Goal: Book appointment/travel/reservation

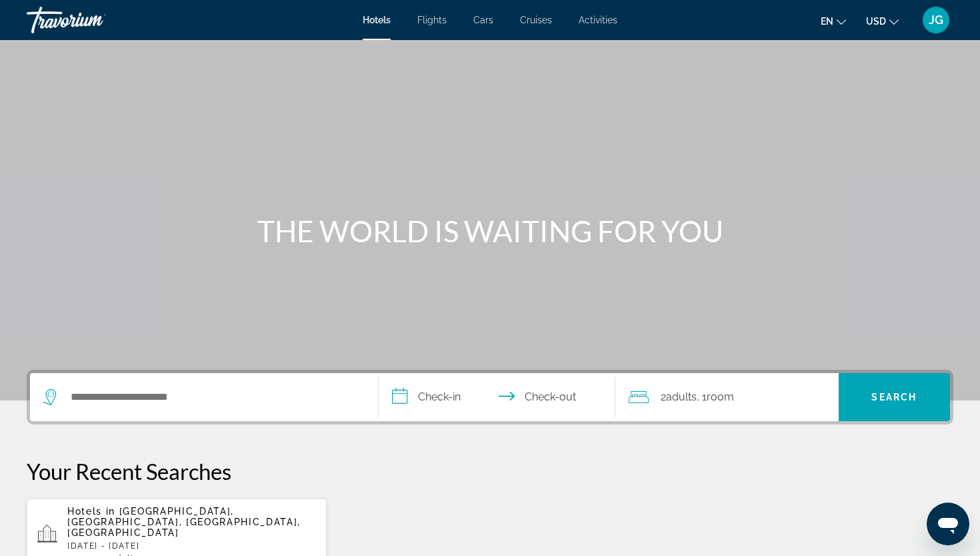
click at [941, 18] on span "JG" at bounding box center [936, 19] width 15 height 13
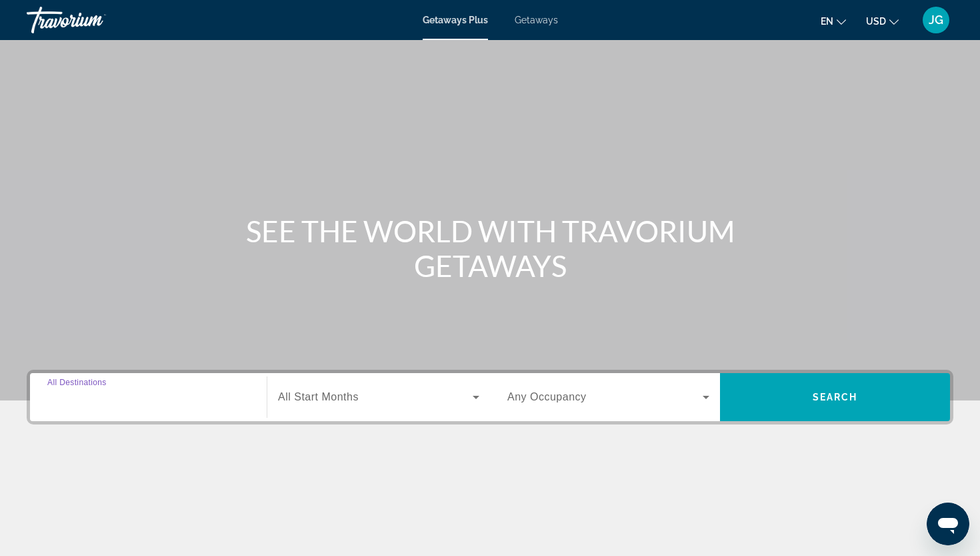
click at [175, 400] on input "Destination All Destinations" at bounding box center [148, 397] width 202 height 16
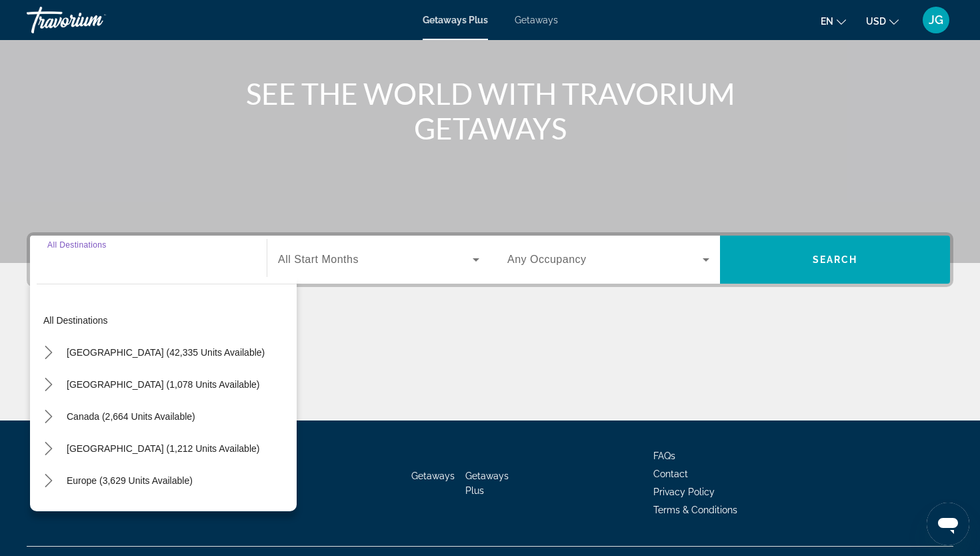
scroll to position [165, 0]
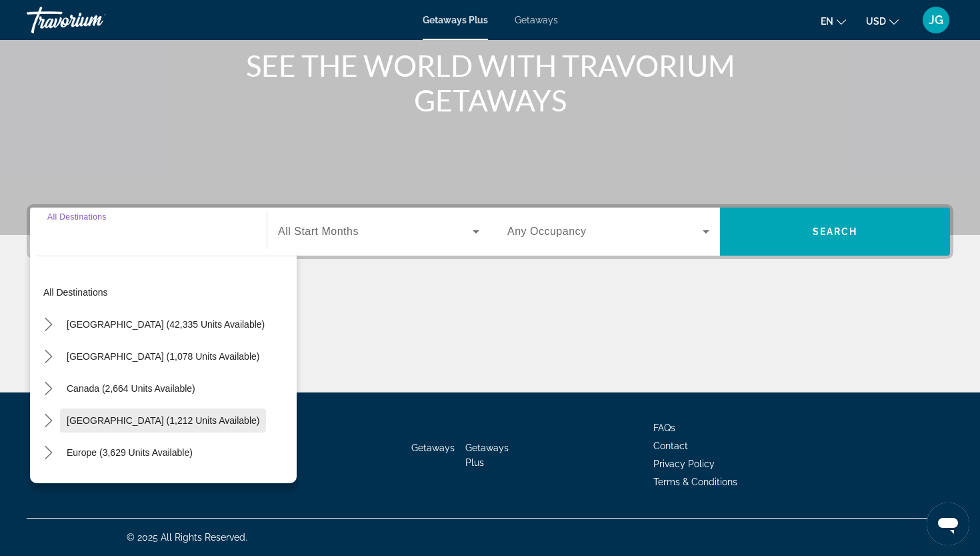
click at [165, 422] on span "[GEOGRAPHIC_DATA] (1,212 units available)" at bounding box center [163, 420] width 193 height 11
type input "**********"
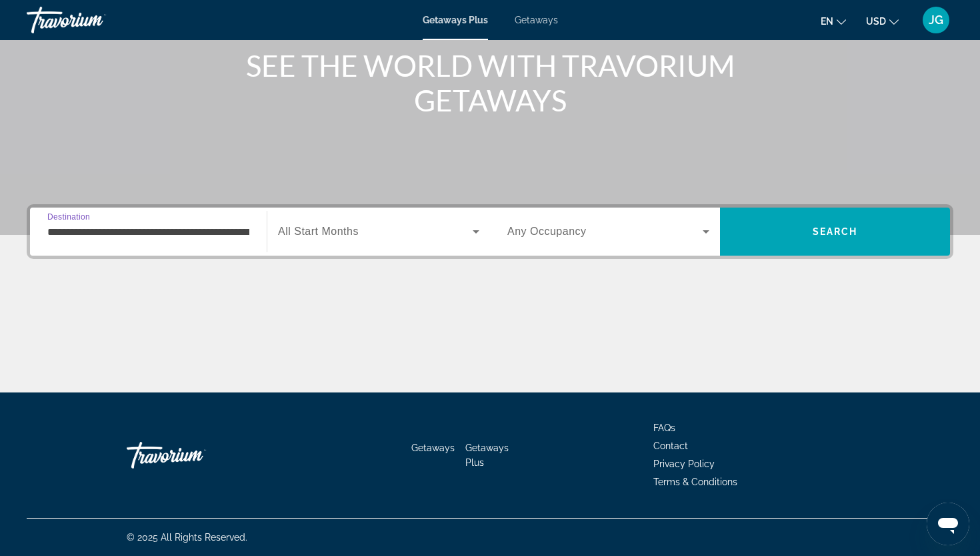
click at [357, 231] on span "All Start Months" at bounding box center [318, 230] width 81 height 11
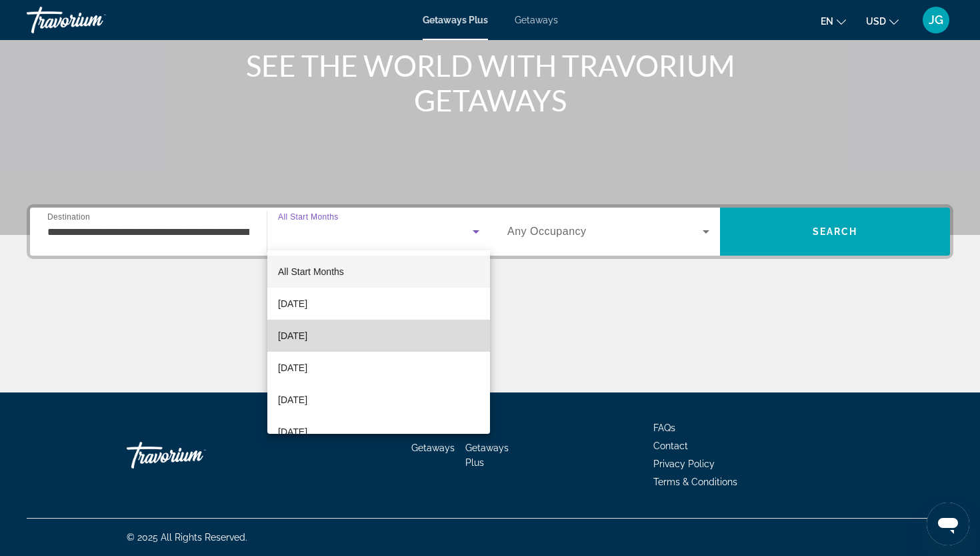
click at [307, 335] on span "[DATE]" at bounding box center [292, 335] width 29 height 16
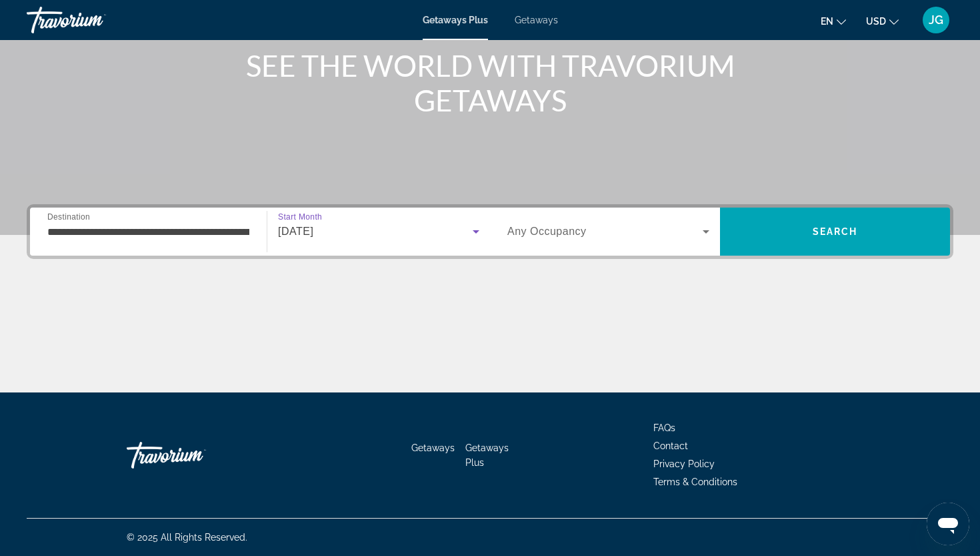
click at [614, 228] on span "Search widget" at bounding box center [605, 231] width 195 height 16
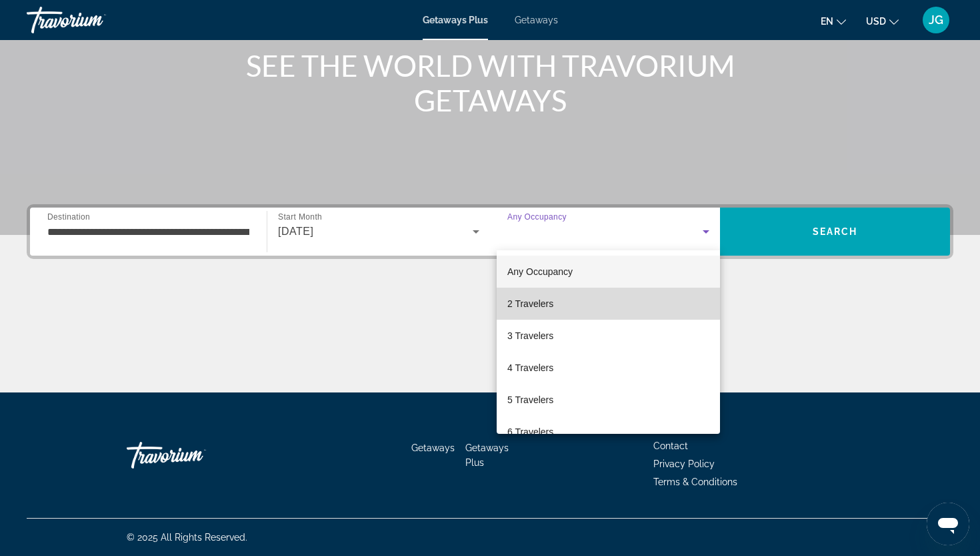
click at [552, 307] on span "2 Travelers" at bounding box center [531, 303] width 46 height 16
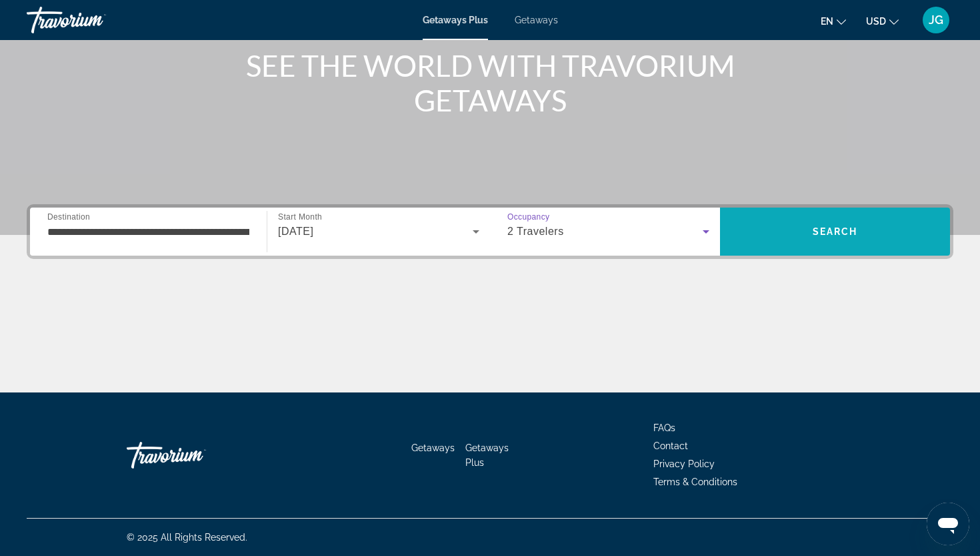
click at [814, 250] on span "Search" at bounding box center [835, 231] width 230 height 48
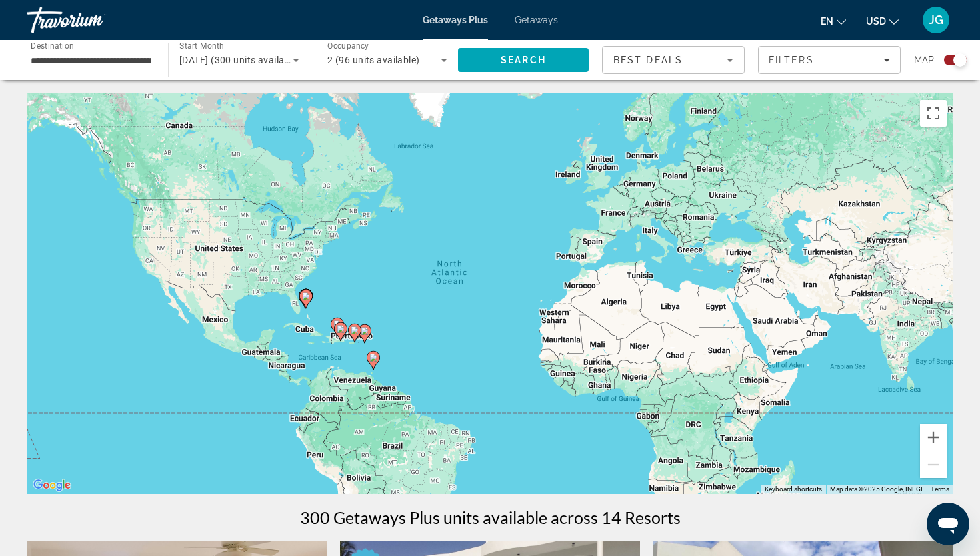
click at [372, 358] on image "Main content" at bounding box center [373, 357] width 8 height 8
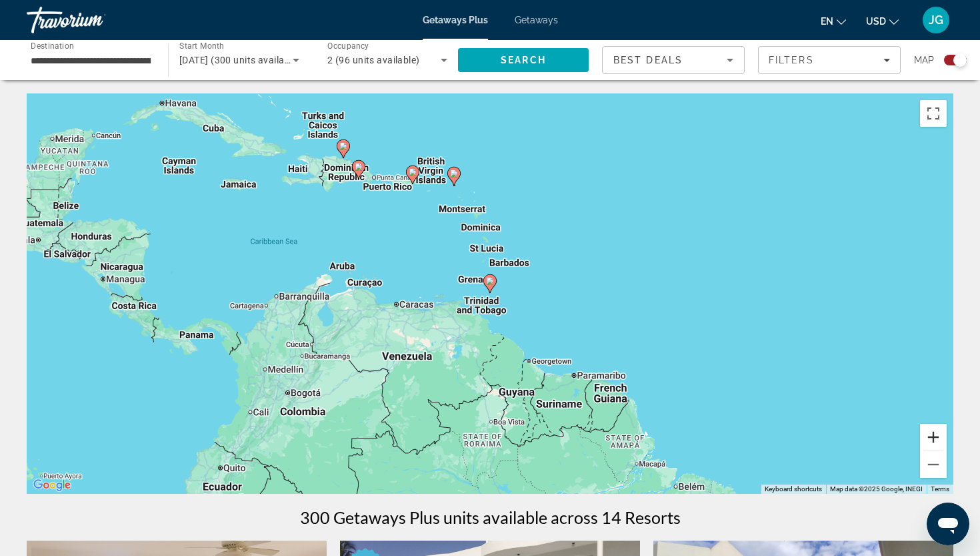
click at [937, 445] on button "Zoom in" at bounding box center [933, 437] width 27 height 27
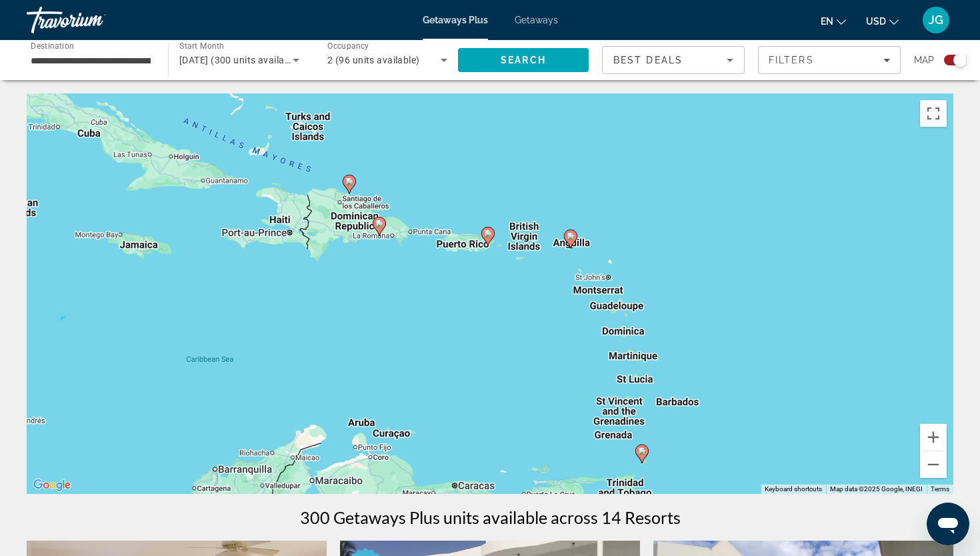
drag, startPoint x: 560, startPoint y: 197, endPoint x: 712, endPoint y: 367, distance: 228.1
click at [712, 367] on div "To activate drag with keyboard, press Alt + Enter. Once in keyboard drag state,…" at bounding box center [490, 293] width 927 height 400
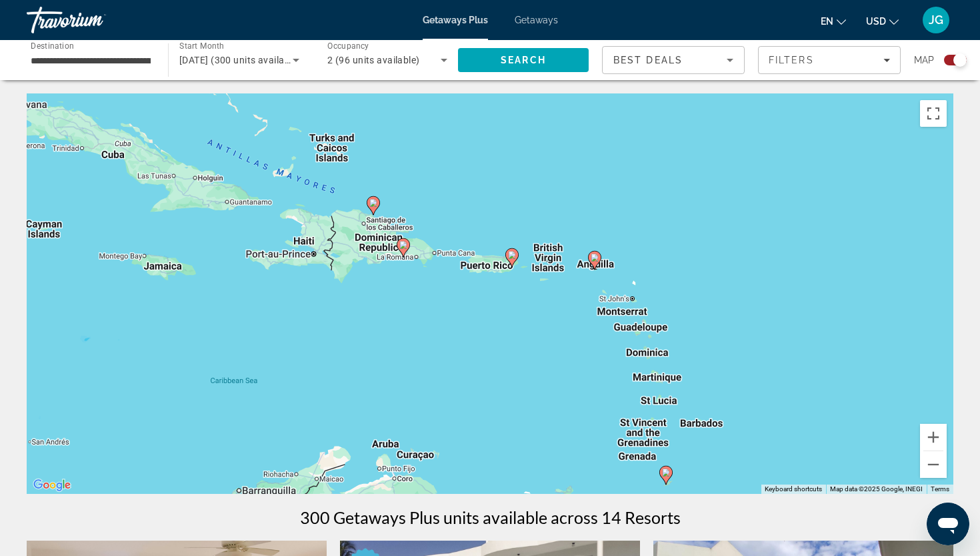
drag, startPoint x: 393, startPoint y: 327, endPoint x: 419, endPoint y: 351, distance: 35.4
click at [419, 351] on div "To activate drag with keyboard, press Alt + Enter. Once in keyboard drag state,…" at bounding box center [490, 293] width 927 height 400
click at [941, 436] on button "Zoom in" at bounding box center [933, 437] width 27 height 27
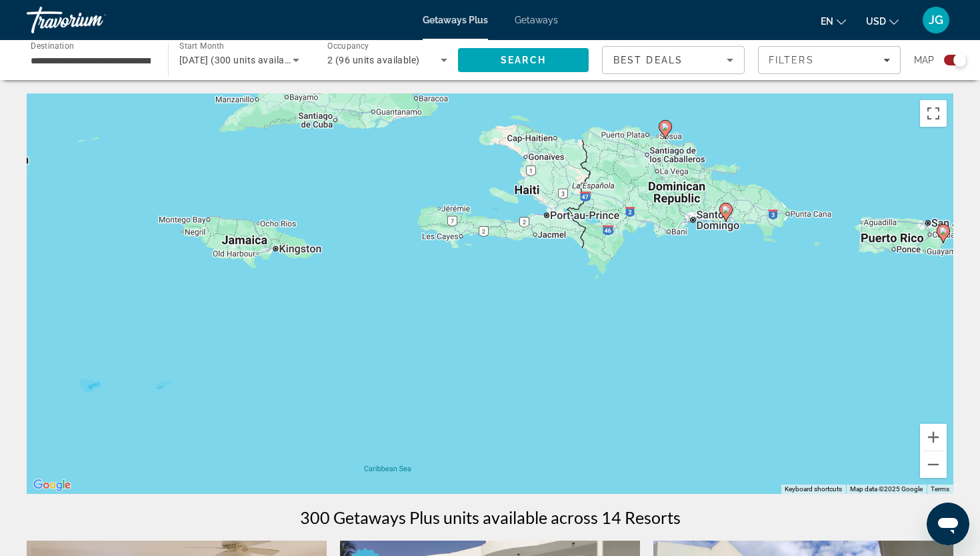
drag, startPoint x: 311, startPoint y: 329, endPoint x: 722, endPoint y: 329, distance: 410.8
click at [722, 329] on div "To activate drag with keyboard, press Alt + Enter. Once in keyboard drag state,…" at bounding box center [490, 293] width 927 height 400
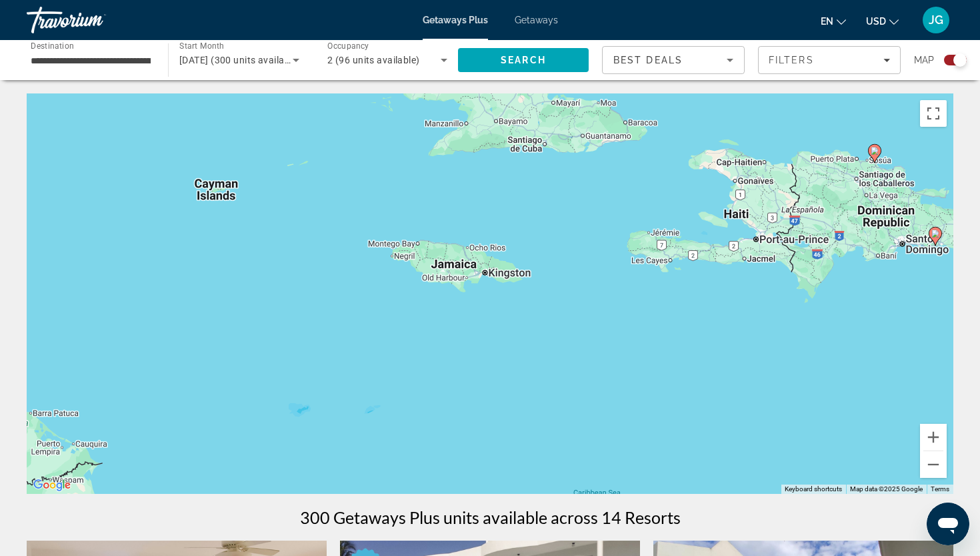
drag, startPoint x: 408, startPoint y: 321, endPoint x: 615, endPoint y: 347, distance: 209.0
click at [615, 347] on div "To activate drag with keyboard, press Alt + Enter. Once in keyboard drag state,…" at bounding box center [490, 293] width 927 height 400
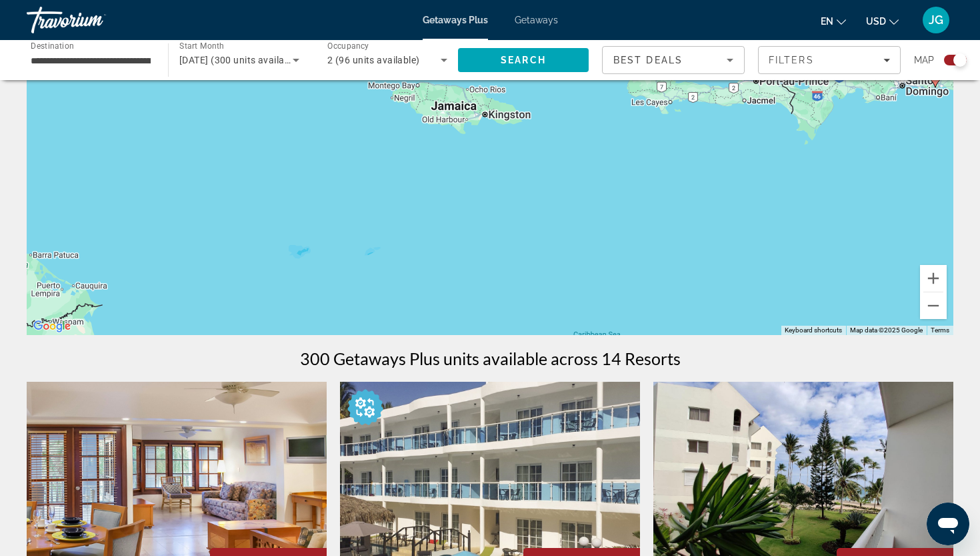
scroll to position [153, 0]
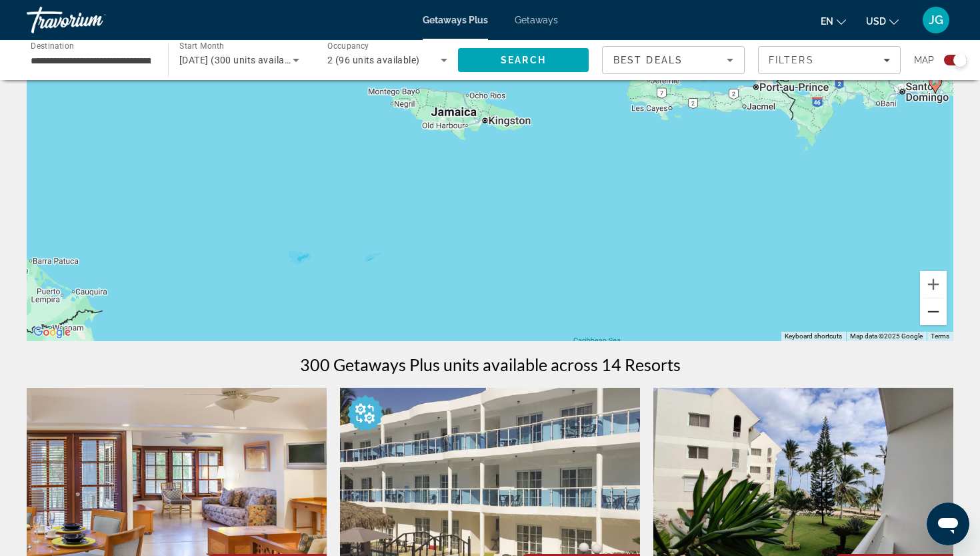
click at [936, 315] on button "Zoom out" at bounding box center [933, 311] width 27 height 27
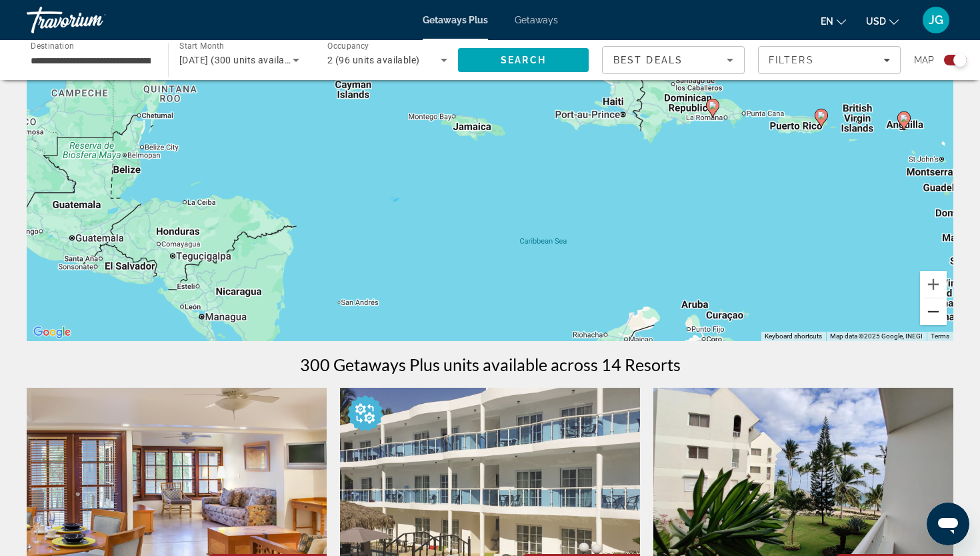
click at [936, 315] on button "Zoom out" at bounding box center [933, 311] width 27 height 27
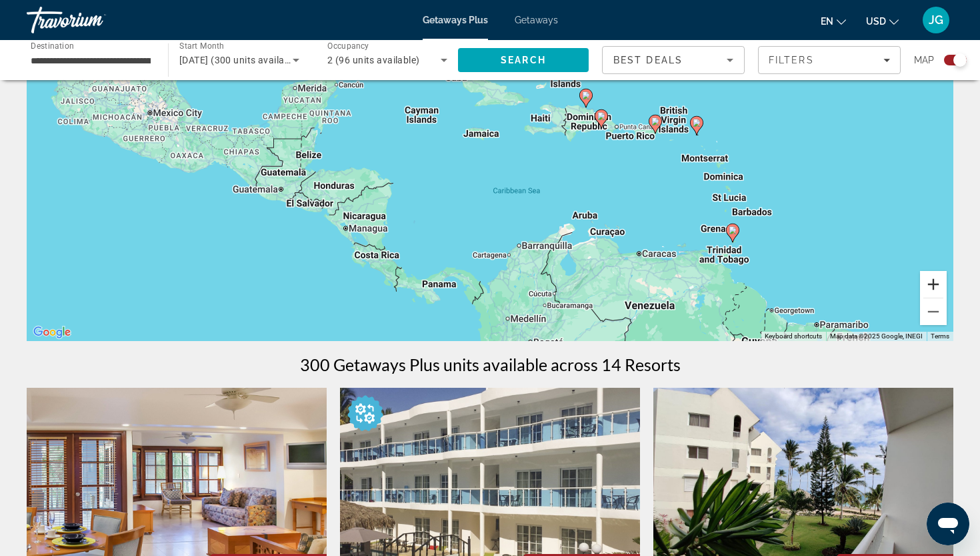
click at [939, 279] on button "Zoom in" at bounding box center [933, 284] width 27 height 27
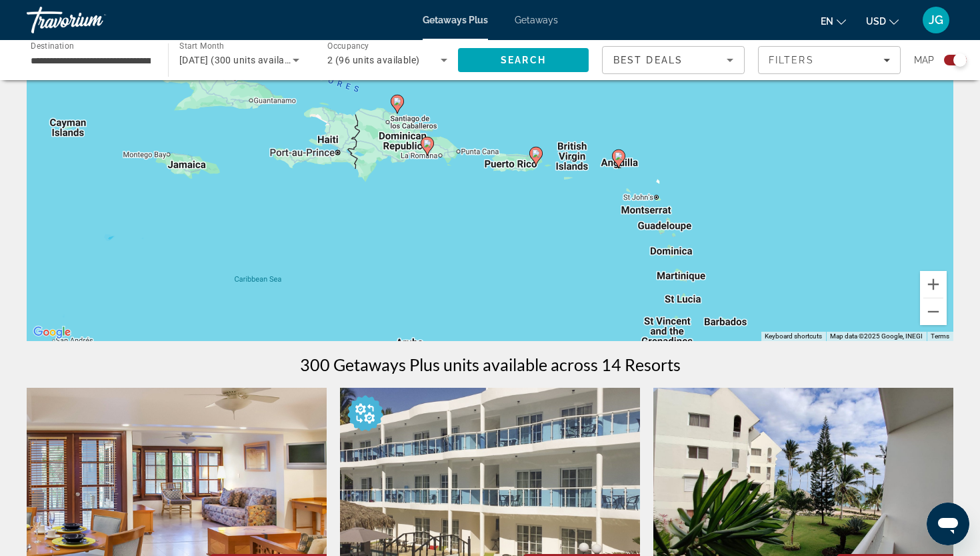
drag, startPoint x: 803, startPoint y: 173, endPoint x: 516, endPoint y: 212, distance: 290.0
click at [514, 211] on div "To activate drag with keyboard, press Alt + Enter. Once in keyboard drag state,…" at bounding box center [490, 141] width 927 height 400
click at [621, 159] on icon "Main content" at bounding box center [618, 157] width 12 height 17
type input "**********"
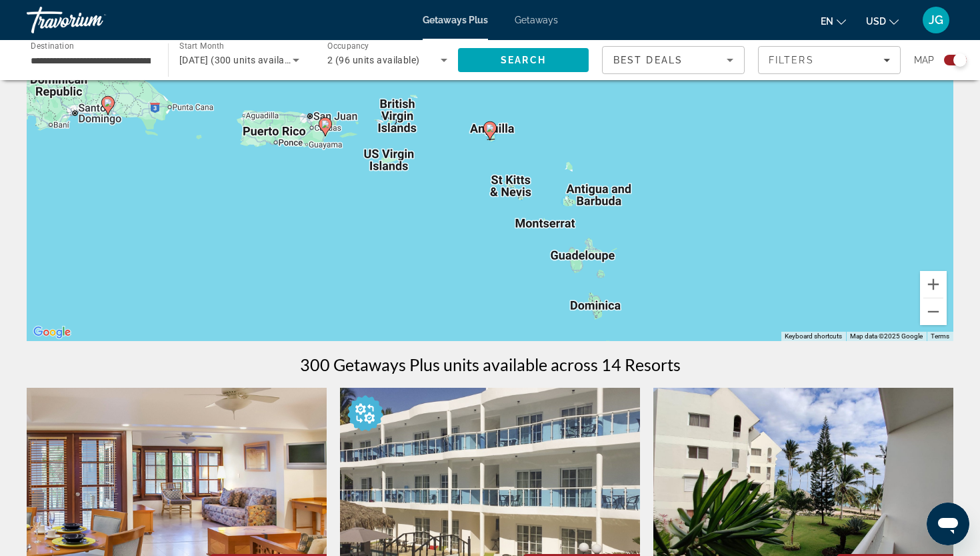
click at [490, 130] on image "Main content" at bounding box center [490, 128] width 8 height 8
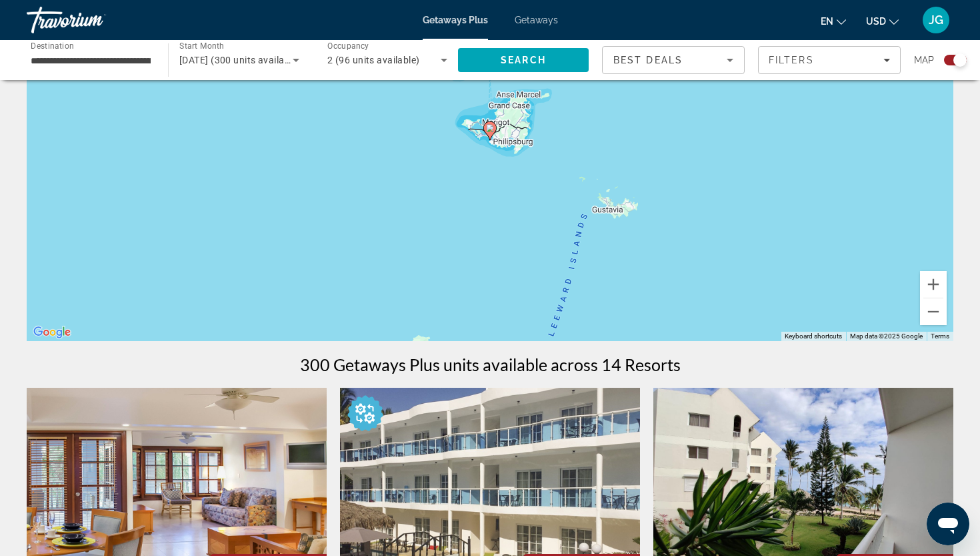
click at [490, 129] on image "Main content" at bounding box center [490, 128] width 8 height 8
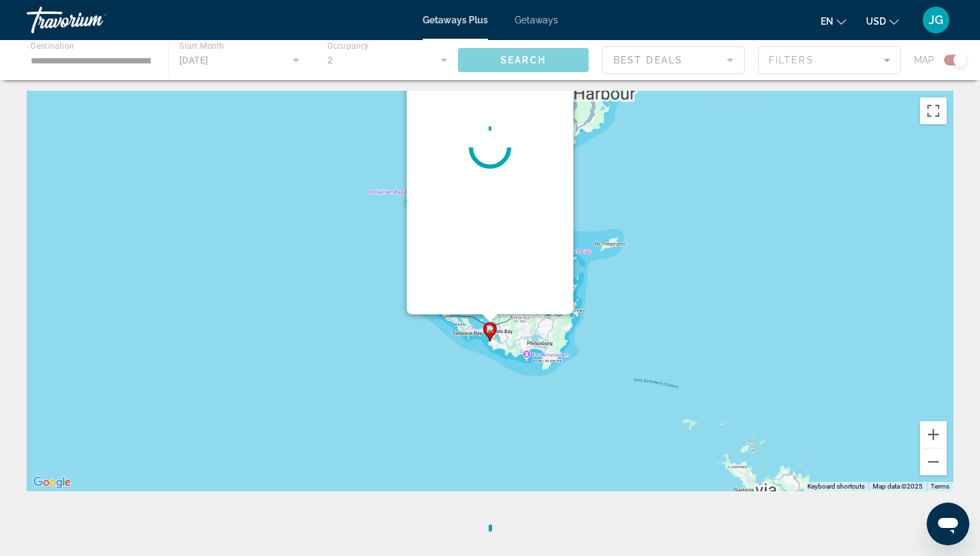
scroll to position [0, 0]
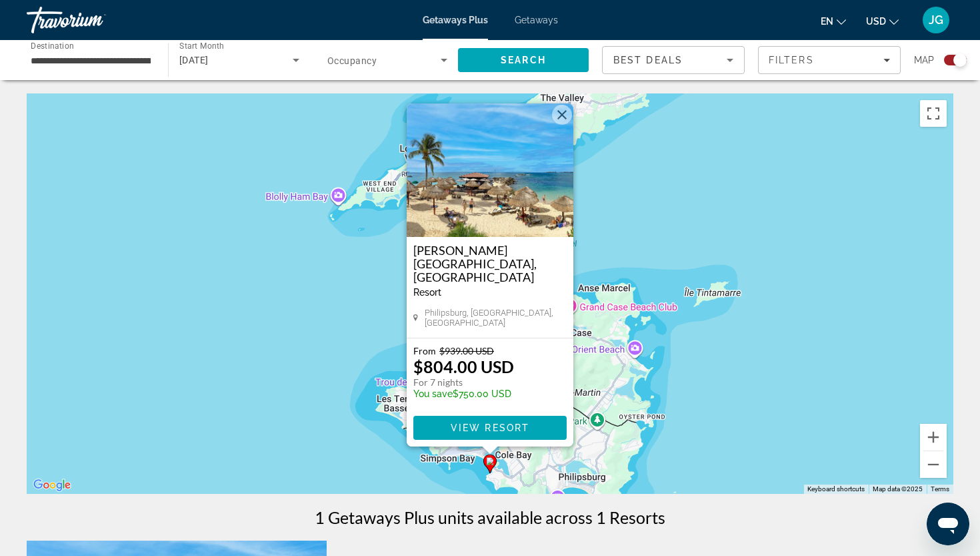
click at [567, 125] on button "Close" at bounding box center [562, 115] width 20 height 20
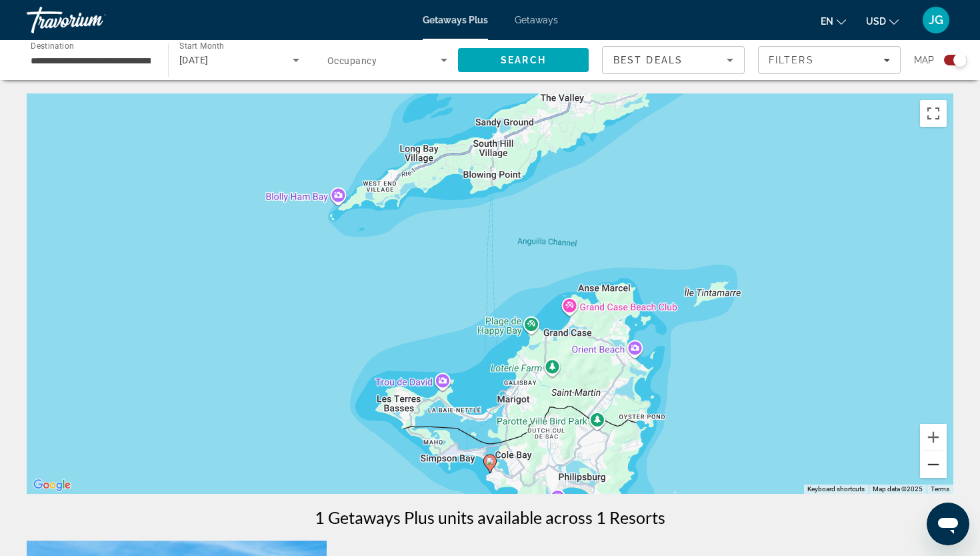
click at [933, 473] on button "Zoom out" at bounding box center [933, 464] width 27 height 27
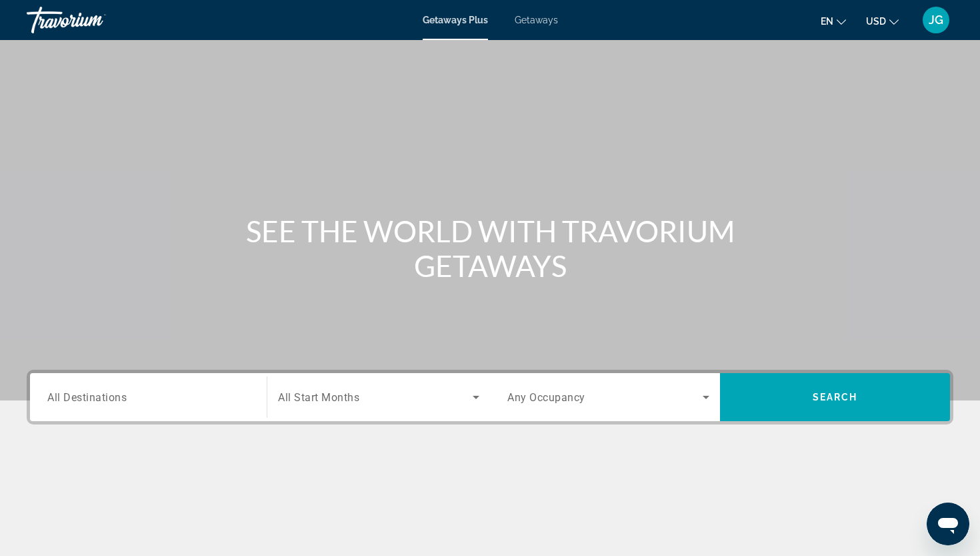
click at [165, 408] on div "Search widget" at bounding box center [148, 397] width 202 height 38
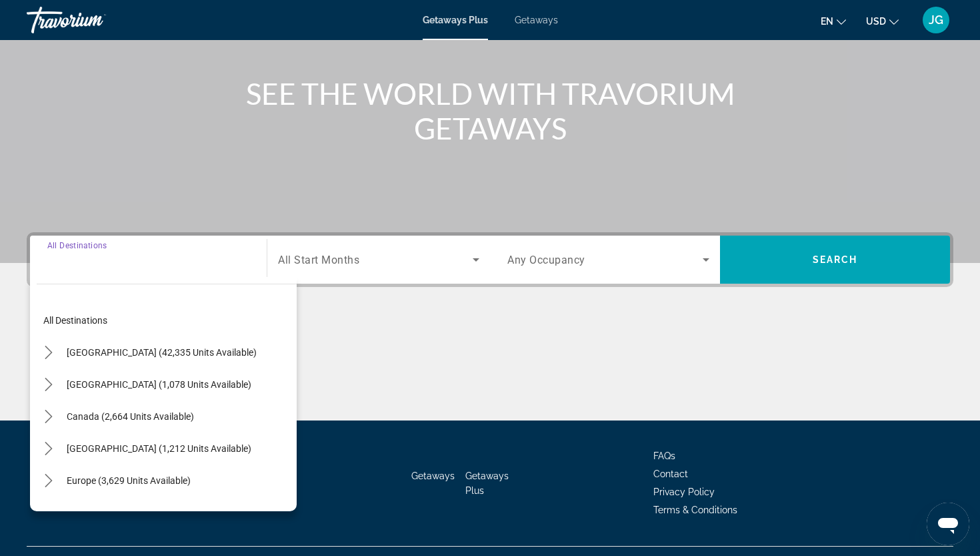
scroll to position [165, 0]
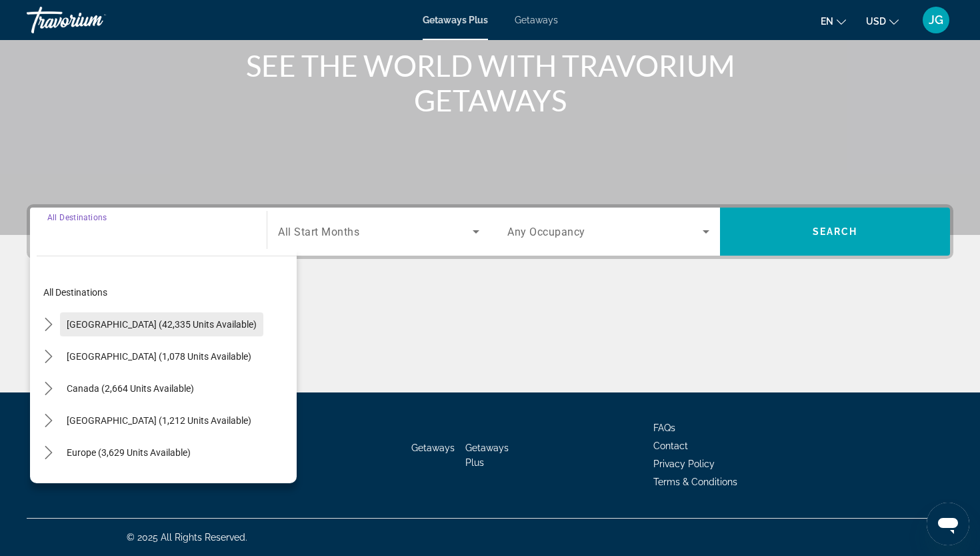
click at [139, 315] on span "Select destination: United States (42,335 units available)" at bounding box center [161, 324] width 203 height 32
type input "**********"
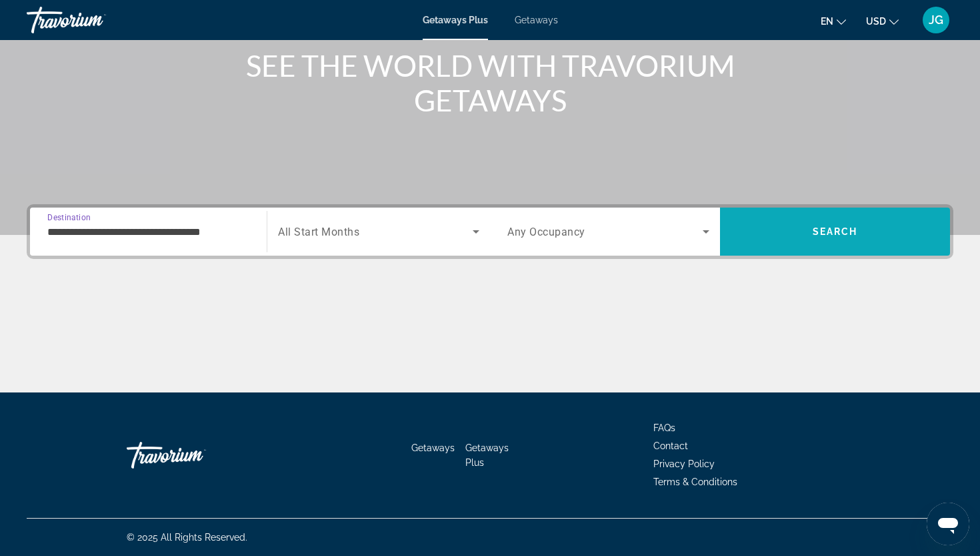
click at [829, 235] on span "Search" at bounding box center [835, 231] width 45 height 11
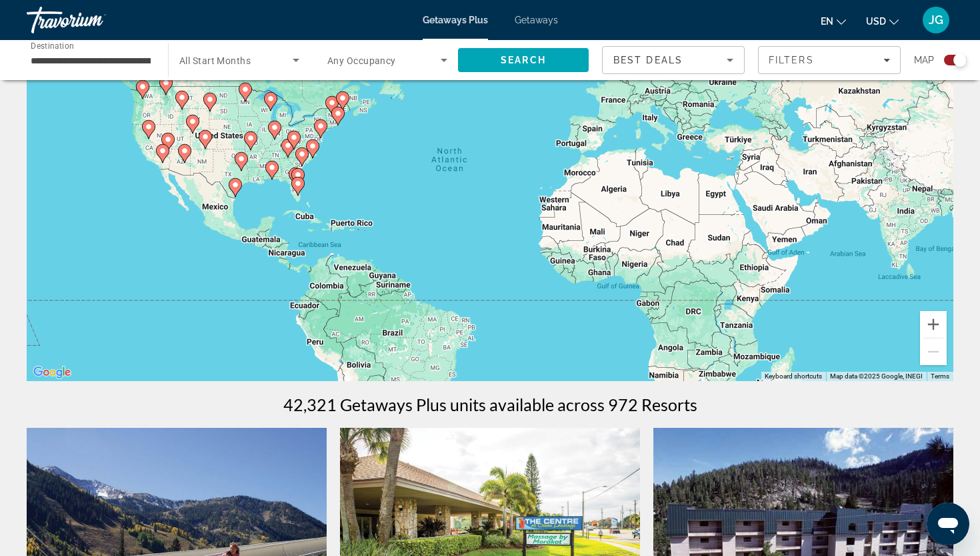
scroll to position [113, 0]
click at [932, 323] on button "Zoom in" at bounding box center [933, 323] width 27 height 27
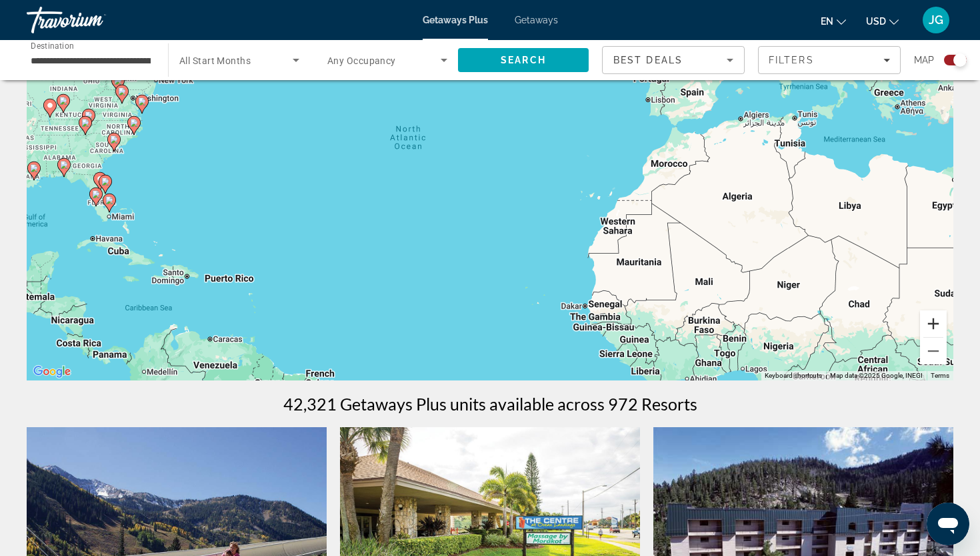
click at [932, 323] on button "Zoom in" at bounding box center [933, 323] width 27 height 27
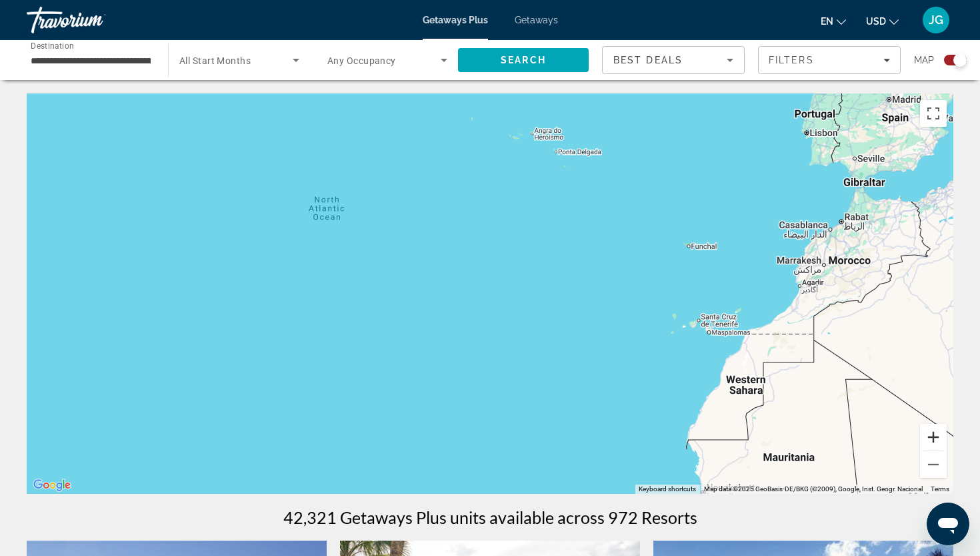
scroll to position [0, 0]
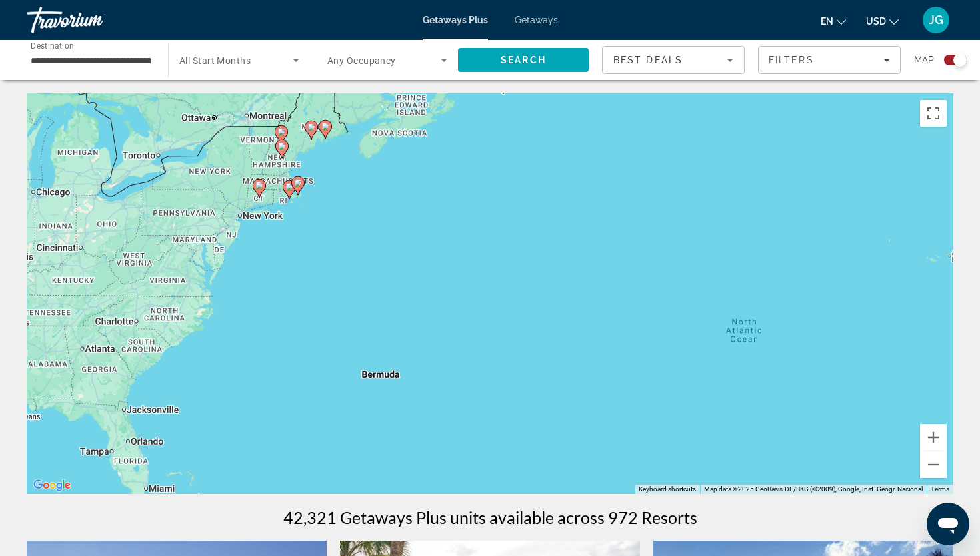
drag, startPoint x: 373, startPoint y: 319, endPoint x: 856, endPoint y: 432, distance: 496.0
click at [856, 432] on div "To activate drag with keyboard, press Alt + Enter. Once in keyboard drag state,…" at bounding box center [490, 293] width 927 height 400
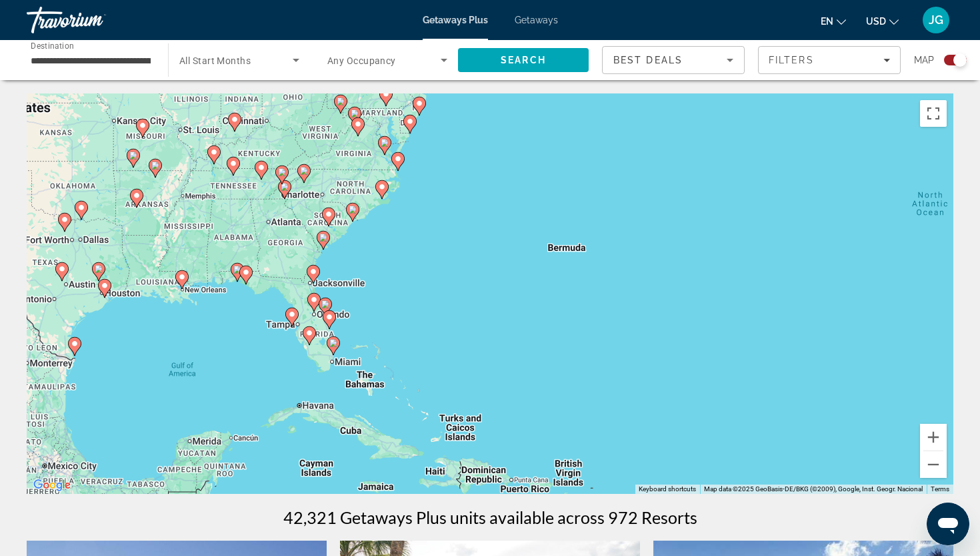
drag, startPoint x: 476, startPoint y: 307, endPoint x: 662, endPoint y: 136, distance: 253.0
click at [662, 136] on div "To activate drag with keyboard, press Alt + Enter. Once in keyboard drag state,…" at bounding box center [490, 293] width 927 height 400
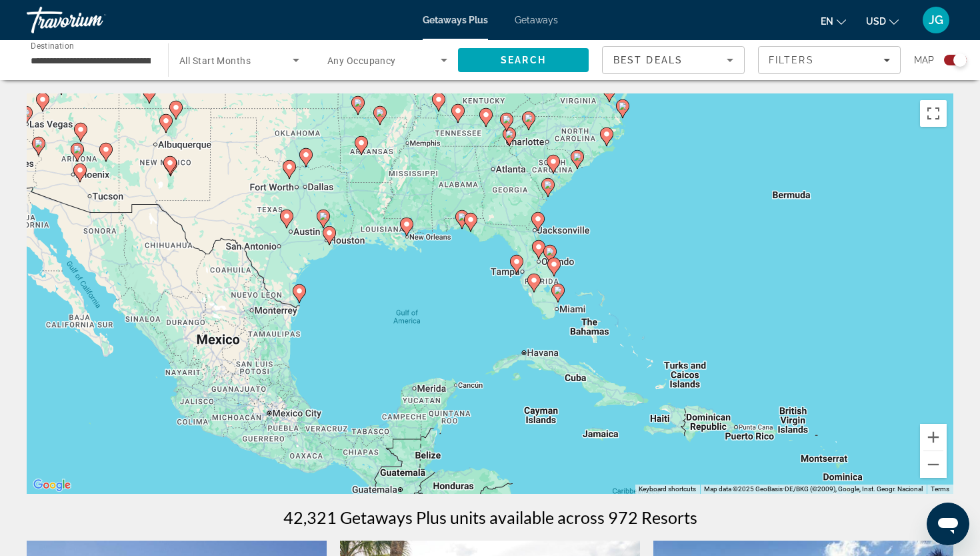
drag, startPoint x: 566, startPoint y: 269, endPoint x: 699, endPoint y: 278, distance: 133.7
click at [697, 279] on div "To activate drag with keyboard, press Alt + Enter. Once in keyboard drag state,…" at bounding box center [490, 293] width 927 height 400
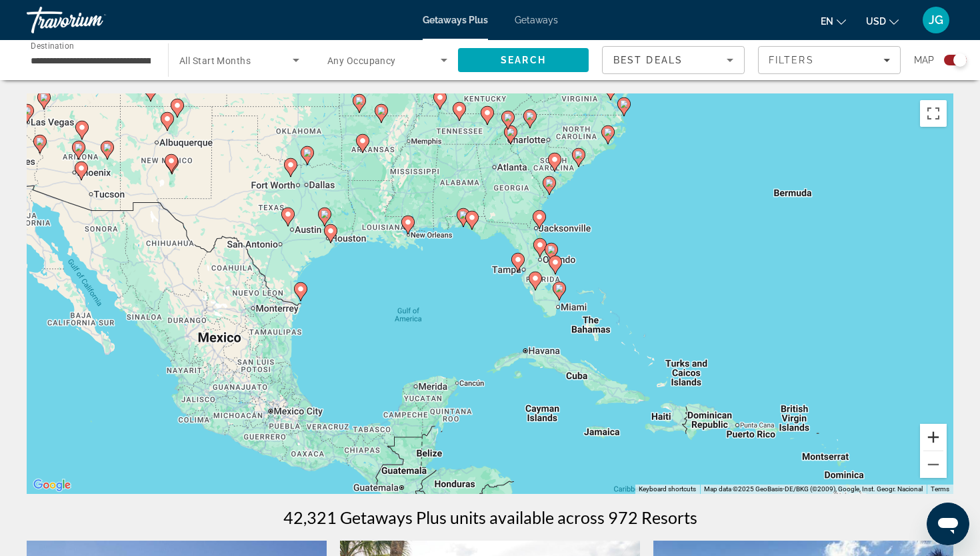
click at [934, 432] on button "Zoom in" at bounding box center [933, 437] width 27 height 27
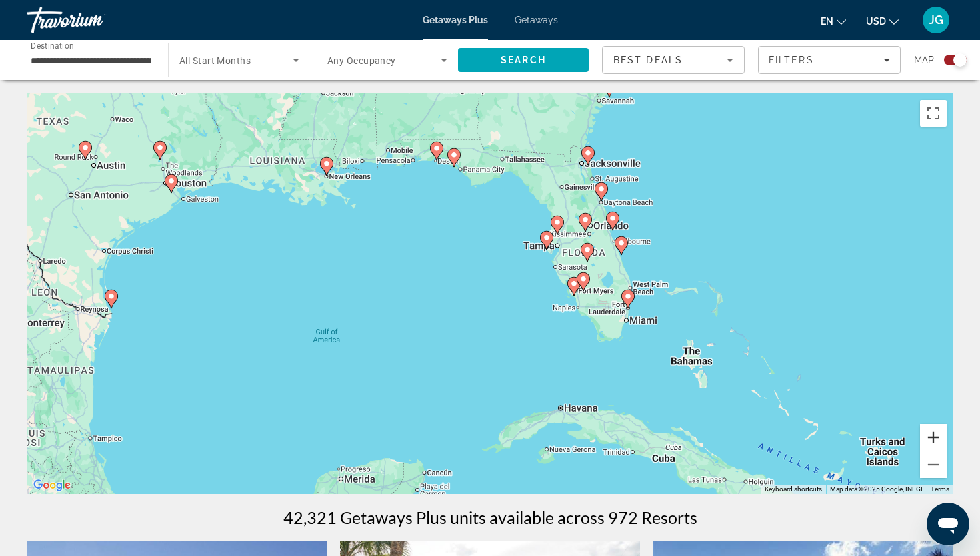
click at [934, 432] on button "Zoom in" at bounding box center [933, 437] width 27 height 27
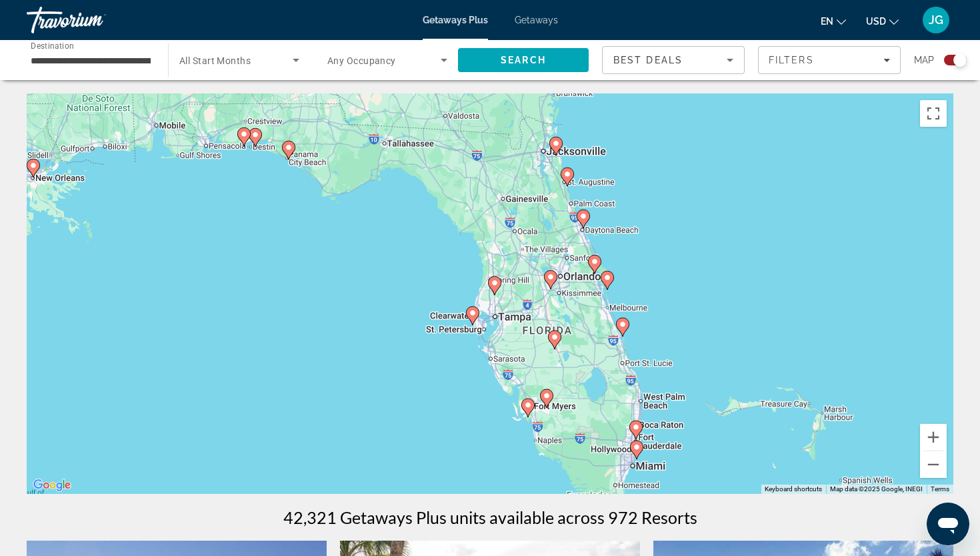
drag, startPoint x: 639, startPoint y: 216, endPoint x: 507, endPoint y: 337, distance: 178.9
click at [507, 337] on div "To activate drag with keyboard, press Alt + Enter. Once in keyboard drag state,…" at bounding box center [490, 293] width 927 height 400
click at [934, 436] on button "Zoom in" at bounding box center [933, 437] width 27 height 27
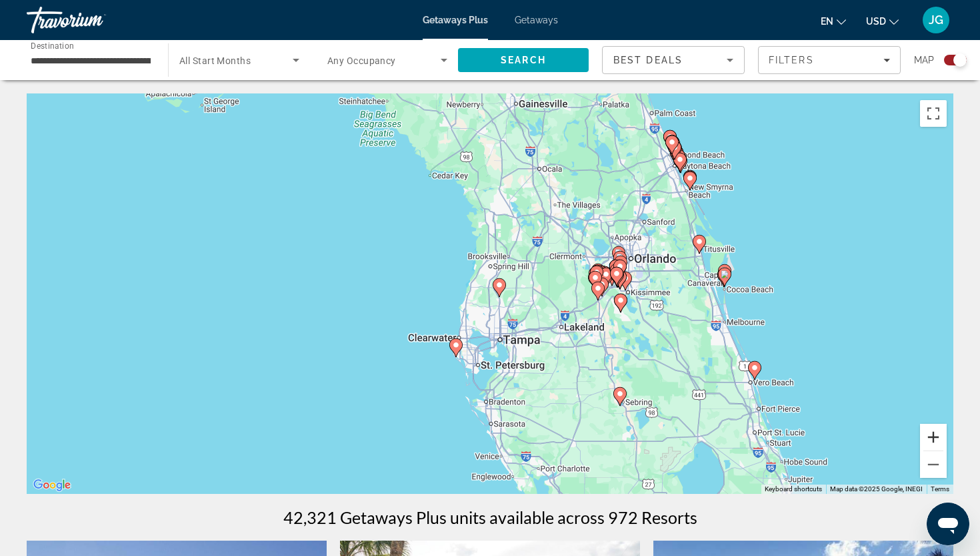
click at [931, 432] on button "Zoom in" at bounding box center [933, 437] width 27 height 27
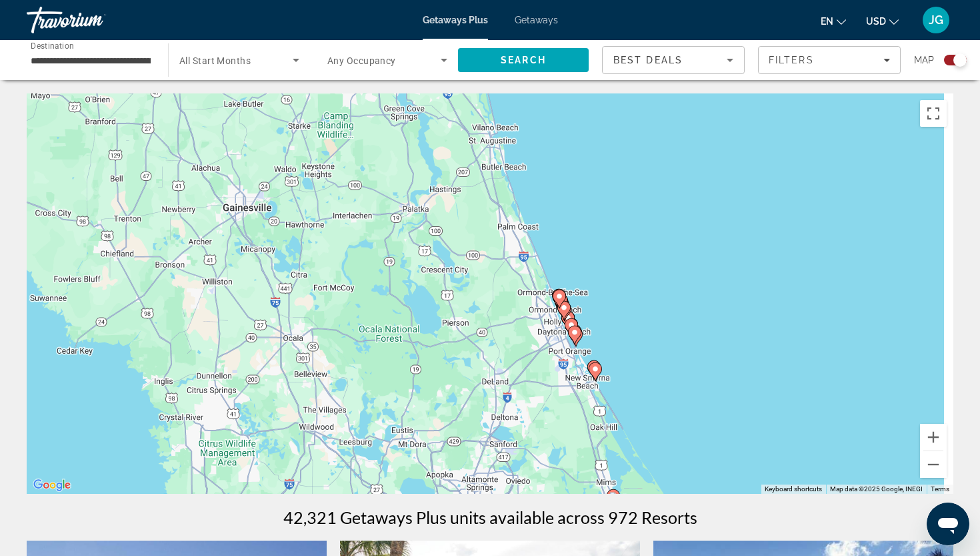
drag, startPoint x: 738, startPoint y: 143, endPoint x: 430, endPoint y: 442, distance: 429.7
click at [430, 442] on div "To activate drag with keyboard, press Alt + Enter. Once in keyboard drag state,…" at bounding box center [490, 293] width 927 height 400
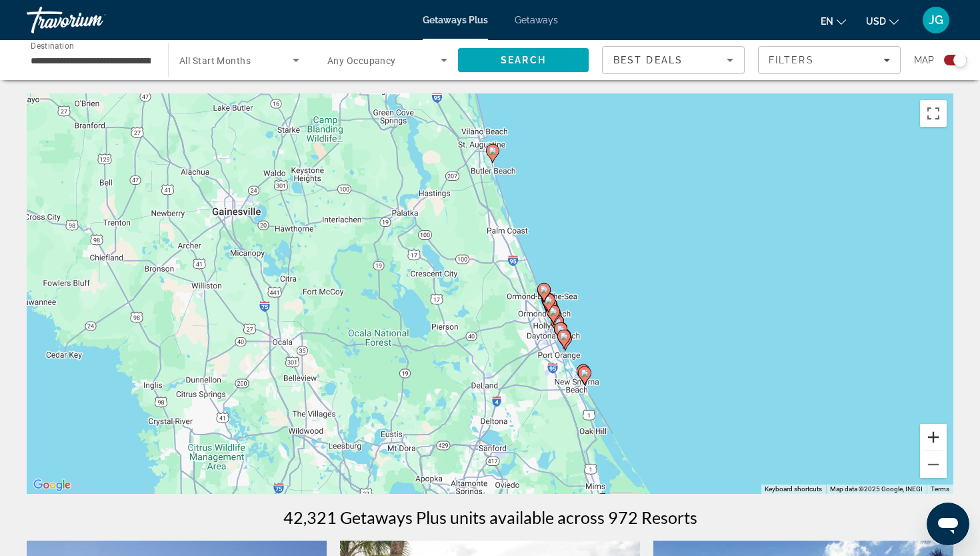
click at [940, 433] on button "Zoom in" at bounding box center [933, 437] width 27 height 27
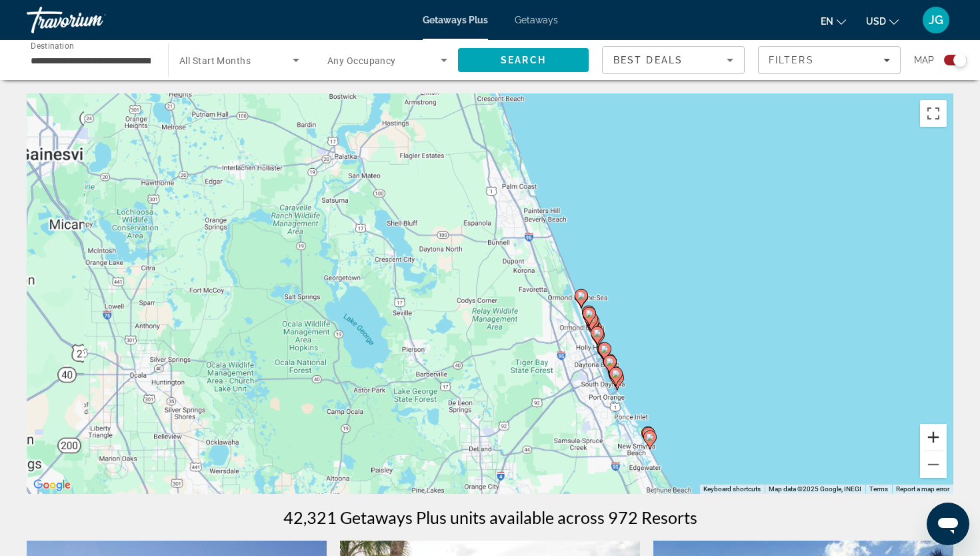
click at [940, 433] on button "Zoom in" at bounding box center [933, 437] width 27 height 27
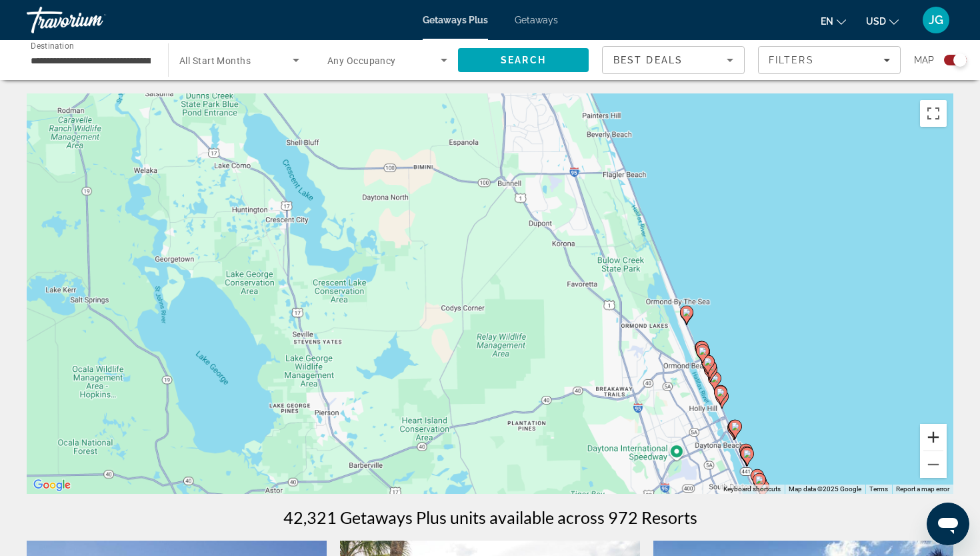
click at [940, 433] on button "Zoom in" at bounding box center [933, 437] width 27 height 27
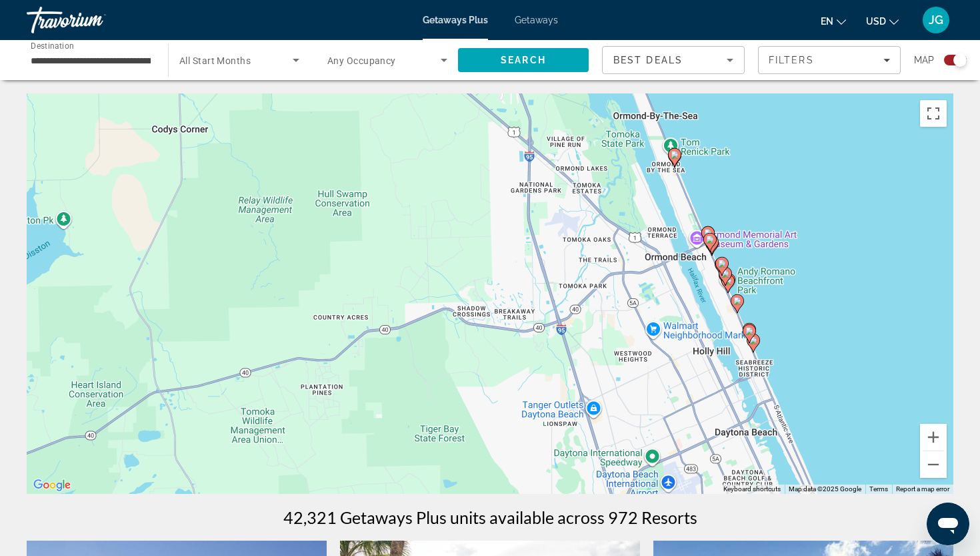
drag, startPoint x: 664, startPoint y: 406, endPoint x: 402, endPoint y: 201, distance: 333.1
click at [402, 201] on div "To activate drag with keyboard, press Alt + Enter. Once in keyboard drag state,…" at bounding box center [490, 293] width 927 height 400
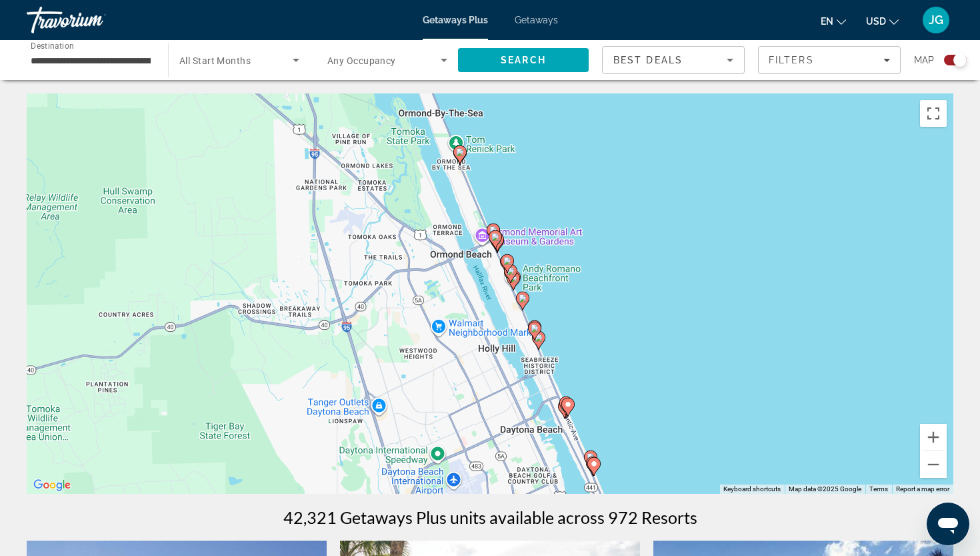
drag, startPoint x: 764, startPoint y: 285, endPoint x: 582, endPoint y: 317, distance: 185.4
click at [582, 317] on div "To activate drag with keyboard, press Alt + Enter. Once in keyboard drag state,…" at bounding box center [490, 293] width 927 height 400
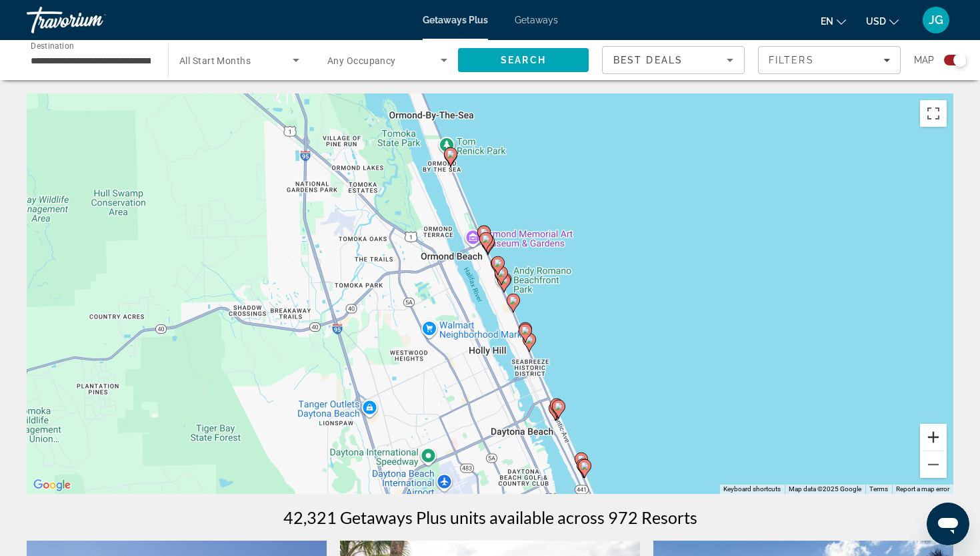
click at [936, 440] on button "Zoom in" at bounding box center [933, 437] width 27 height 27
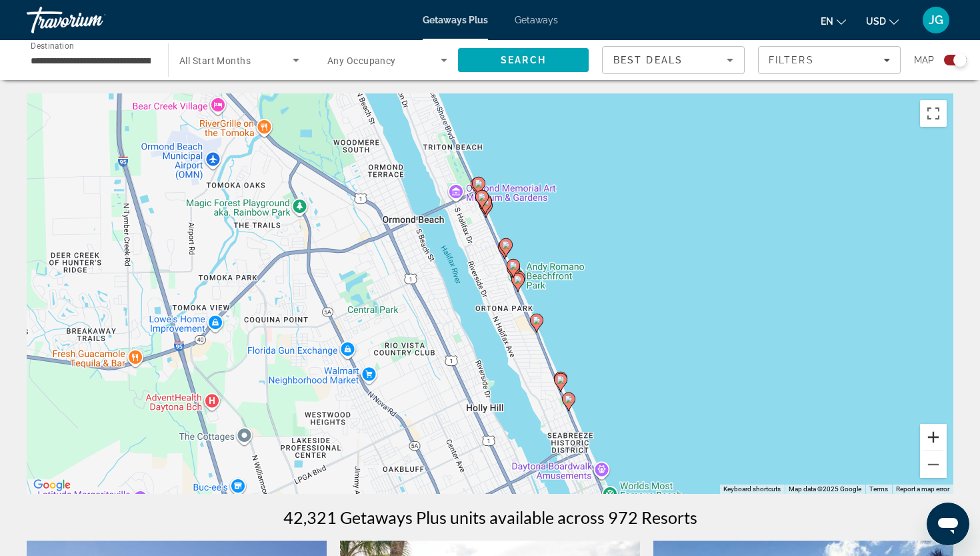
click at [936, 440] on button "Zoom in" at bounding box center [933, 437] width 27 height 27
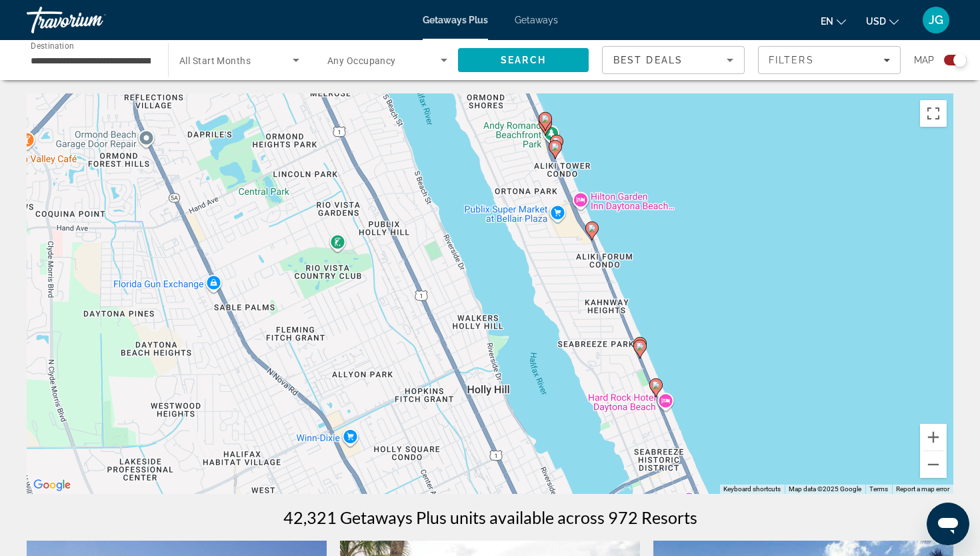
drag, startPoint x: 606, startPoint y: 240, endPoint x: 636, endPoint y: 173, distance: 73.7
click at [635, 173] on div "To activate drag with keyboard, press Alt + Enter. Once in keyboard drag state,…" at bounding box center [490, 293] width 927 height 400
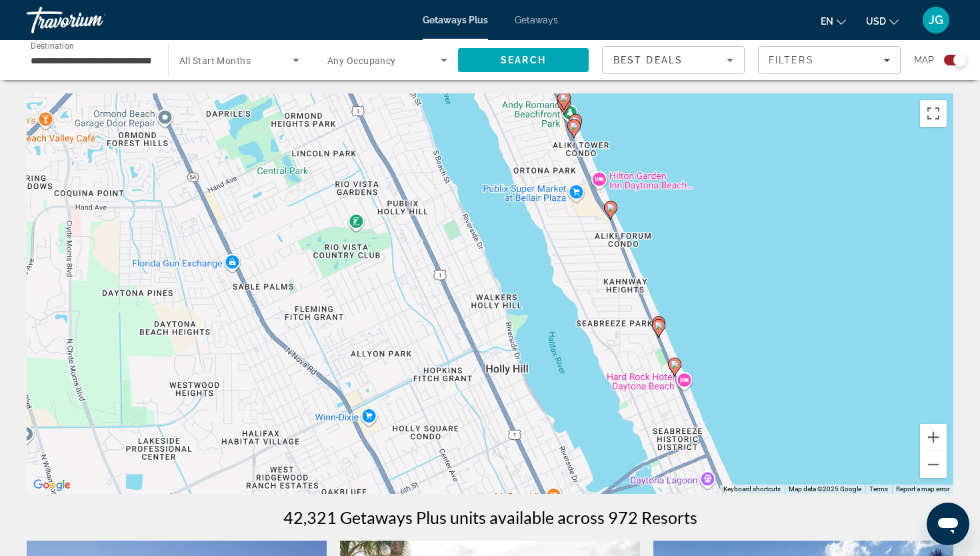
drag, startPoint x: 745, startPoint y: 433, endPoint x: 724, endPoint y: 275, distance: 159.4
click at [724, 275] on div "To activate drag with keyboard, press Alt + Enter. Once in keyboard drag state,…" at bounding box center [490, 293] width 927 height 400
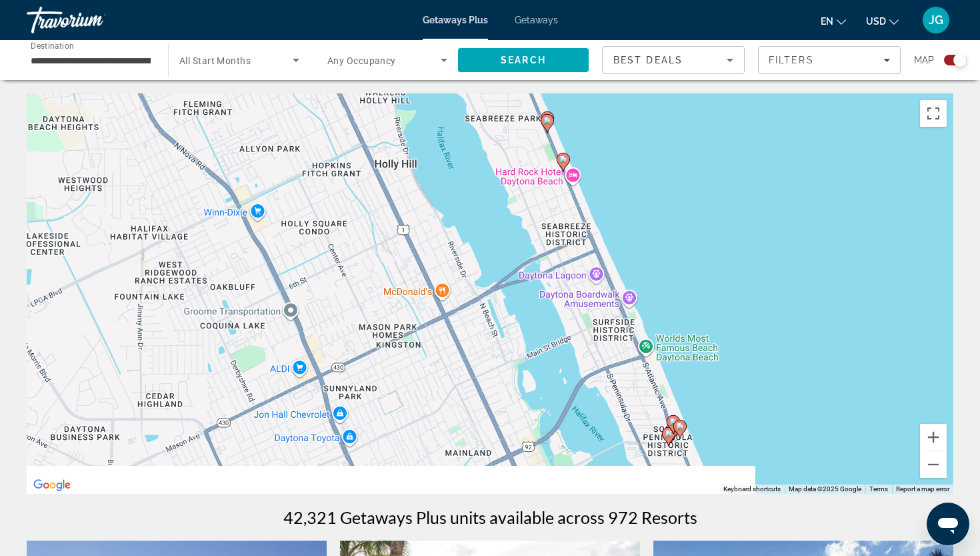
drag, startPoint x: 752, startPoint y: 354, endPoint x: 660, endPoint y: 220, distance: 162.6
click at [660, 220] on div "To activate drag with keyboard, press Alt + Enter. Once in keyboard drag state,…" at bounding box center [490, 293] width 927 height 400
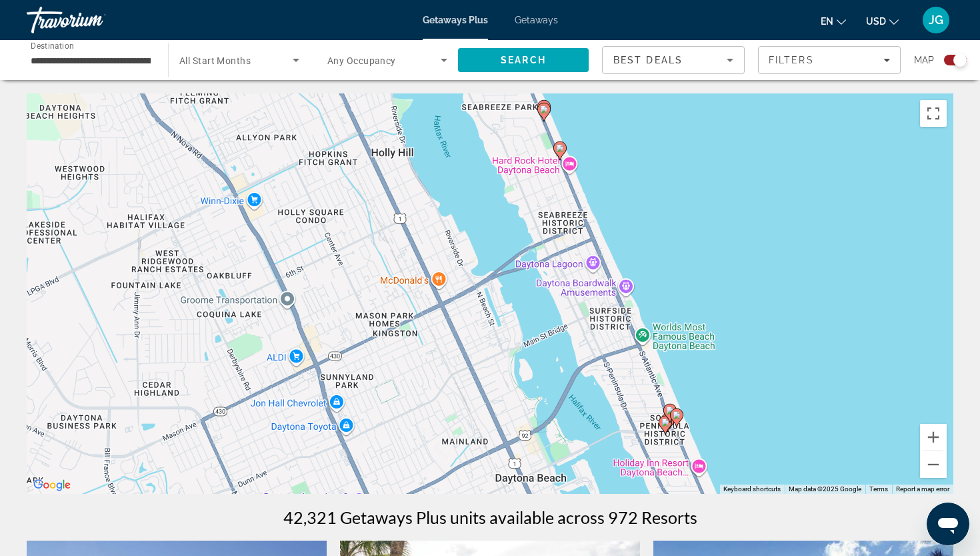
drag, startPoint x: 737, startPoint y: 336, endPoint x: 726, endPoint y: 313, distance: 25.1
click at [726, 313] on div "To activate drag with keyboard, press Alt + Enter. Once in keyboard drag state,…" at bounding box center [490, 293] width 927 height 400
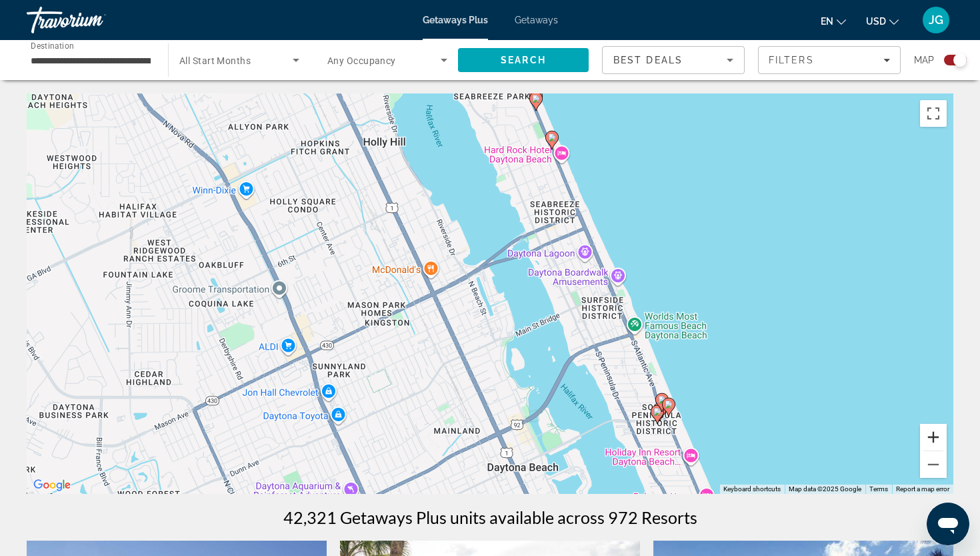
click at [928, 435] on button "Zoom in" at bounding box center [933, 437] width 27 height 27
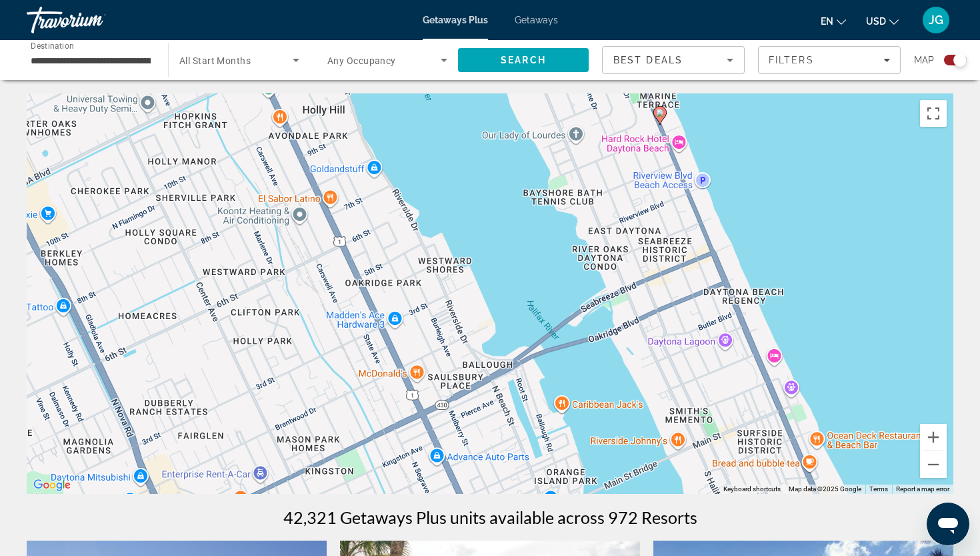
drag, startPoint x: 758, startPoint y: 202, endPoint x: 806, endPoint y: 324, distance: 130.9
click at [805, 325] on div "To activate drag with keyboard, press Alt + Enter. Once in keyboard drag state,…" at bounding box center [490, 293] width 927 height 400
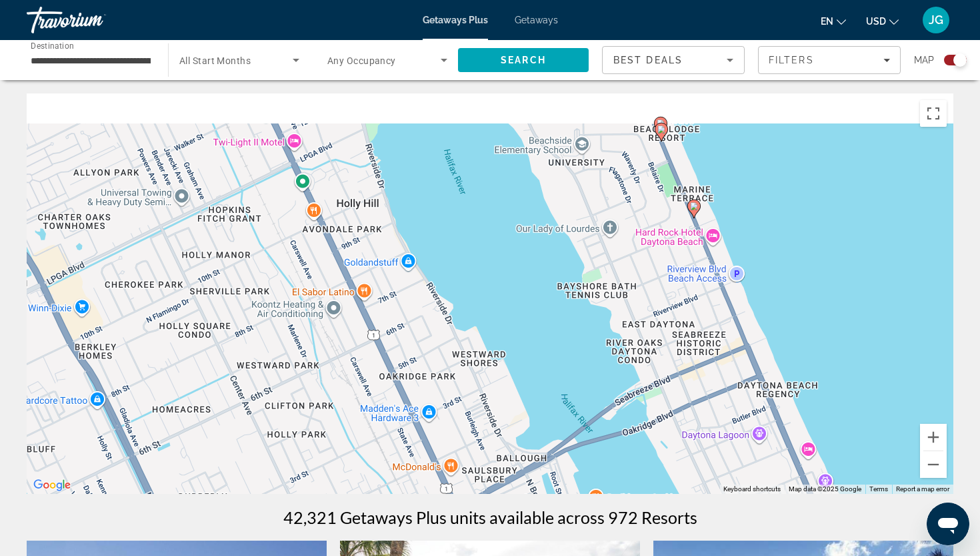
drag, startPoint x: 724, startPoint y: 182, endPoint x: 778, endPoint y: 331, distance: 158.9
click at [778, 331] on div "To activate drag with keyboard, press Alt + Enter. Once in keyboard drag state,…" at bounding box center [490, 293] width 927 height 400
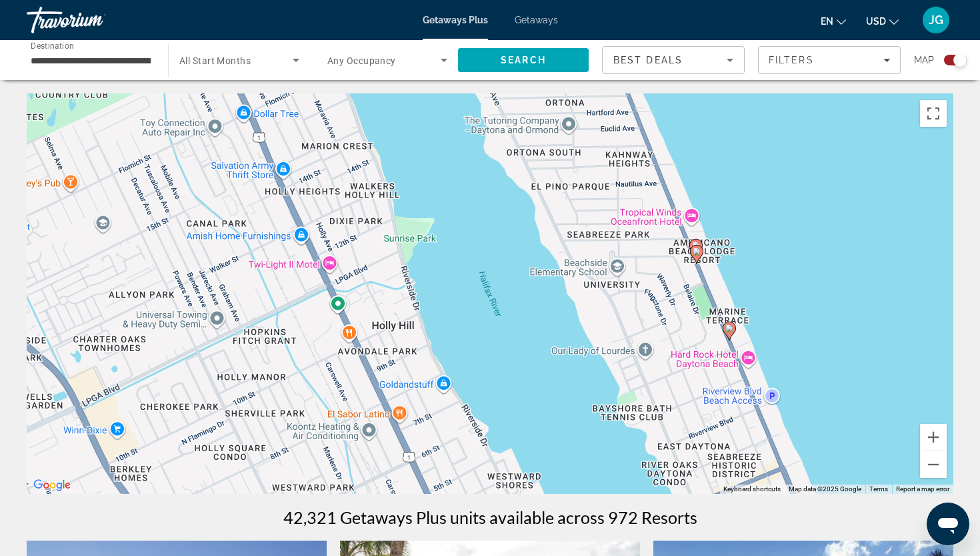
drag, startPoint x: 760, startPoint y: 208, endPoint x: 776, endPoint y: 317, distance: 110.6
click at [776, 317] on div "To activate drag with keyboard, press Alt + Enter. Once in keyboard drag state,…" at bounding box center [490, 293] width 927 height 400
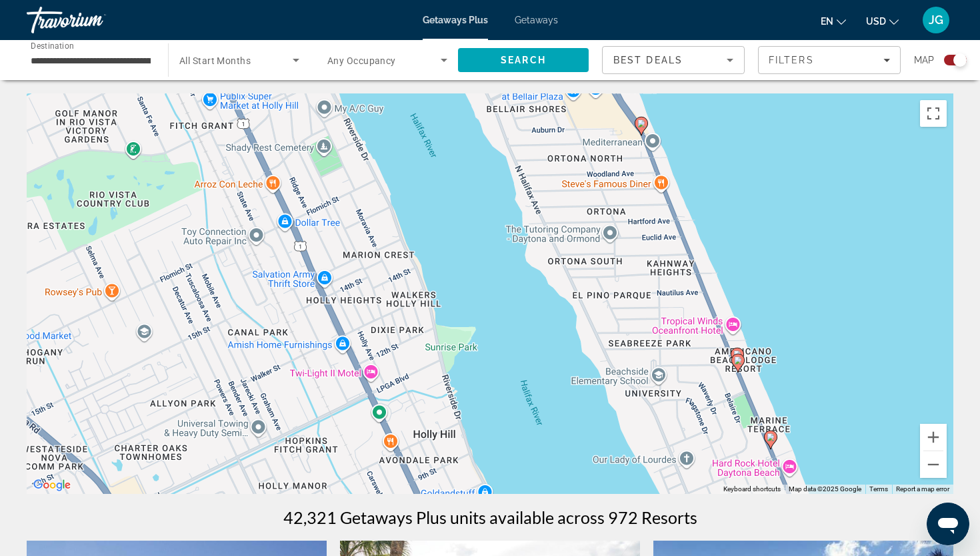
drag, startPoint x: 714, startPoint y: 206, endPoint x: 830, endPoint y: 367, distance: 198.8
click at [828, 367] on div "To activate drag with keyboard, press Alt + Enter. Once in keyboard drag state,…" at bounding box center [490, 293] width 927 height 400
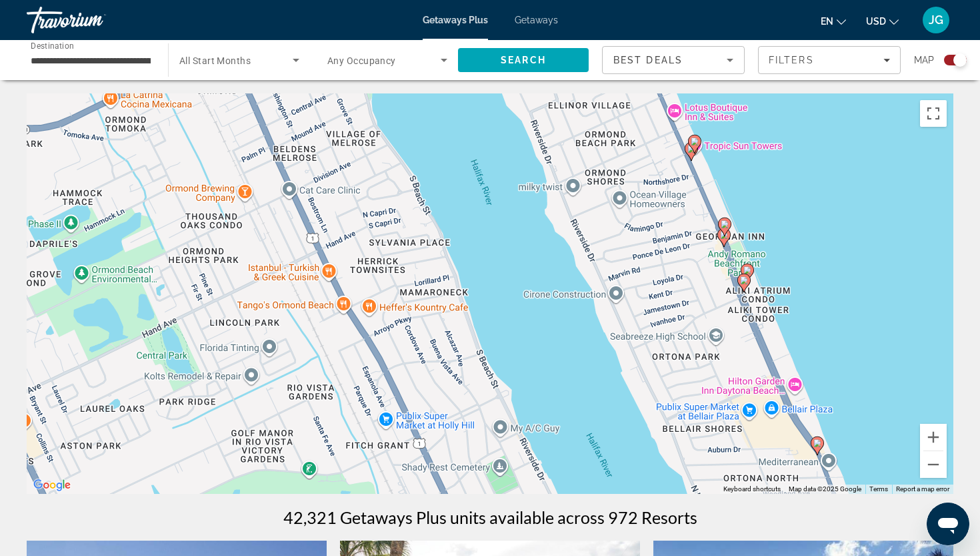
drag, startPoint x: 796, startPoint y: 213, endPoint x: 794, endPoint y: 331, distance: 118.7
click at [794, 331] on div "To activate drag with keyboard, press Alt + Enter. Once in keyboard drag state,…" at bounding box center [490, 293] width 927 height 400
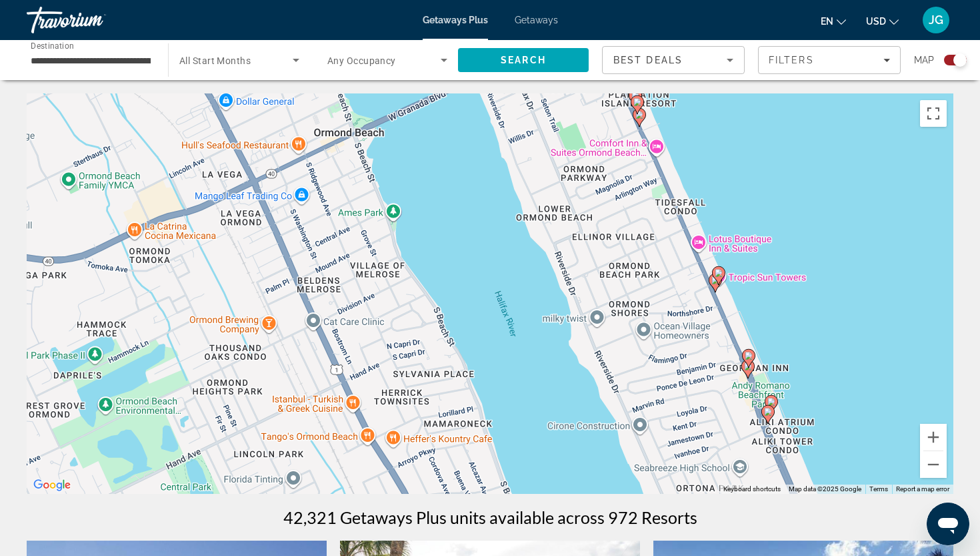
drag, startPoint x: 777, startPoint y: 225, endPoint x: 856, endPoint y: 406, distance: 197.7
click at [856, 403] on div "To activate drag with keyboard, press Alt + Enter. Once in keyboard drag state,…" at bounding box center [490, 293] width 927 height 400
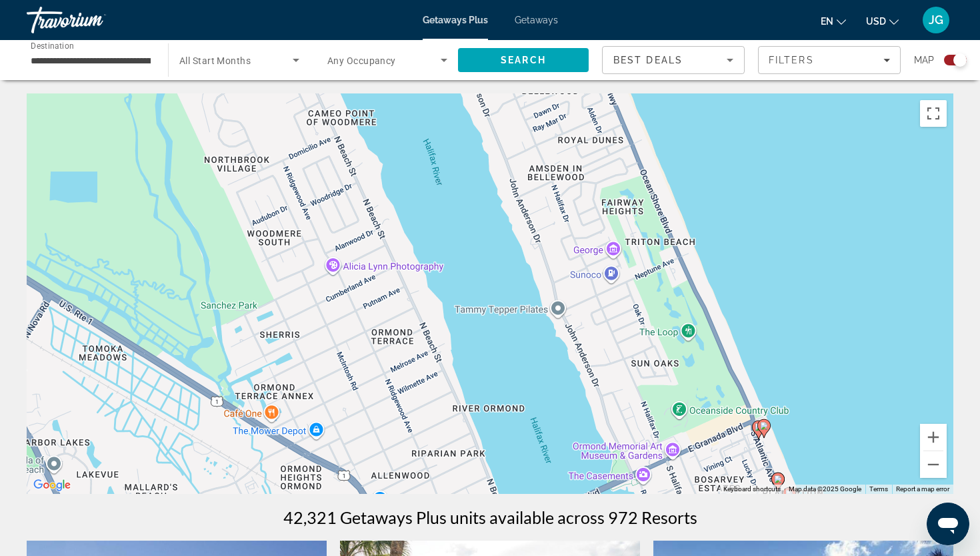
drag, startPoint x: 804, startPoint y: 195, endPoint x: 826, endPoint y: 520, distance: 325.5
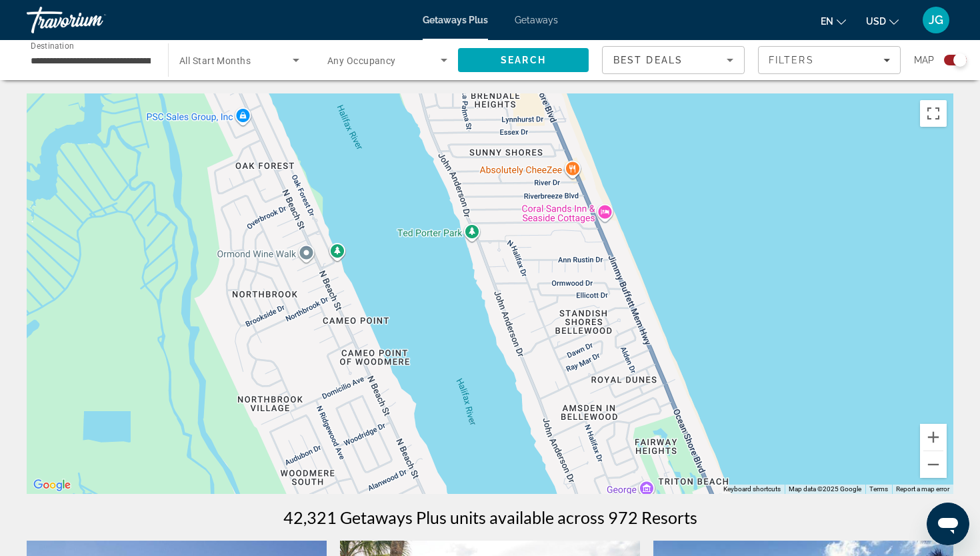
drag, startPoint x: 728, startPoint y: 275, endPoint x: 725, endPoint y: 283, distance: 9.3
click at [725, 284] on div "To activate drag with keyboard, press Alt + Enter. Once in keyboard drag state,…" at bounding box center [490, 293] width 927 height 400
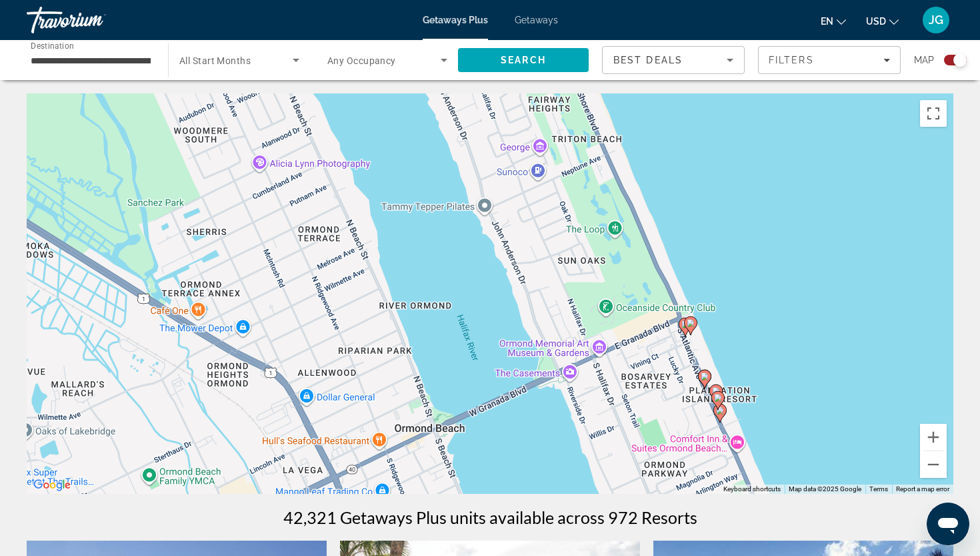
drag, startPoint x: 731, startPoint y: 294, endPoint x: 666, endPoint y: 152, distance: 156.1
click at [666, 152] on div "To activate drag with keyboard, press Alt + Enter. Once in keyboard drag state,…" at bounding box center [490, 293] width 927 height 400
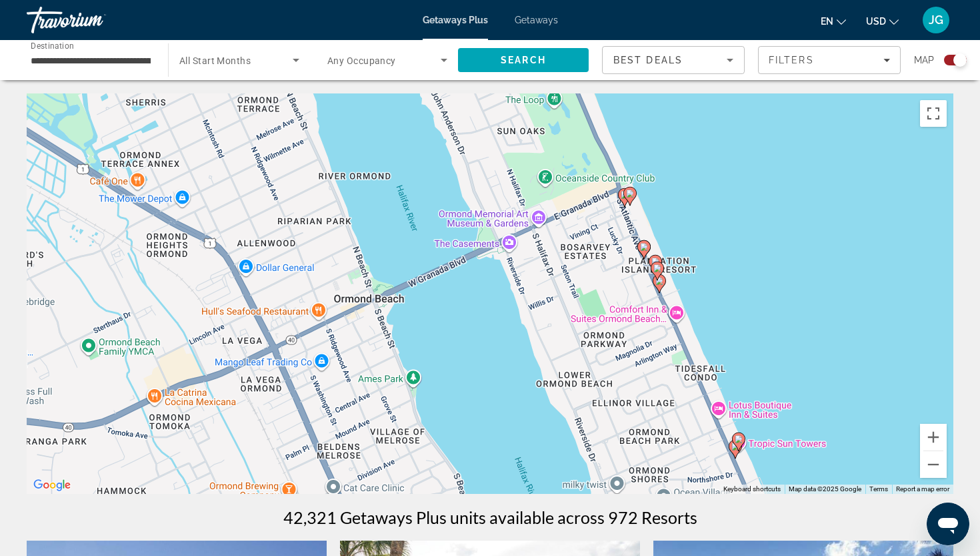
drag, startPoint x: 746, startPoint y: 373, endPoint x: 730, endPoint y: 289, distance: 85.5
click at [730, 289] on div "To activate drag with keyboard, press Alt + Enter. Once in keyboard drag state,…" at bounding box center [490, 293] width 927 height 400
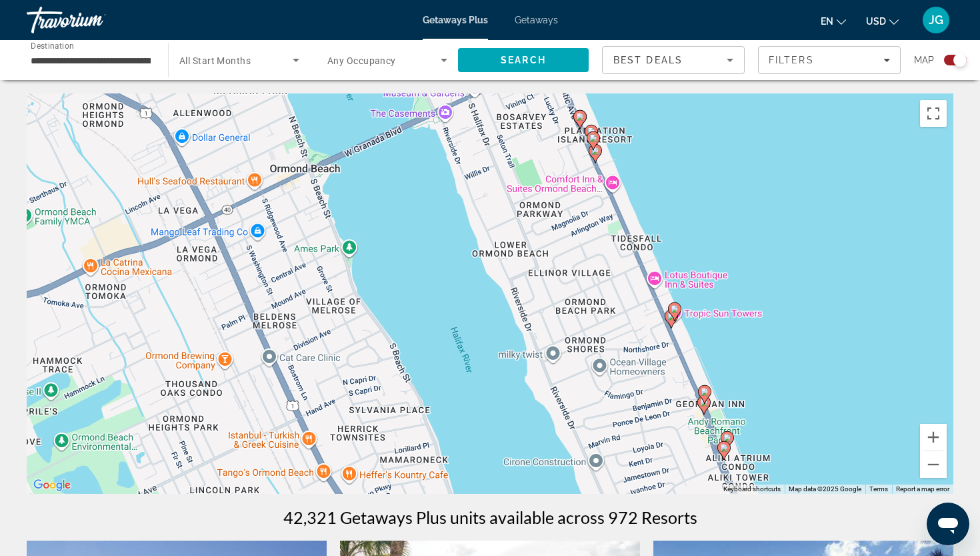
drag, startPoint x: 700, startPoint y: 250, endPoint x: 638, endPoint y: 110, distance: 153.4
click at [636, 111] on div "To activate drag with keyboard, press Alt + Enter. Once in keyboard drag state,…" at bounding box center [490, 293] width 927 height 400
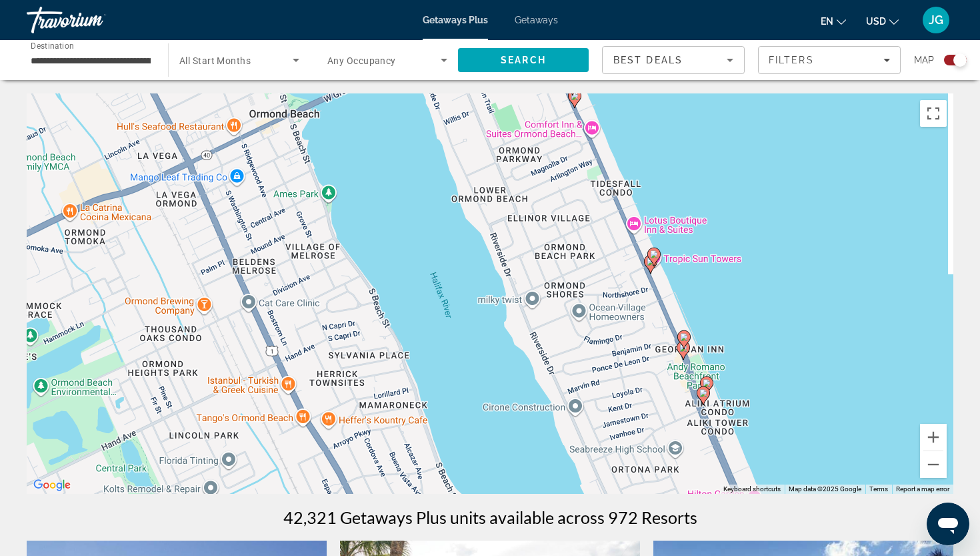
drag, startPoint x: 734, startPoint y: 267, endPoint x: 670, endPoint y: 162, distance: 123.3
click at [670, 163] on div "To activate drag with keyboard, press Alt + Enter. Once in keyboard drag state,…" at bounding box center [490, 293] width 927 height 400
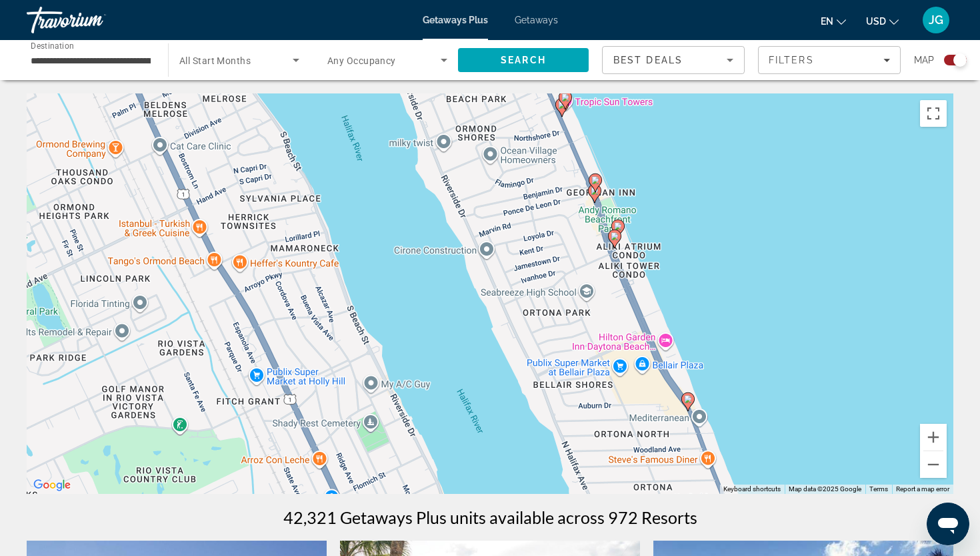
drag, startPoint x: 704, startPoint y: 235, endPoint x: 648, endPoint y: 92, distance: 153.3
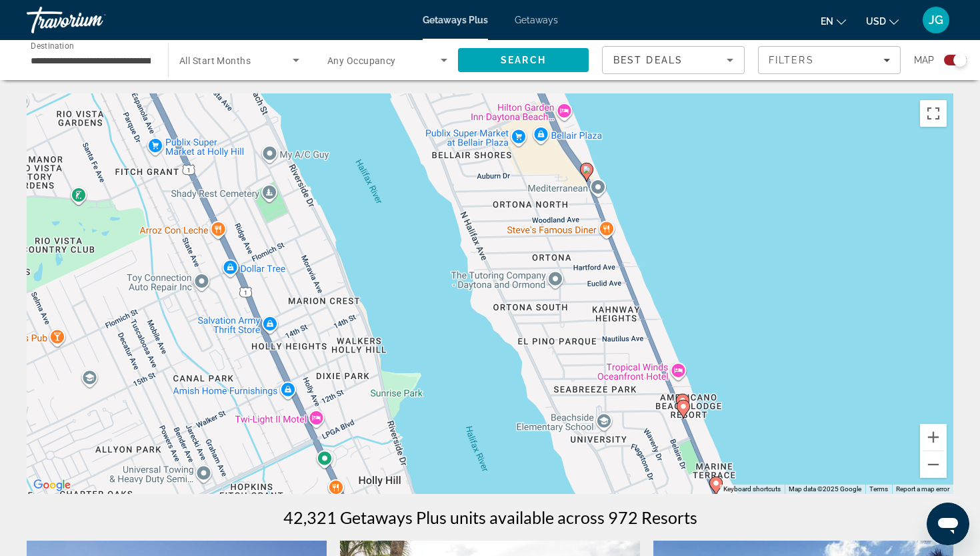
drag, startPoint x: 781, startPoint y: 320, endPoint x: 718, endPoint y: 163, distance: 168.8
click at [718, 163] on div "To activate drag with keyboard, press Alt + Enter. Once in keyboard drag state,…" at bounding box center [490, 293] width 927 height 400
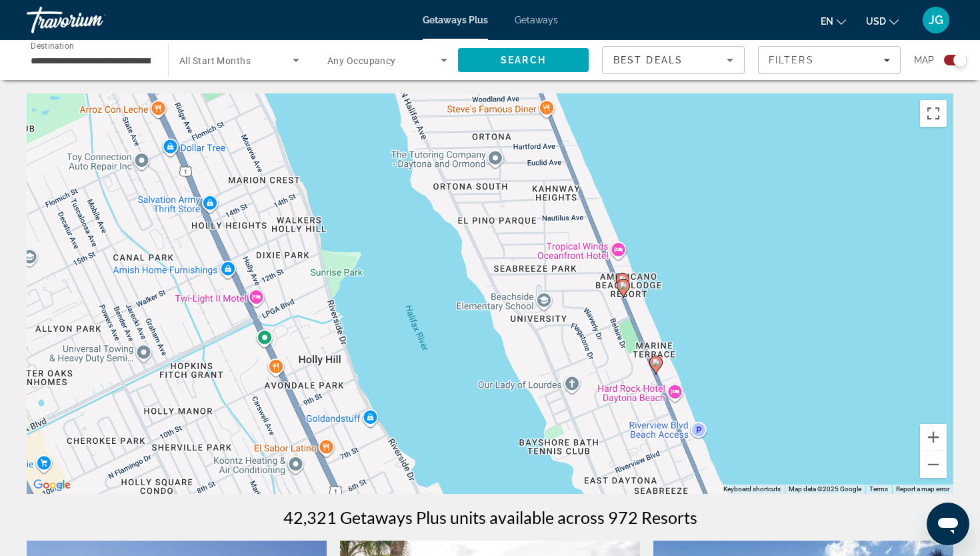
drag, startPoint x: 744, startPoint y: 278, endPoint x: 678, endPoint y: 173, distance: 123.4
click at [678, 173] on div "To activate drag with keyboard, press Alt + Enter. Once in keyboard drag state,…" at bounding box center [490, 293] width 927 height 400
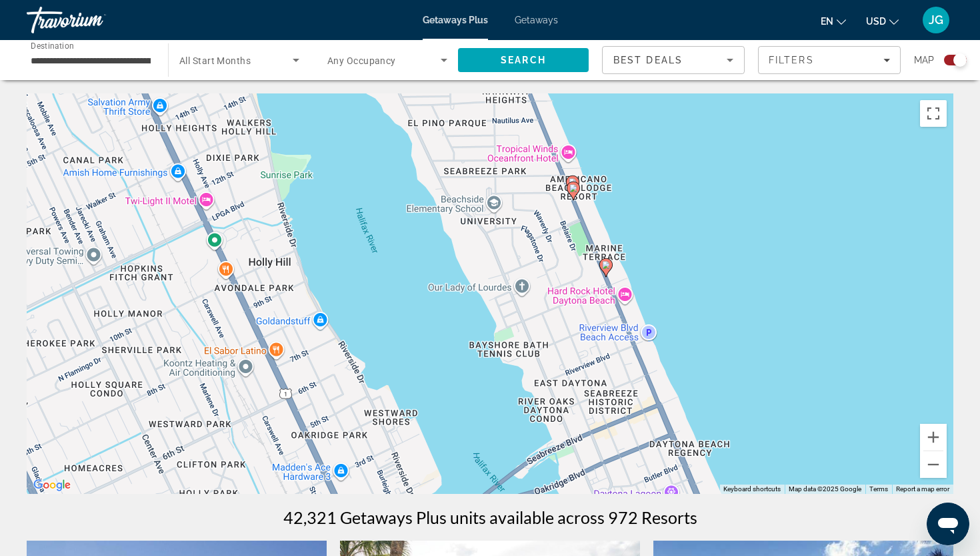
drag, startPoint x: 756, startPoint y: 280, endPoint x: 671, endPoint y: 123, distance: 178.7
click at [671, 123] on div "To activate drag with keyboard, press Alt + Enter. Once in keyboard drag state,…" at bounding box center [490, 293] width 927 height 400
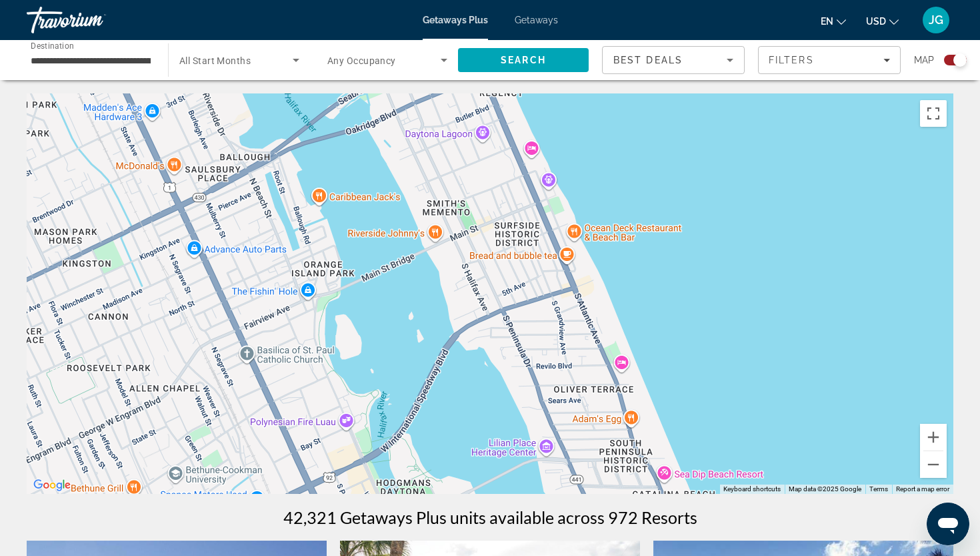
drag, startPoint x: 714, startPoint y: 323, endPoint x: 614, endPoint y: 102, distance: 243.3
click at [614, 104] on div "To activate drag with keyboard, press Alt + Enter. Once in keyboard drag state,…" at bounding box center [490, 293] width 927 height 400
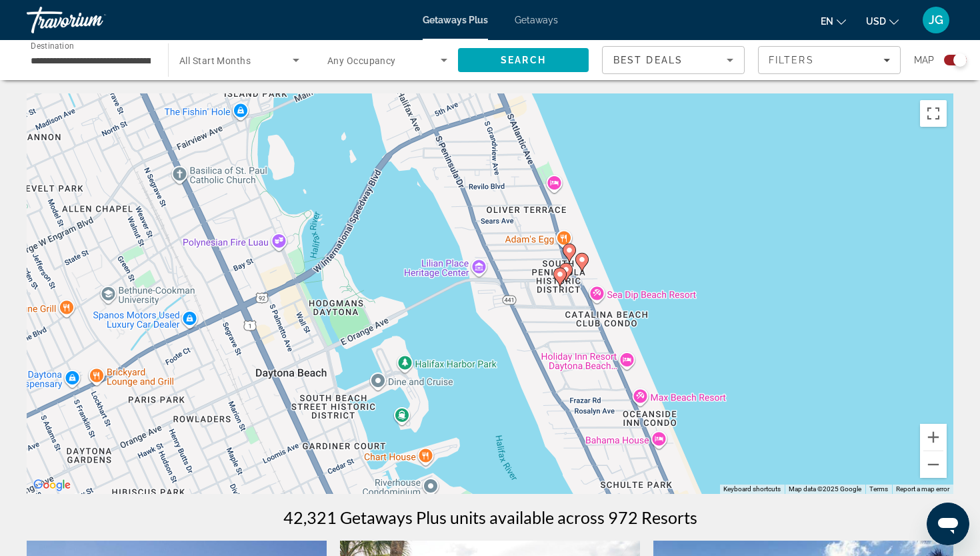
drag, startPoint x: 698, startPoint y: 293, endPoint x: 668, endPoint y: 162, distance: 134.3
click at [668, 162] on div "To activate drag with keyboard, press Alt + Enter. Once in keyboard drag state,…" at bounding box center [490, 293] width 927 height 400
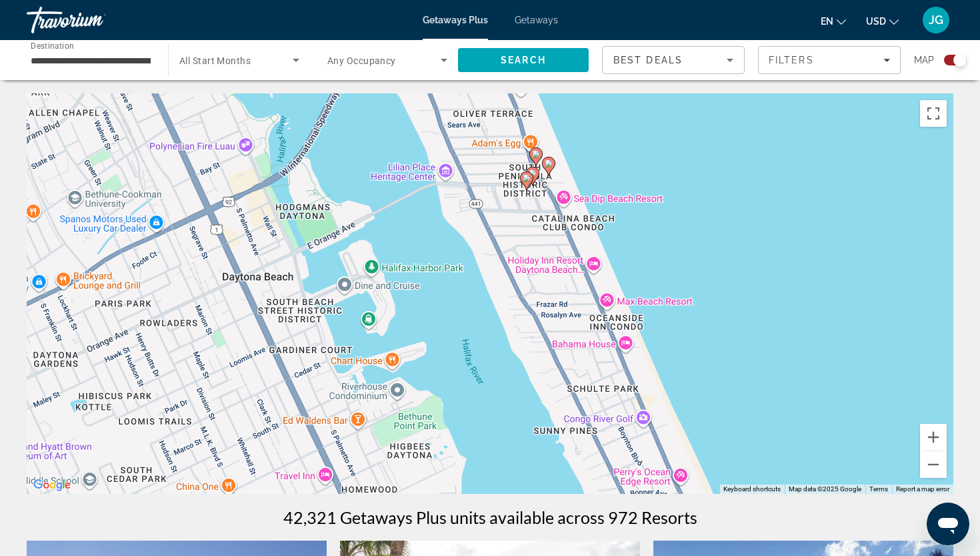
drag, startPoint x: 692, startPoint y: 316, endPoint x: 596, endPoint y: 117, distance: 221.6
click at [596, 119] on div "To activate drag with keyboard, press Alt + Enter. Once in keyboard drag state,…" at bounding box center [490, 293] width 927 height 400
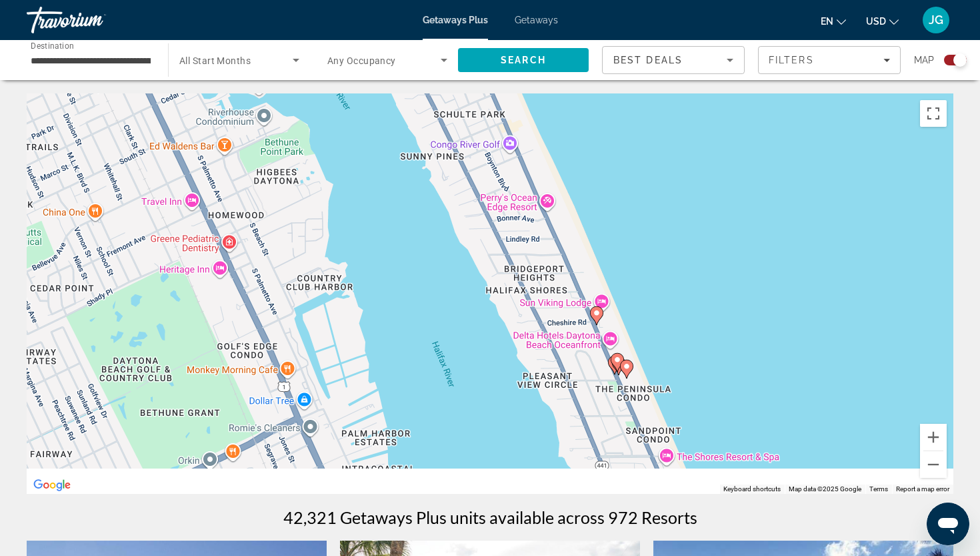
drag, startPoint x: 679, startPoint y: 288, endPoint x: 628, endPoint y: 158, distance: 139.8
click at [628, 158] on div "To activate drag with keyboard, press Alt + Enter. Once in keyboard drag state,…" at bounding box center [490, 293] width 927 height 400
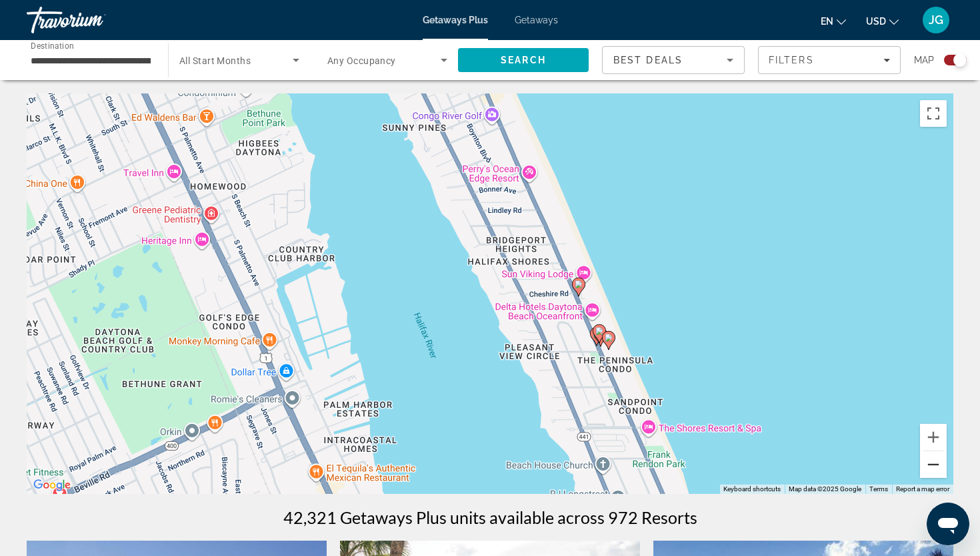
click at [938, 468] on button "Zoom out" at bounding box center [933, 464] width 27 height 27
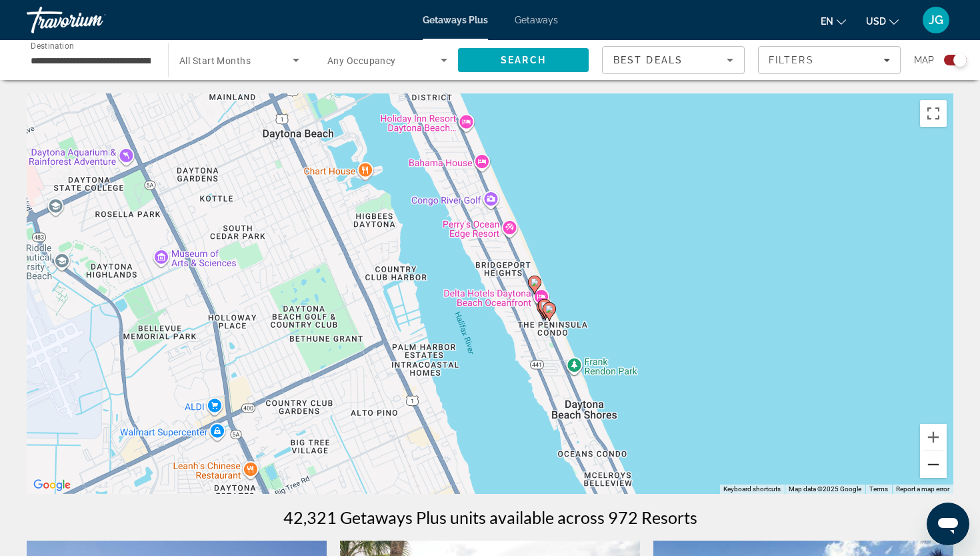
click at [938, 468] on button "Zoom out" at bounding box center [933, 464] width 27 height 27
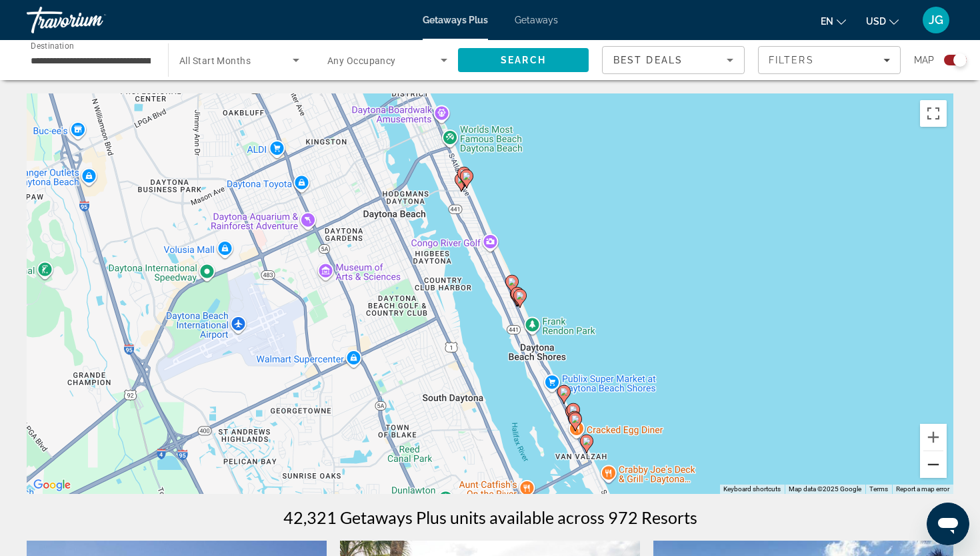
click at [938, 468] on button "Zoom out" at bounding box center [933, 464] width 27 height 27
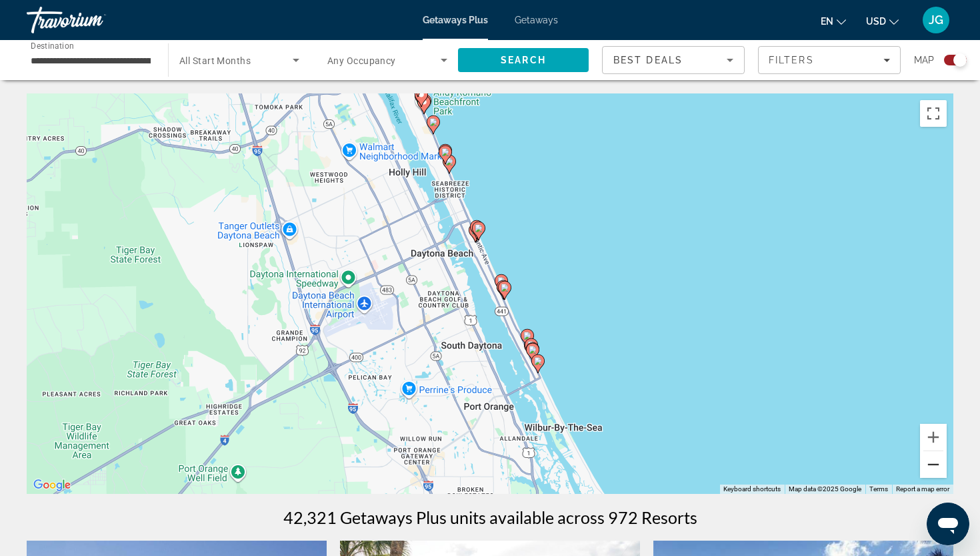
click at [938, 468] on button "Zoom out" at bounding box center [933, 464] width 27 height 27
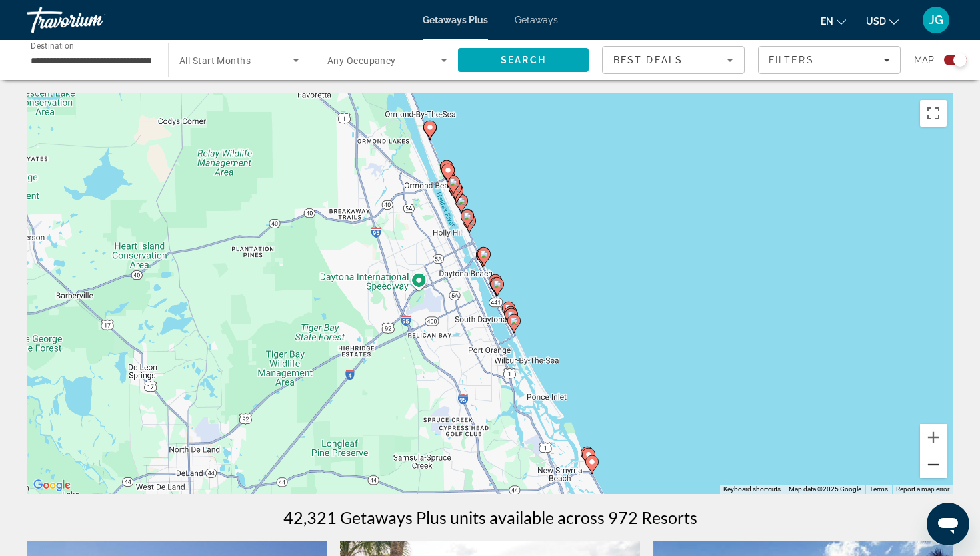
click at [938, 468] on button "Zoom out" at bounding box center [933, 464] width 27 height 27
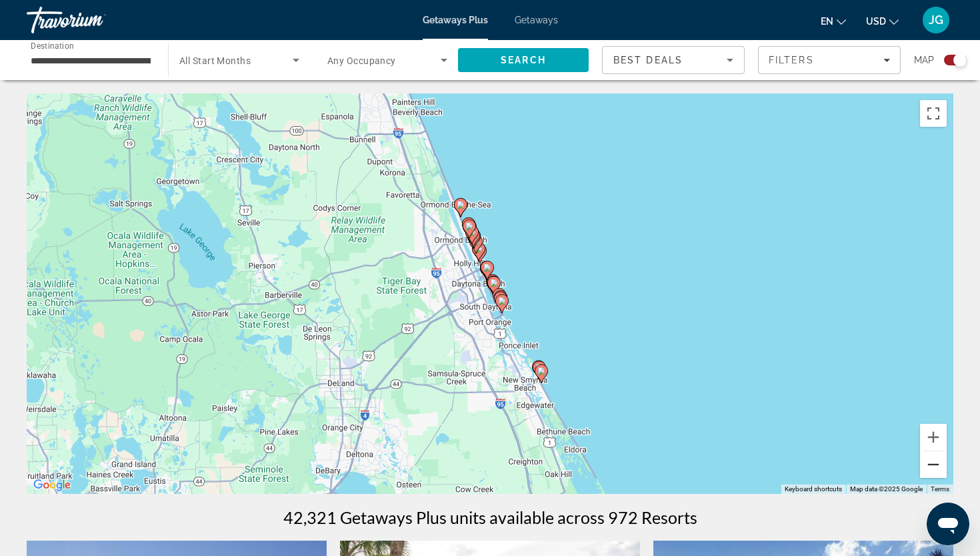
click at [938, 468] on button "Zoom out" at bounding box center [933, 464] width 27 height 27
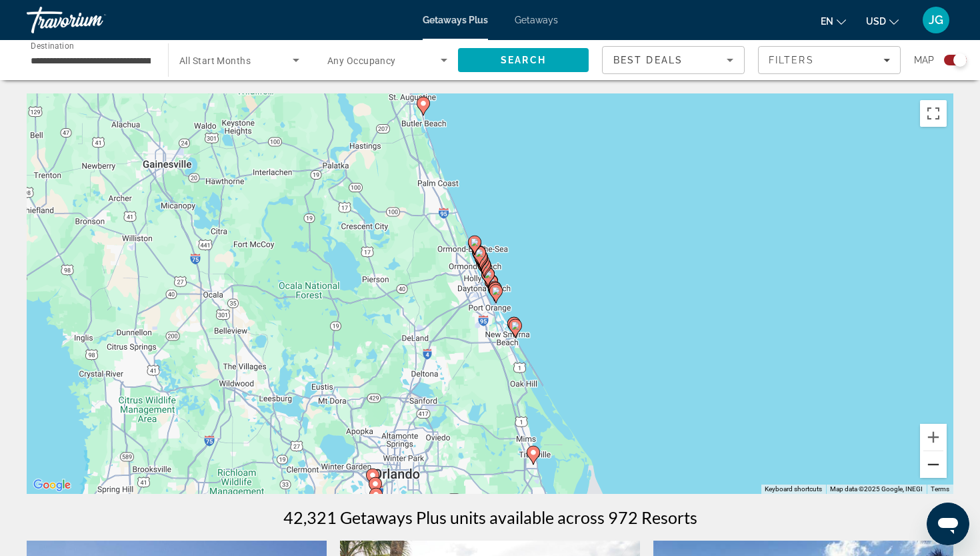
click at [938, 468] on button "Zoom out" at bounding box center [933, 464] width 27 height 27
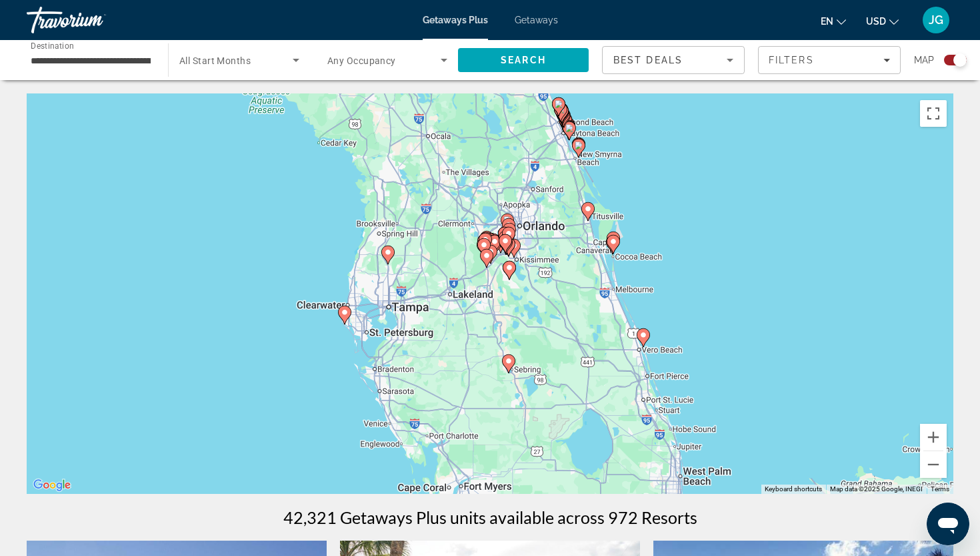
drag, startPoint x: 471, startPoint y: 427, endPoint x: 548, endPoint y: 270, distance: 174.5
click at [548, 270] on div "To activate drag with keyboard, press Alt + Enter. Once in keyboard drag state,…" at bounding box center [490, 293] width 927 height 400
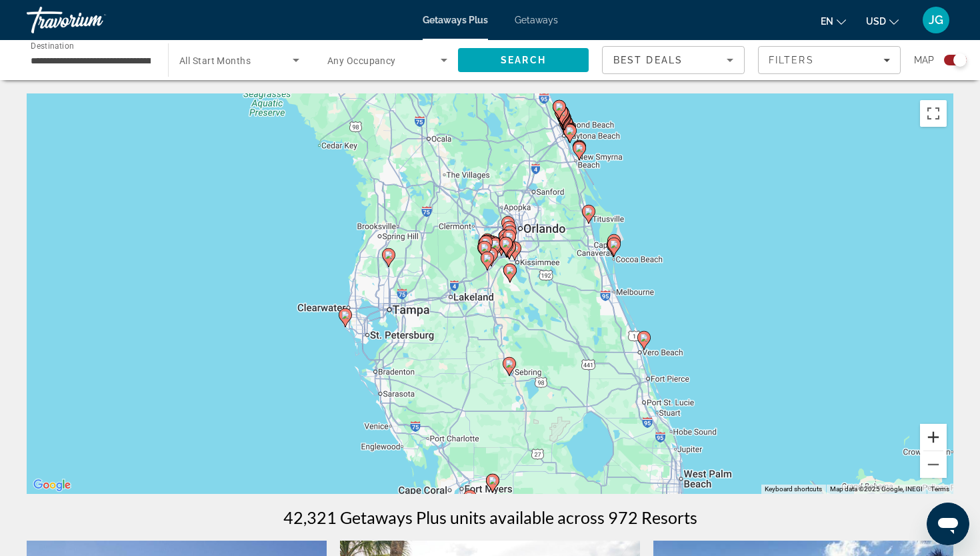
click at [939, 436] on button "Zoom in" at bounding box center [933, 437] width 27 height 27
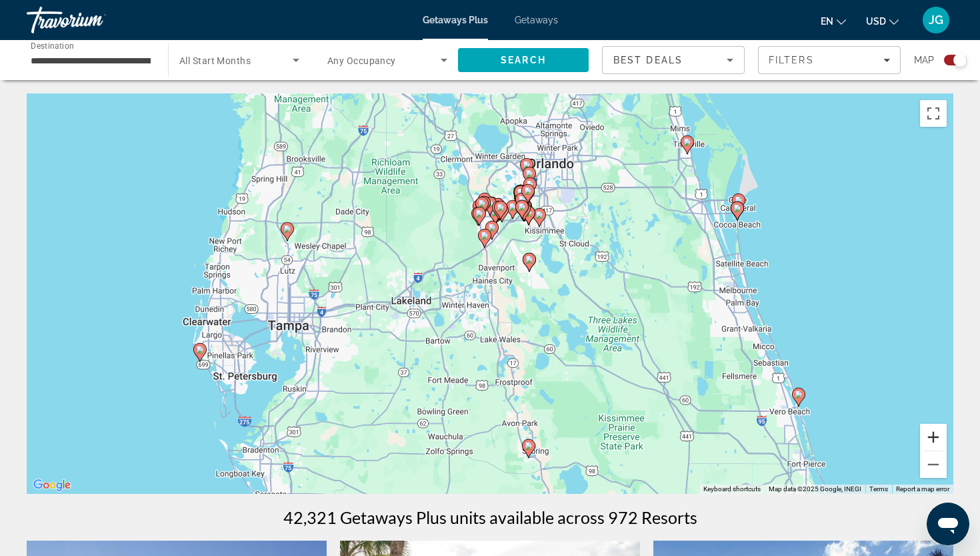
click at [940, 436] on button "Zoom in" at bounding box center [933, 437] width 27 height 27
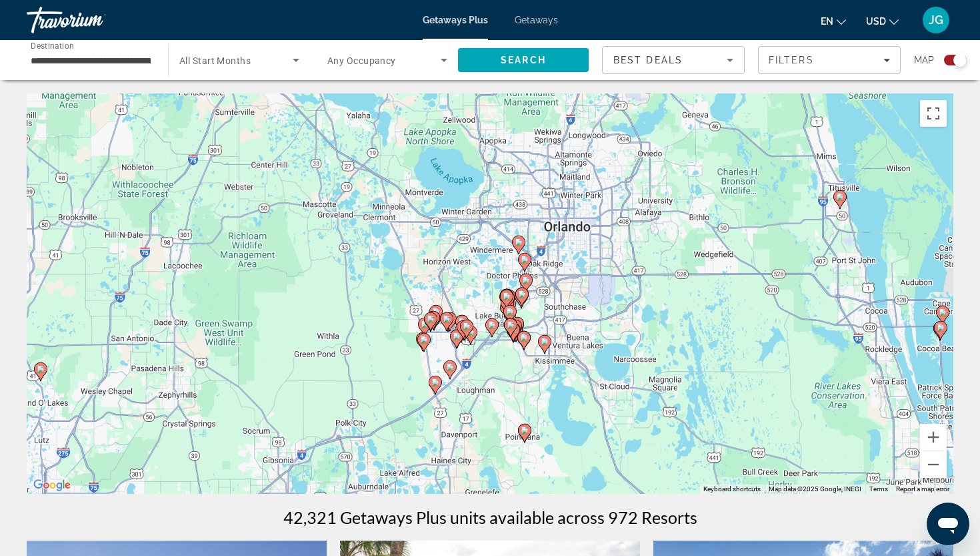
drag, startPoint x: 670, startPoint y: 249, endPoint x: 626, endPoint y: 444, distance: 200.3
click at [626, 444] on div "To activate drag with keyboard, press Alt + Enter. Once in keyboard drag state,…" at bounding box center [490, 293] width 927 height 400
click at [940, 435] on button "Zoom in" at bounding box center [933, 437] width 27 height 27
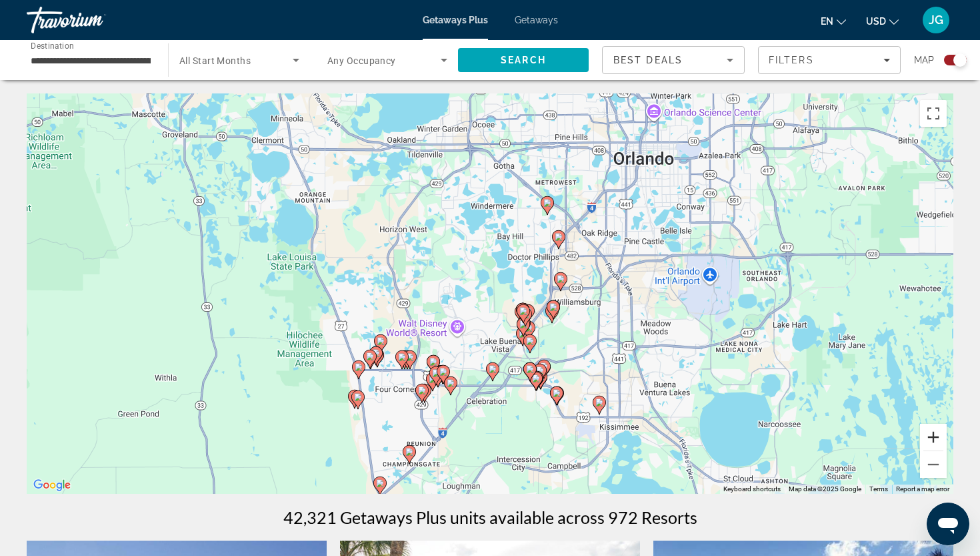
click at [940, 435] on button "Zoom in" at bounding box center [933, 437] width 27 height 27
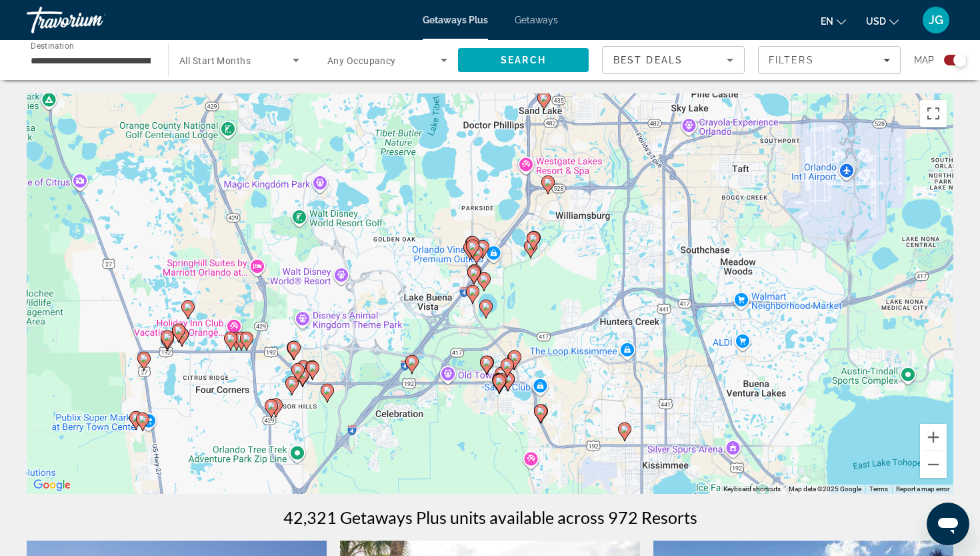
drag, startPoint x: 670, startPoint y: 414, endPoint x: 580, endPoint y: 323, distance: 127.8
click at [579, 319] on div "To activate drag with keyboard, press Alt + Enter. Once in keyboard drag state,…" at bounding box center [490, 293] width 927 height 400
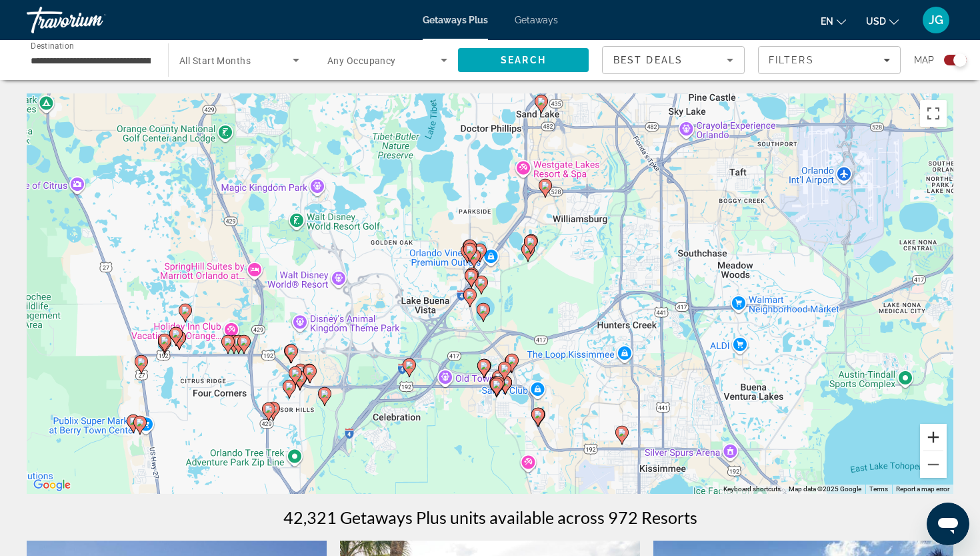
click at [934, 436] on button "Zoom in" at bounding box center [933, 437] width 27 height 27
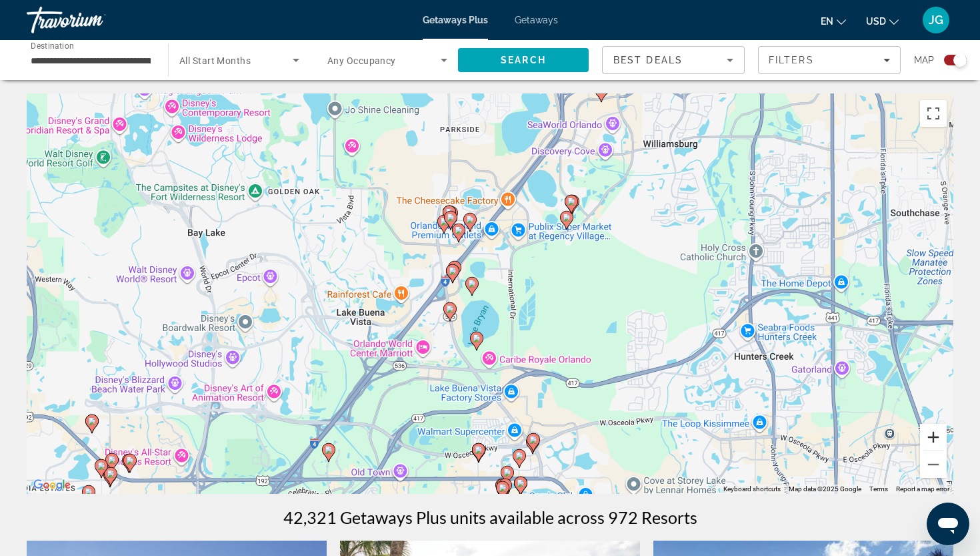
click at [934, 436] on button "Zoom in" at bounding box center [933, 437] width 27 height 27
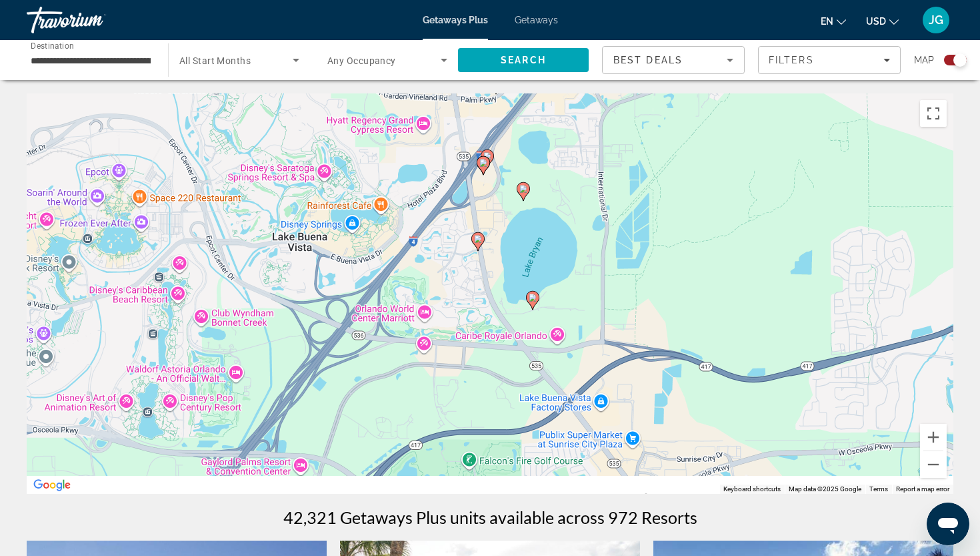
drag, startPoint x: 527, startPoint y: 340, endPoint x: 794, endPoint y: 96, distance: 361.6
click at [794, 96] on div "To activate drag with keyboard, press Alt + Enter. Once in keyboard drag state,…" at bounding box center [490, 293] width 927 height 400
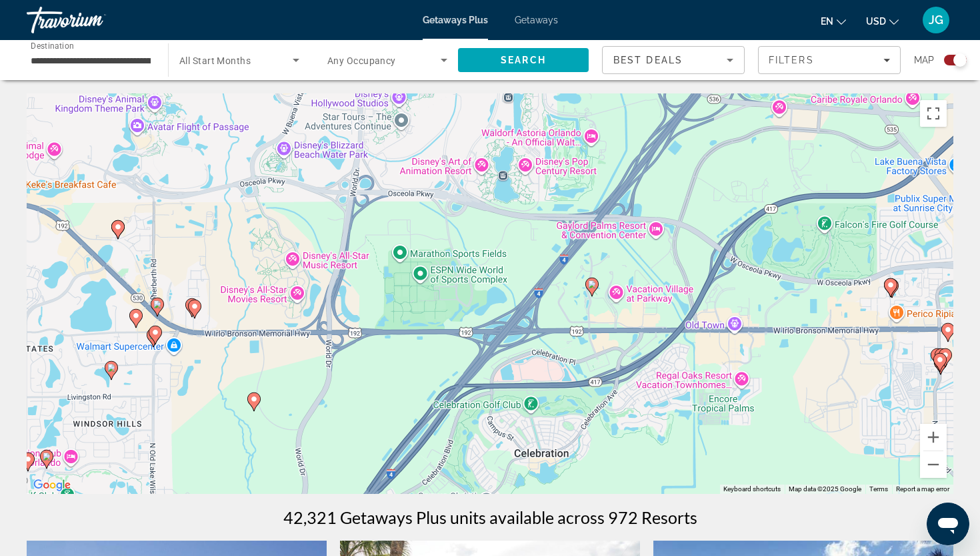
click at [196, 305] on image "Main content" at bounding box center [195, 306] width 8 height 8
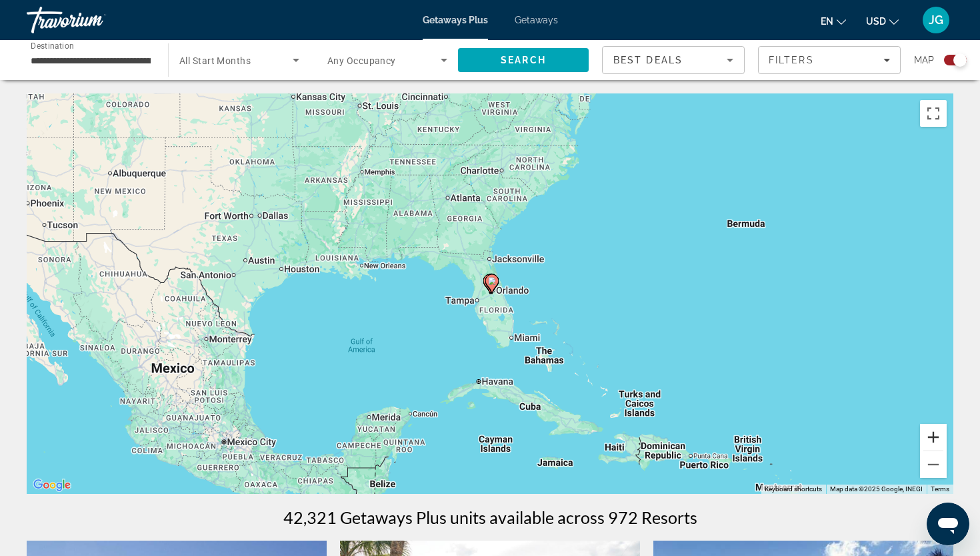
click at [935, 439] on button "Zoom in" at bounding box center [933, 437] width 27 height 27
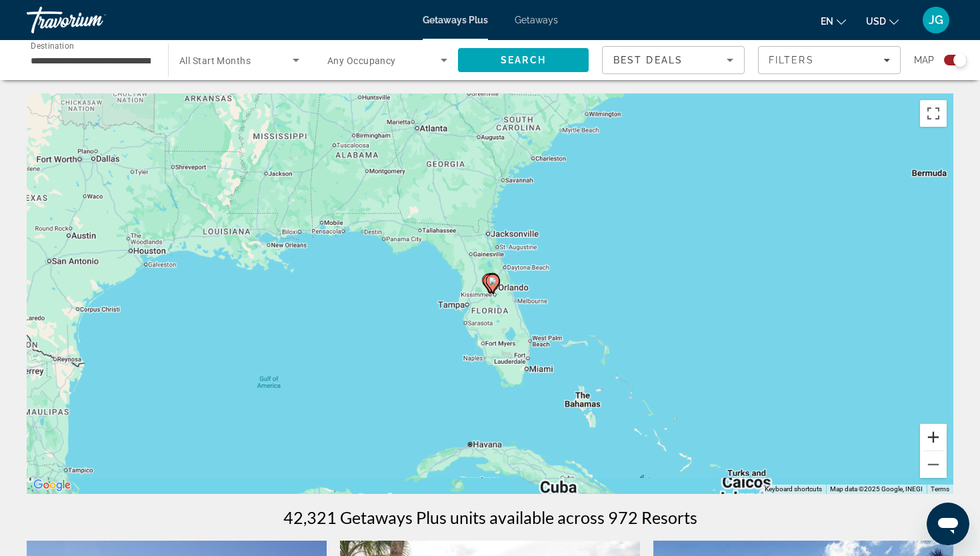
click at [935, 439] on button "Zoom in" at bounding box center [933, 437] width 27 height 27
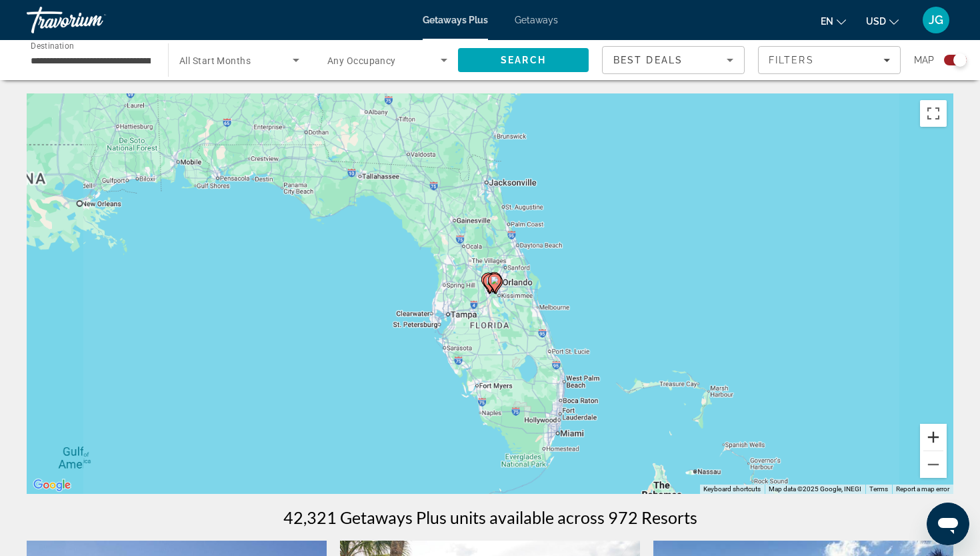
click at [935, 439] on button "Zoom in" at bounding box center [933, 437] width 27 height 27
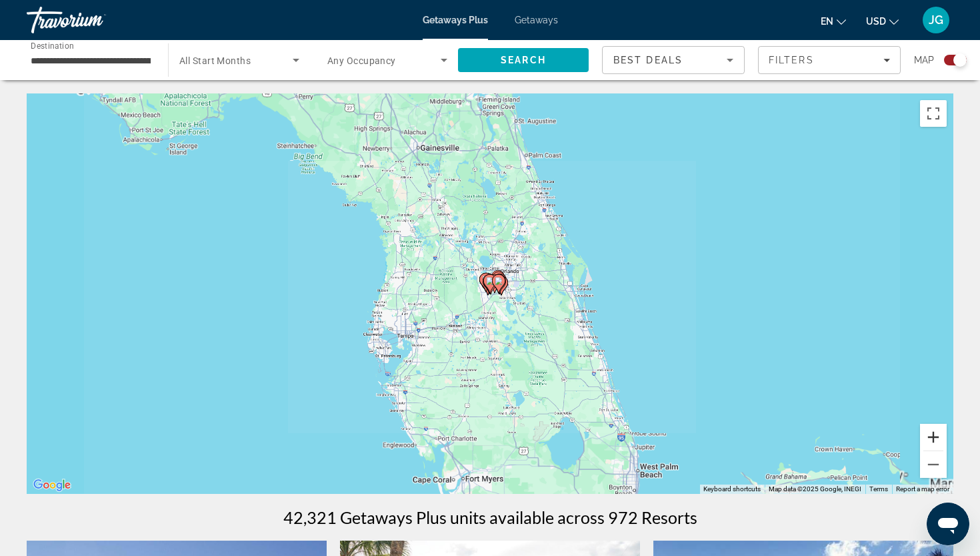
click at [935, 439] on button "Zoom in" at bounding box center [933, 437] width 27 height 27
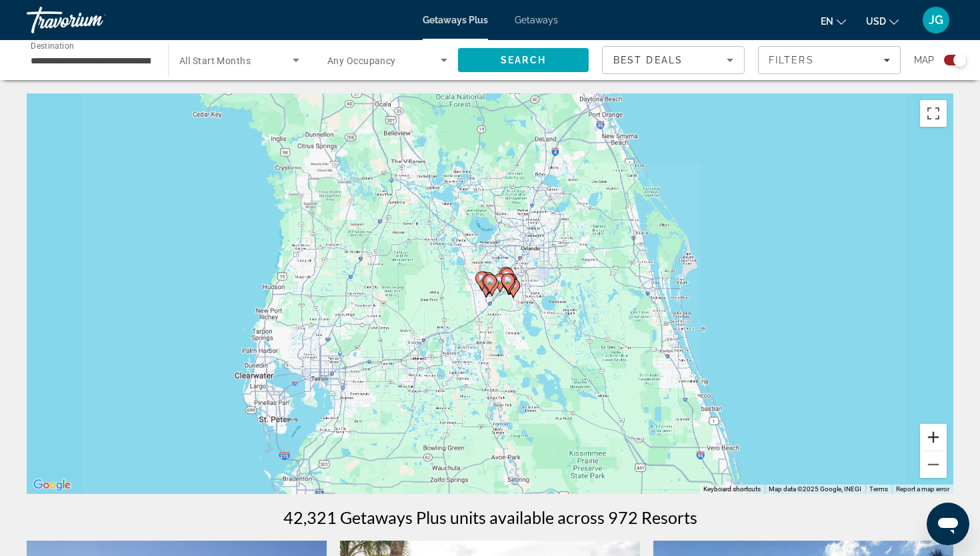
click at [935, 439] on button "Zoom in" at bounding box center [933, 437] width 27 height 27
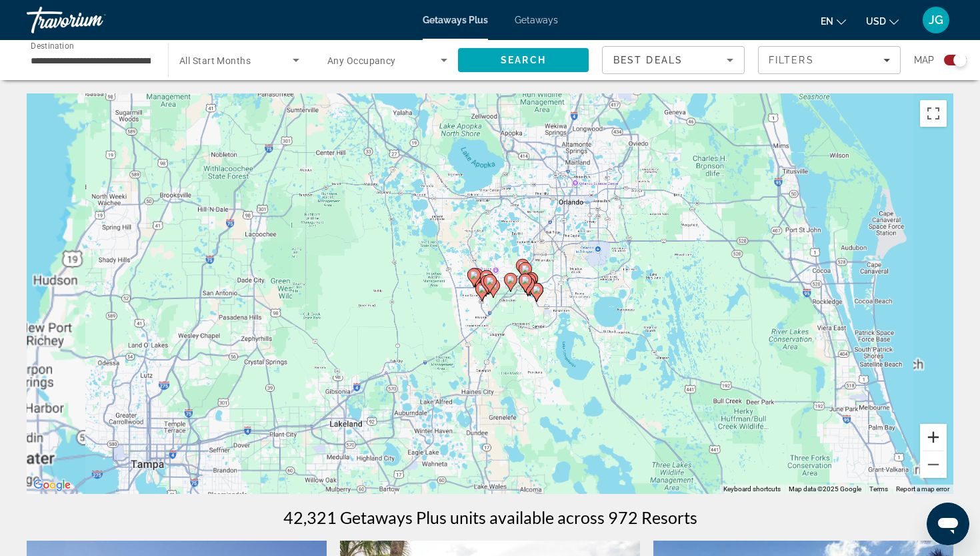
click at [935, 439] on button "Zoom in" at bounding box center [933, 437] width 27 height 27
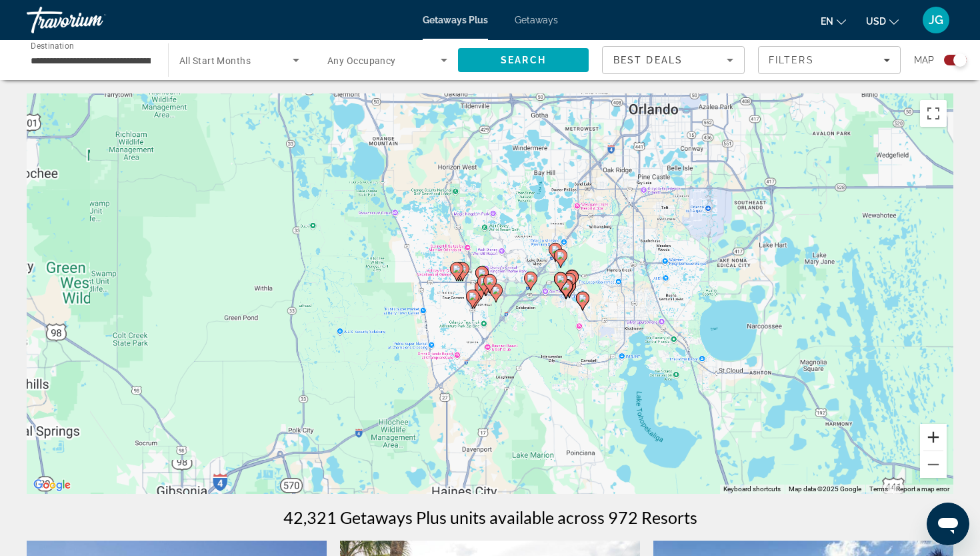
click at [935, 439] on button "Zoom in" at bounding box center [933, 437] width 27 height 27
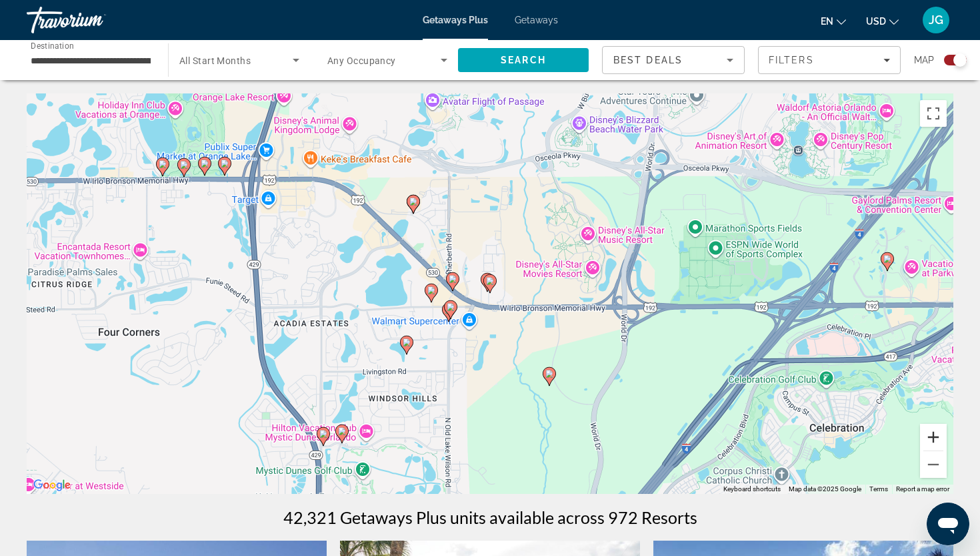
click at [935, 440] on button "Zoom in" at bounding box center [933, 437] width 27 height 27
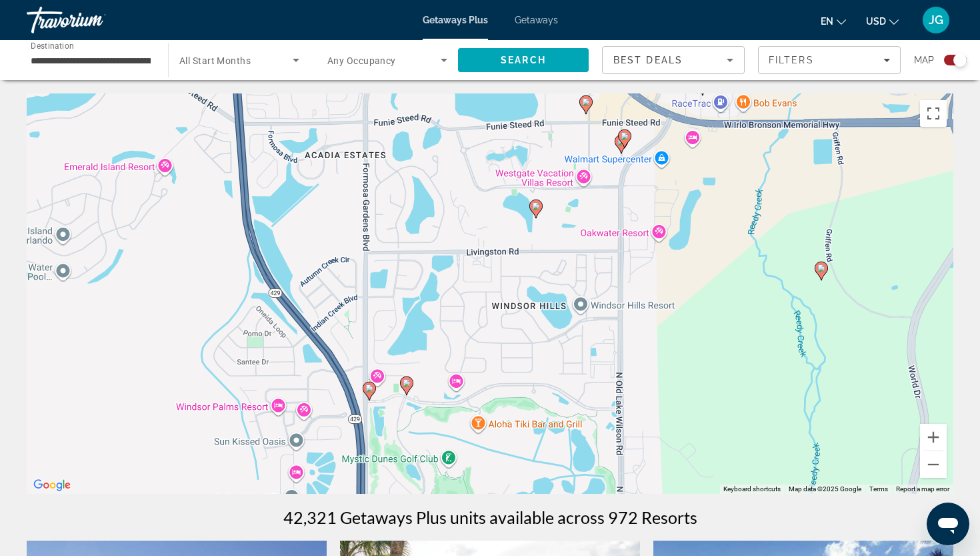
drag, startPoint x: 504, startPoint y: 410, endPoint x: 732, endPoint y: 189, distance: 317.9
click at [732, 189] on div "To activate drag with keyboard, press Alt + Enter. Once in keyboard drag state,…" at bounding box center [490, 293] width 927 height 400
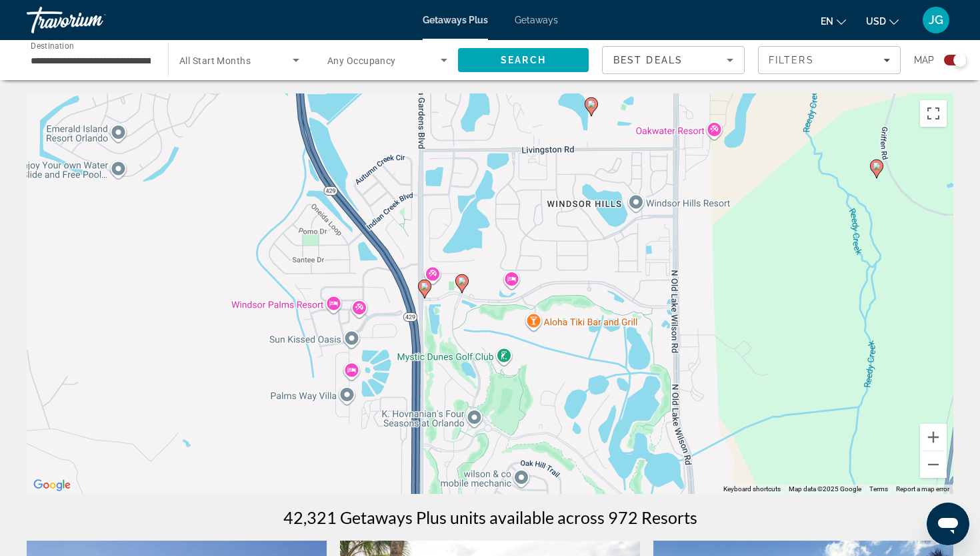
drag, startPoint x: 538, startPoint y: 340, endPoint x: 599, endPoint y: 225, distance: 129.8
click at [599, 225] on div "To activate drag with keyboard, press Alt + Enter. Once in keyboard drag state,…" at bounding box center [490, 293] width 927 height 400
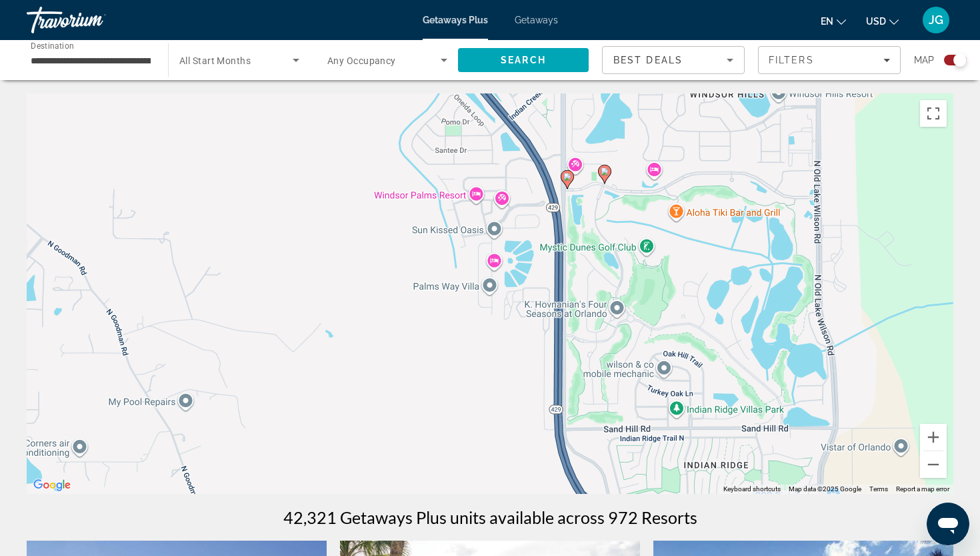
drag, startPoint x: 294, startPoint y: 307, endPoint x: 392, endPoint y: 274, distance: 103.6
click at [392, 274] on div "To activate drag with keyboard, press Alt + Enter. Once in keyboard drag state,…" at bounding box center [490, 293] width 927 height 400
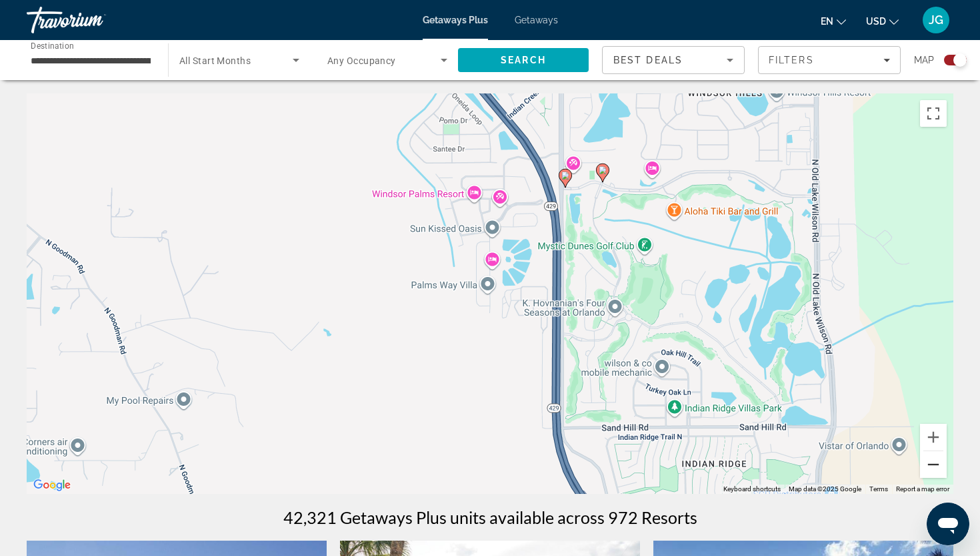
click at [930, 472] on button "Zoom out" at bounding box center [933, 464] width 27 height 27
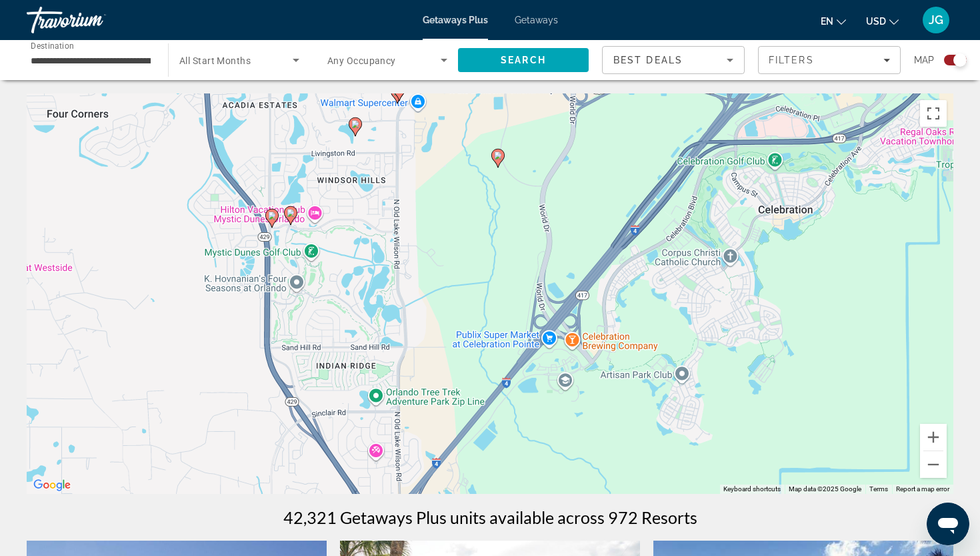
drag, startPoint x: 713, startPoint y: 332, endPoint x: 444, endPoint y: 319, distance: 269.7
click at [444, 319] on div "To activate drag with keyboard, press Alt + Enter. Once in keyboard drag state,…" at bounding box center [490, 293] width 927 height 400
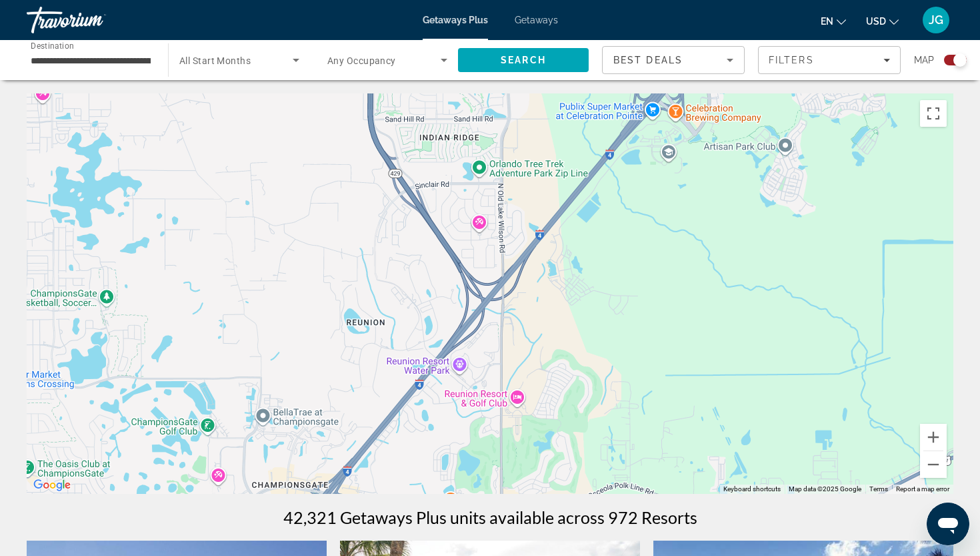
drag, startPoint x: 548, startPoint y: 391, endPoint x: 669, endPoint y: 159, distance: 261.9
click at [669, 159] on div "To activate drag with keyboard, press Alt + Enter. Once in keyboard drag state,…" at bounding box center [490, 293] width 927 height 400
click at [932, 468] on button "Zoom out" at bounding box center [933, 464] width 27 height 27
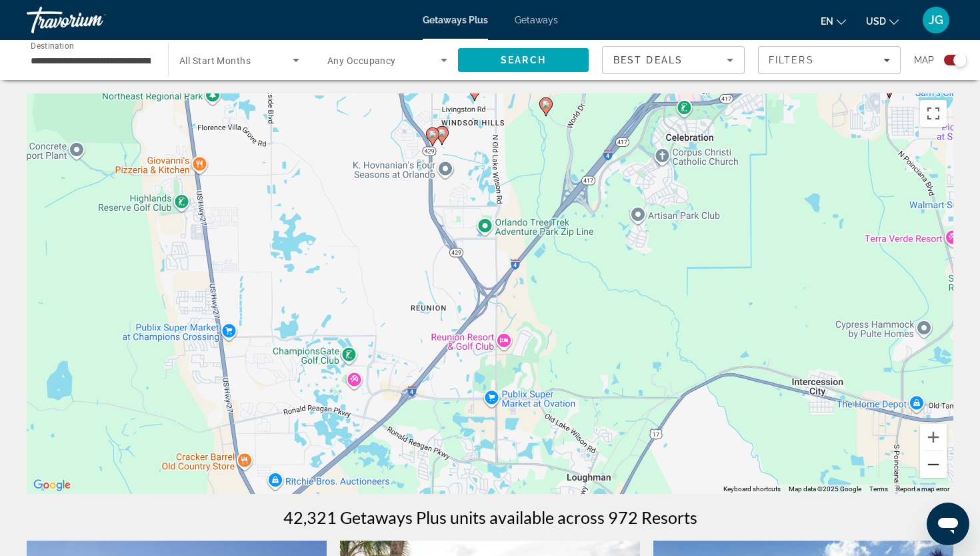
click at [932, 468] on button "Zoom out" at bounding box center [933, 464] width 27 height 27
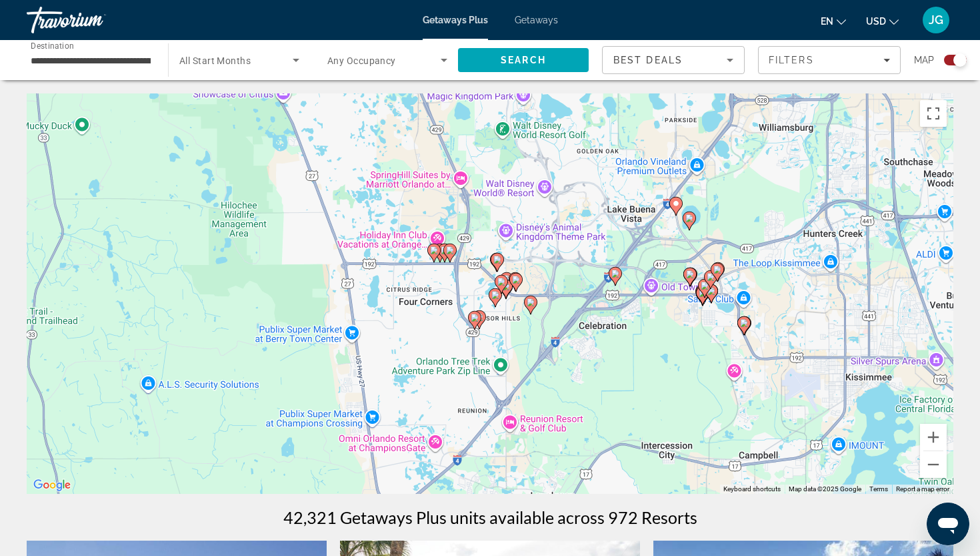
drag, startPoint x: 592, startPoint y: 219, endPoint x: 606, endPoint y: 326, distance: 108.3
click at [606, 327] on div "To activate drag with keyboard, press Alt + Enter. Once in keyboard drag state,…" at bounding box center [490, 293] width 927 height 400
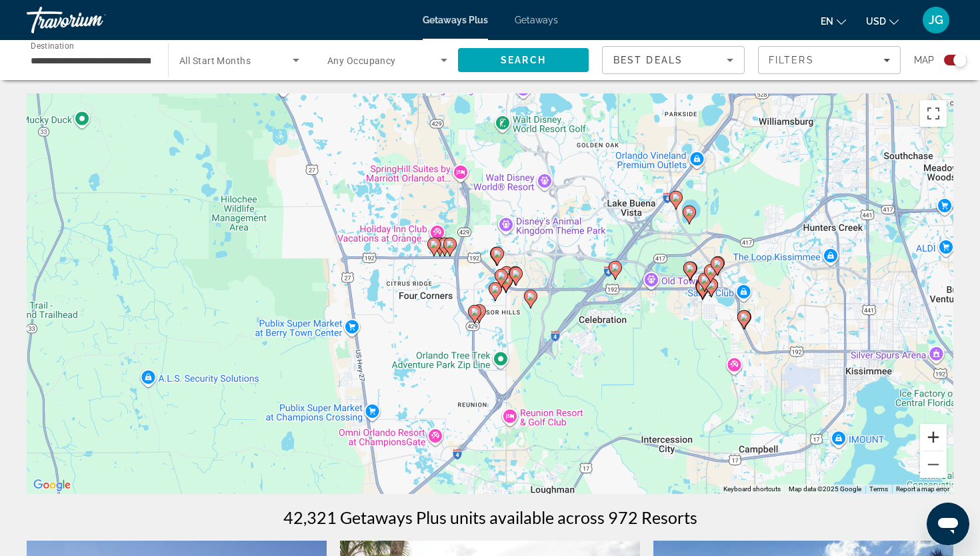
click at [927, 444] on button "Zoom in" at bounding box center [933, 437] width 27 height 27
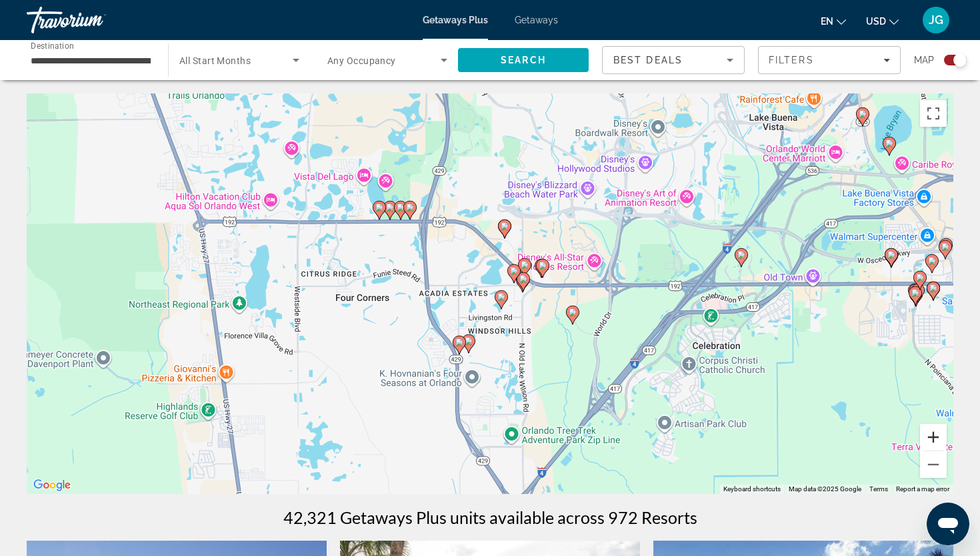
click at [927, 444] on button "Zoom in" at bounding box center [933, 437] width 27 height 27
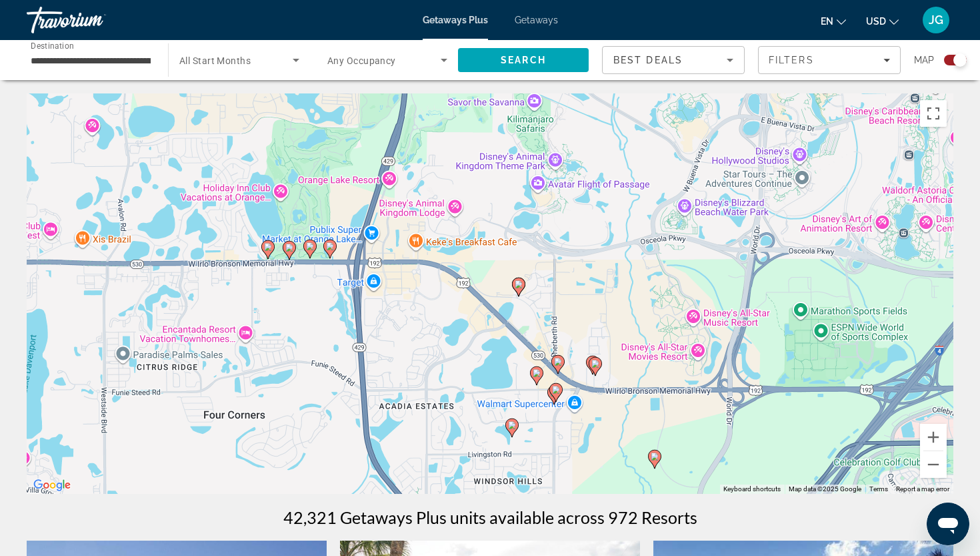
drag, startPoint x: 601, startPoint y: 134, endPoint x: 602, endPoint y: 243, distance: 109.4
click at [602, 245] on div "To activate drag with keyboard, press Alt + Enter. Once in keyboard drag state,…" at bounding box center [490, 293] width 927 height 400
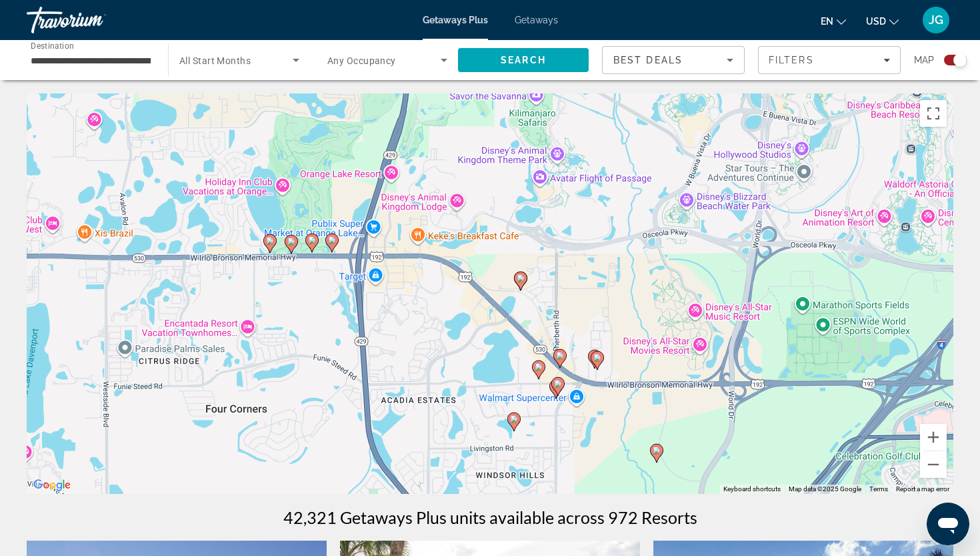
click at [522, 277] on image "Main content" at bounding box center [521, 278] width 8 height 8
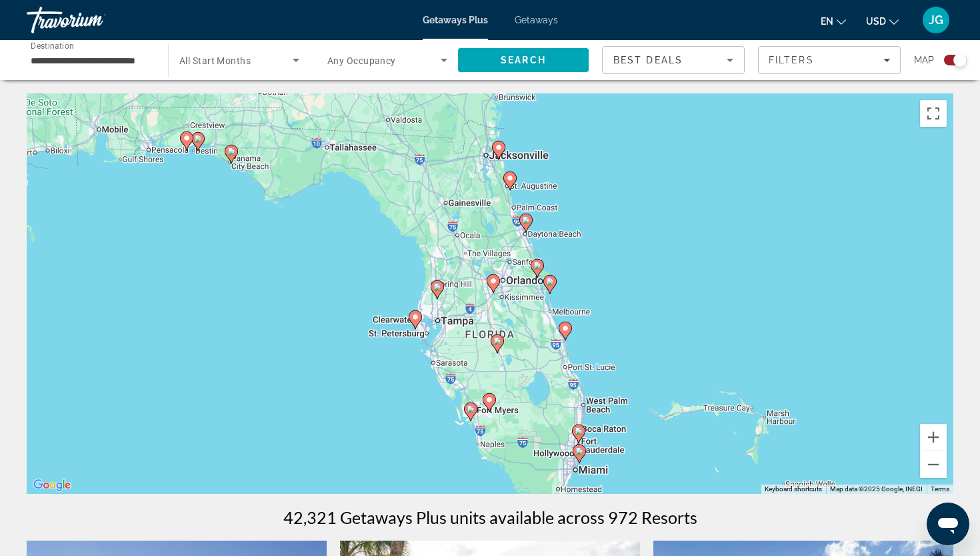
click at [498, 341] on image "Main content" at bounding box center [498, 341] width 8 height 8
type input "**********"
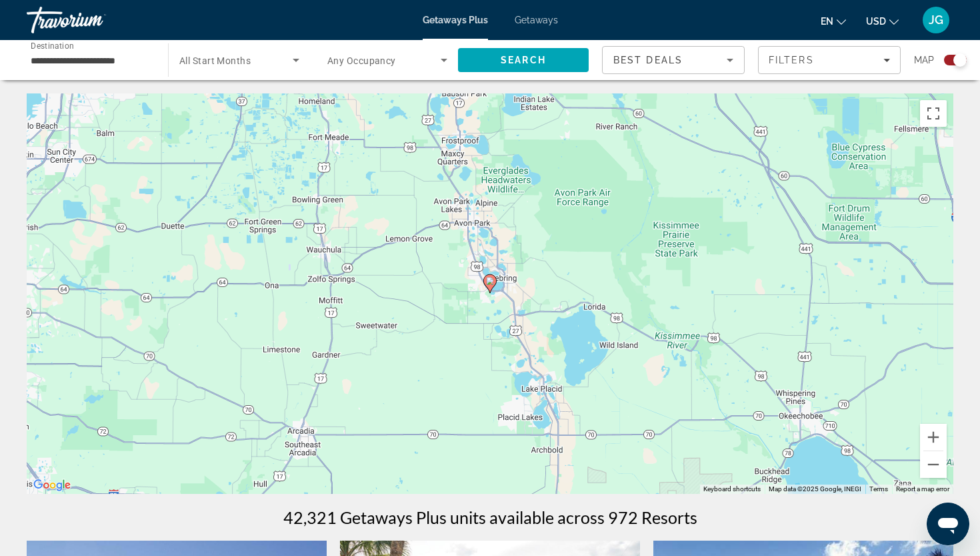
click at [488, 282] on image "Main content" at bounding box center [490, 281] width 8 height 8
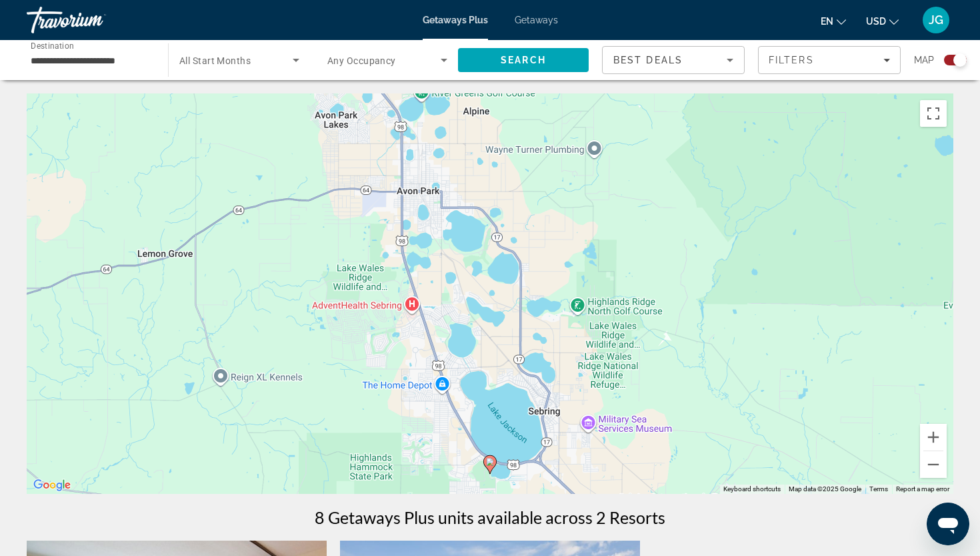
click at [490, 464] on image "Main content" at bounding box center [490, 462] width 8 height 8
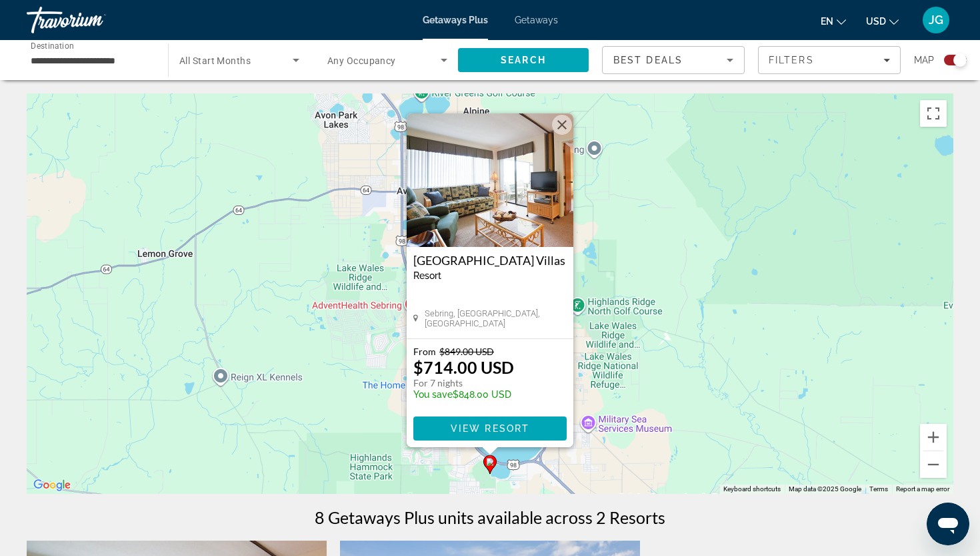
click at [756, 200] on div "To activate drag with keyboard, press Alt + Enter. Once in keyboard drag state,…" at bounding box center [490, 293] width 927 height 400
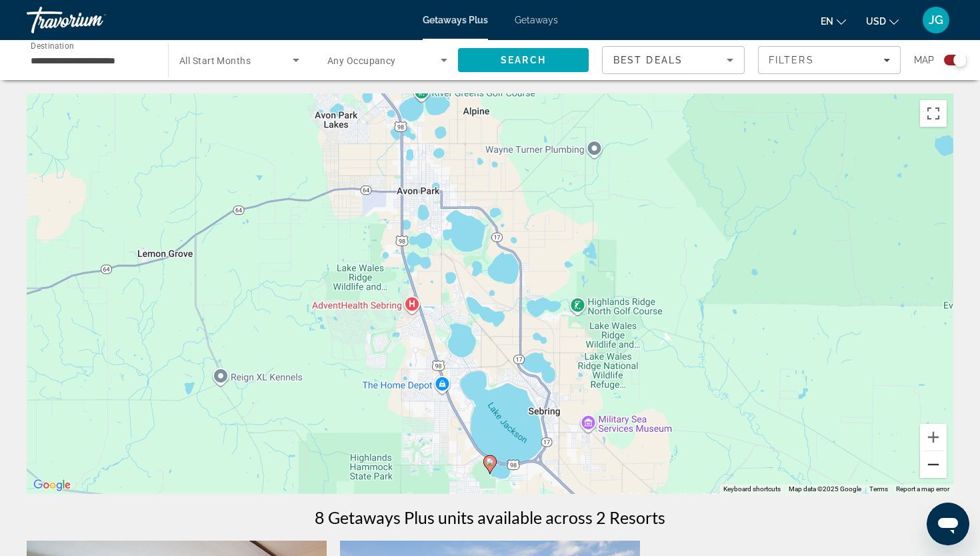
click at [938, 462] on button "Zoom out" at bounding box center [933, 464] width 27 height 27
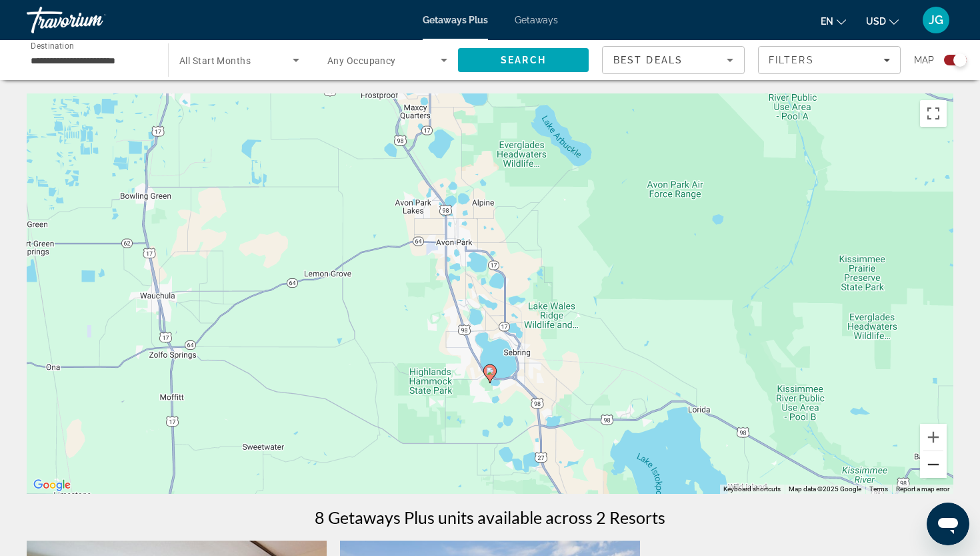
click at [938, 462] on button "Zoom out" at bounding box center [933, 464] width 27 height 27
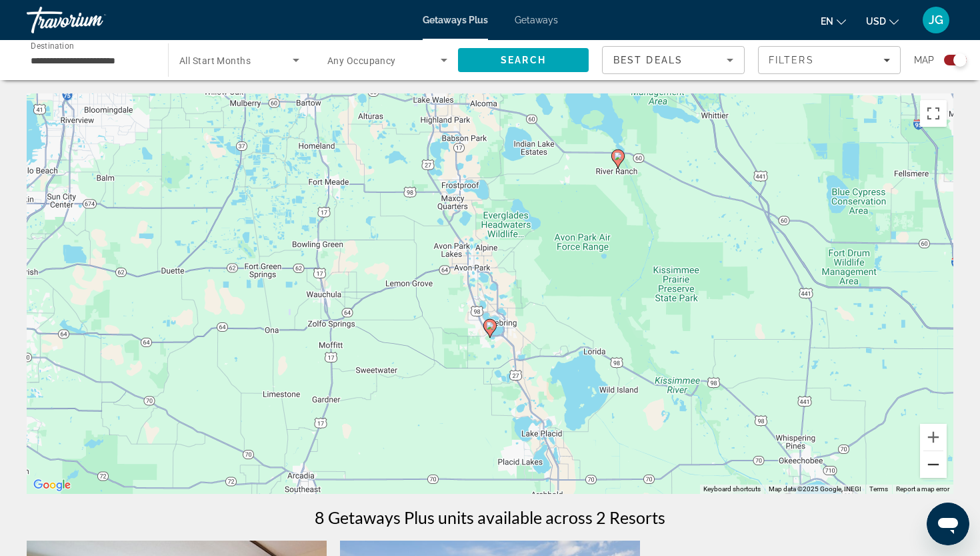
click at [938, 462] on button "Zoom out" at bounding box center [933, 464] width 27 height 27
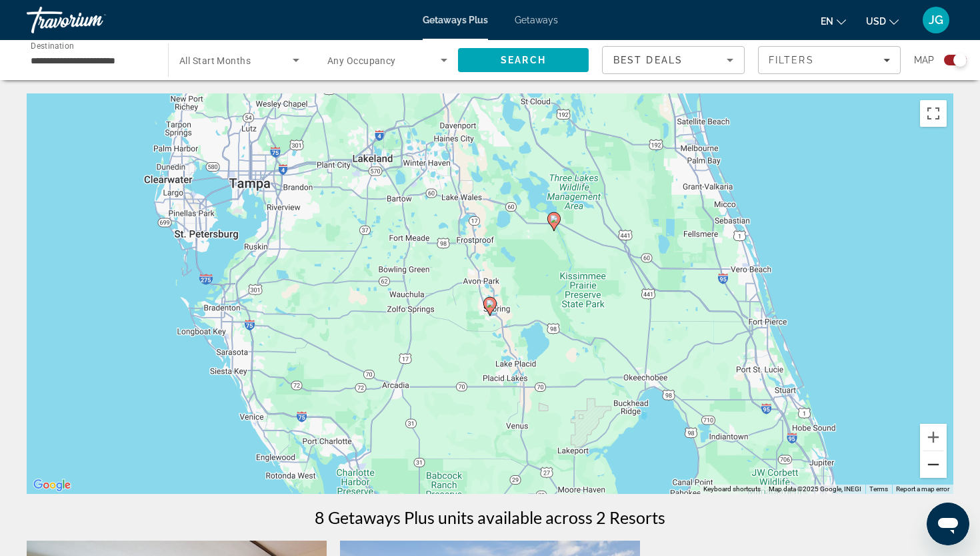
click at [938, 462] on button "Zoom out" at bounding box center [933, 464] width 27 height 27
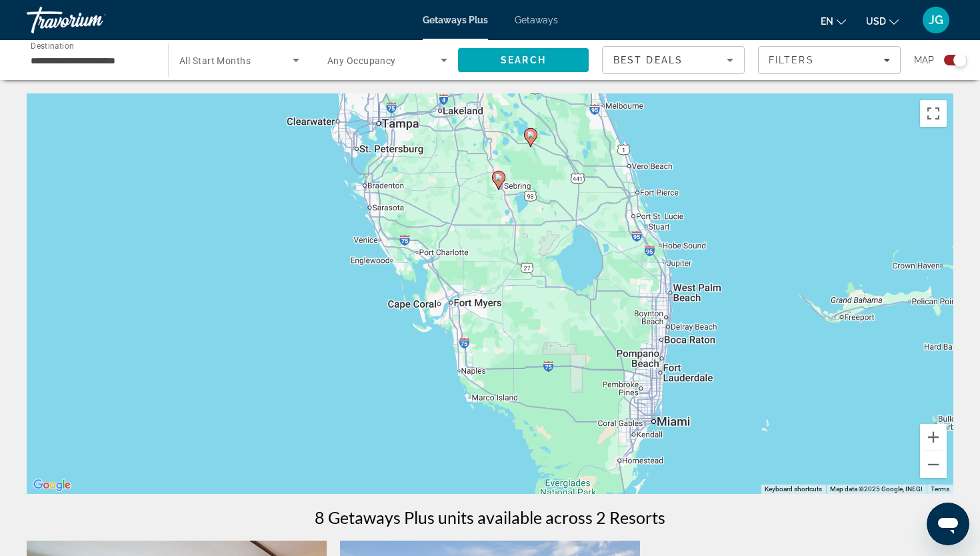
drag, startPoint x: 548, startPoint y: 295, endPoint x: 557, endPoint y: 178, distance: 117.7
click at [557, 178] on div "To activate drag with keyboard, press Alt + Enter. Once in keyboard drag state,…" at bounding box center [490, 293] width 927 height 400
click at [537, 212] on div "To activate drag with keyboard, press Alt + Enter. Once in keyboard drag state,…" at bounding box center [490, 293] width 927 height 400
click at [530, 137] on image "Main content" at bounding box center [531, 135] width 8 height 8
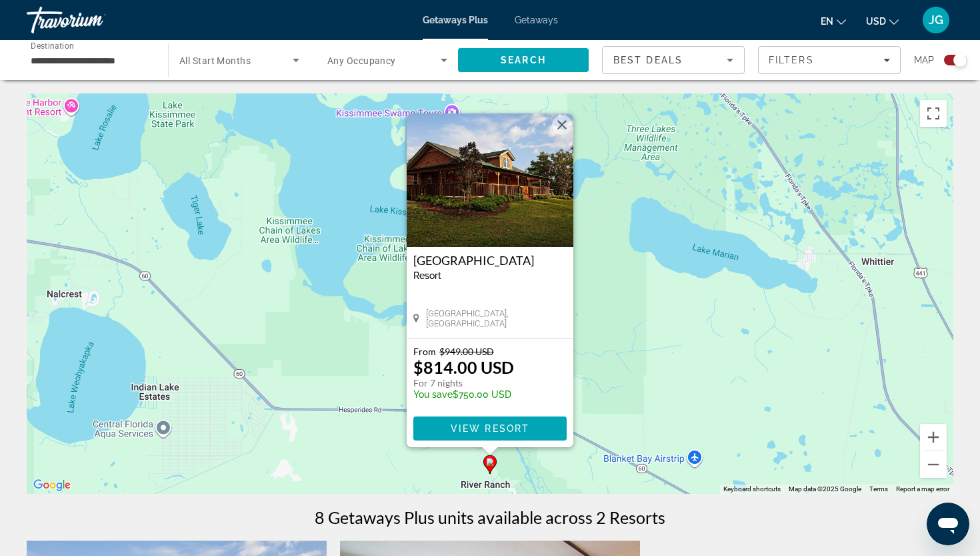
click at [775, 262] on div "To activate drag with keyboard, press Alt + Enter. Once in keyboard drag state,…" at bounding box center [490, 293] width 927 height 400
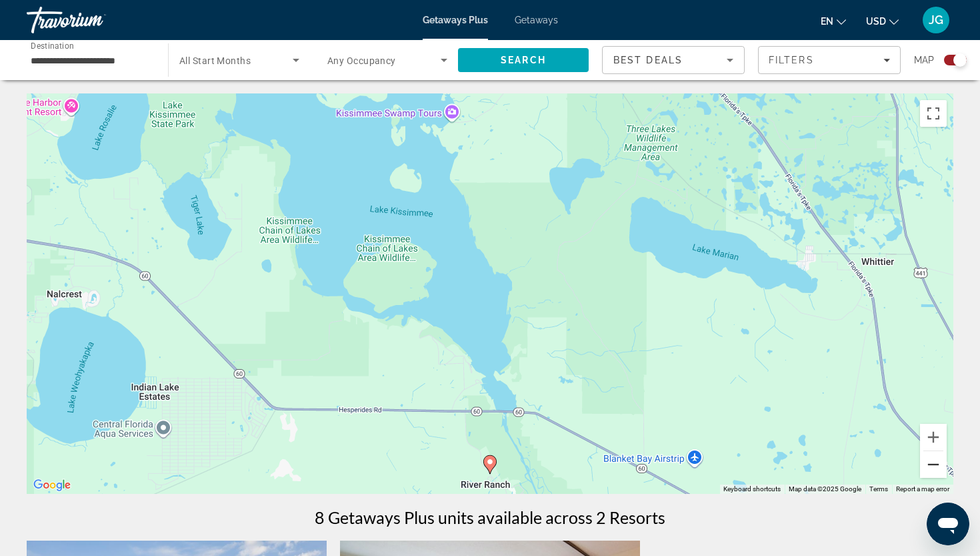
click at [936, 469] on button "Zoom out" at bounding box center [933, 464] width 27 height 27
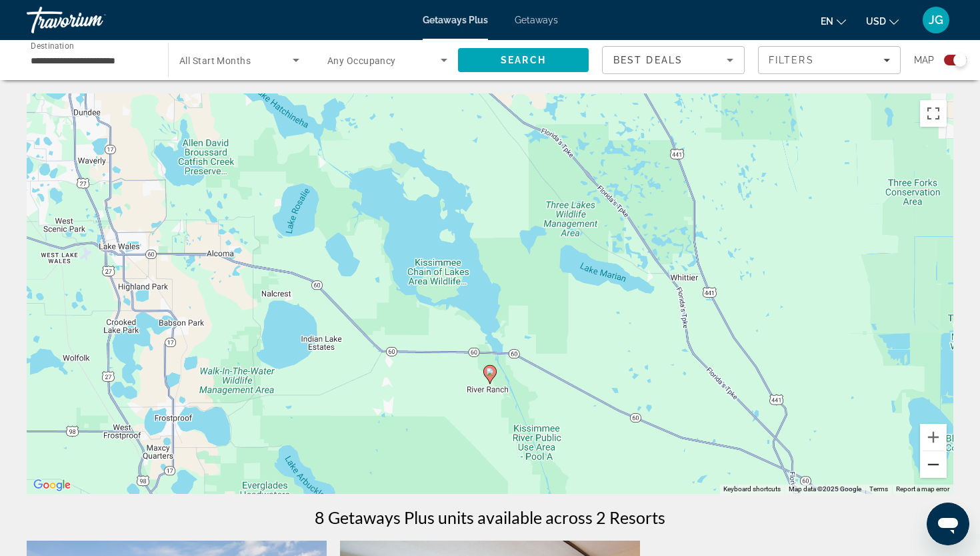
click at [936, 469] on button "Zoom out" at bounding box center [933, 464] width 27 height 27
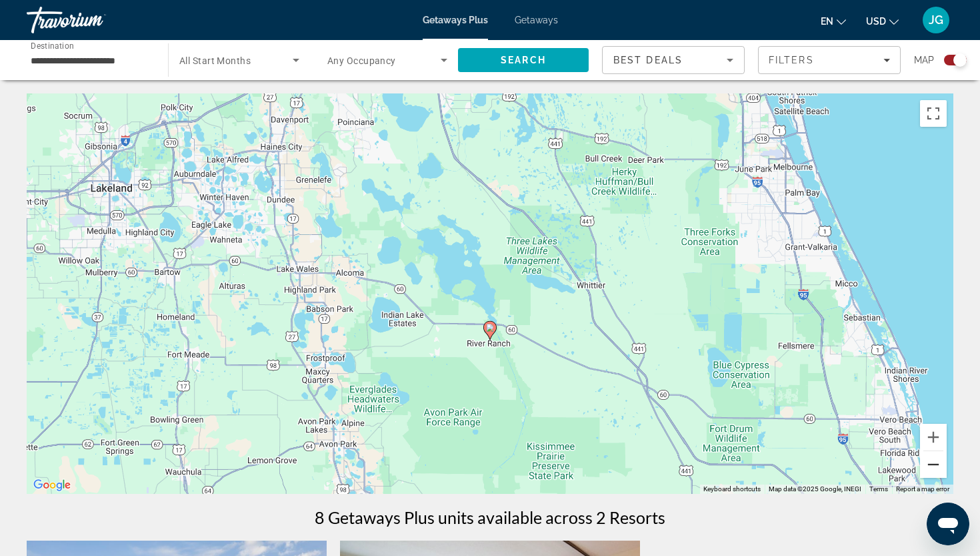
click at [936, 469] on button "Zoom out" at bounding box center [933, 464] width 27 height 27
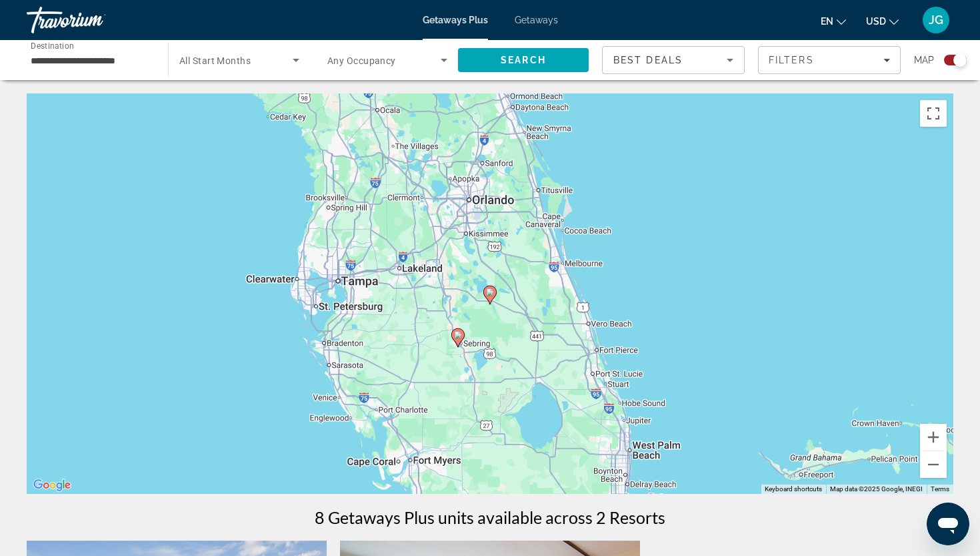
click at [407, 521] on h1 "8 Getaways Plus units available across 2 Resorts" at bounding box center [490, 517] width 351 height 20
click at [933, 474] on button "Zoom out" at bounding box center [933, 464] width 27 height 27
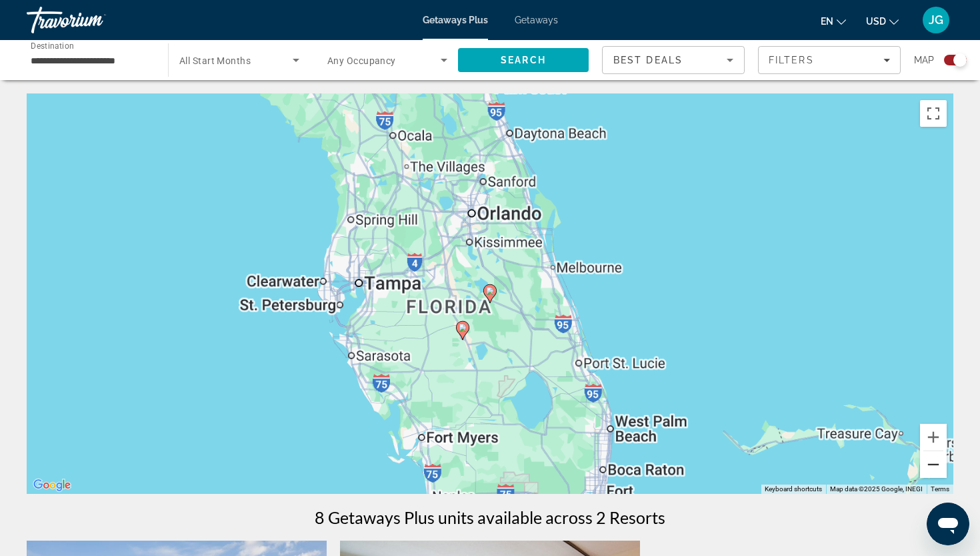
click at [933, 474] on button "Zoom out" at bounding box center [933, 464] width 27 height 27
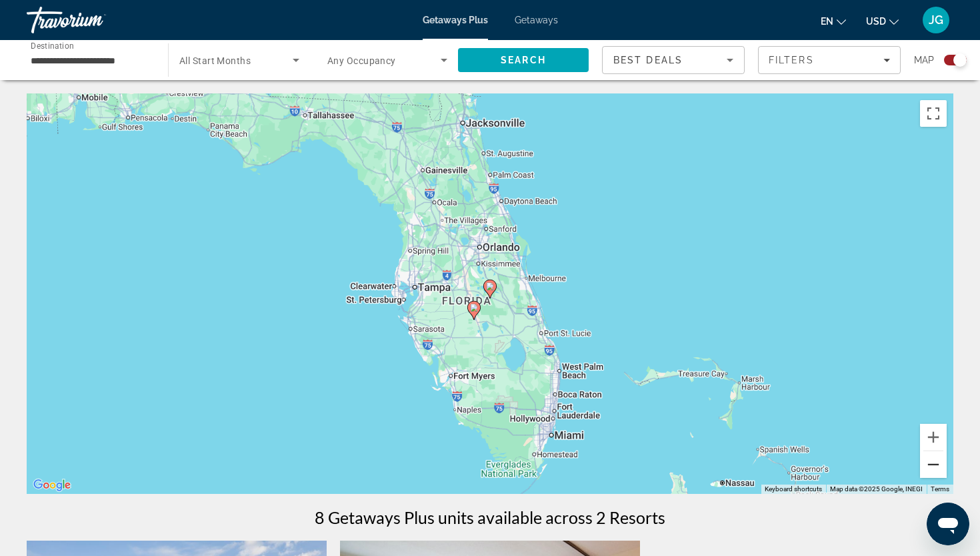
click at [933, 474] on button "Zoom out" at bounding box center [933, 464] width 27 height 27
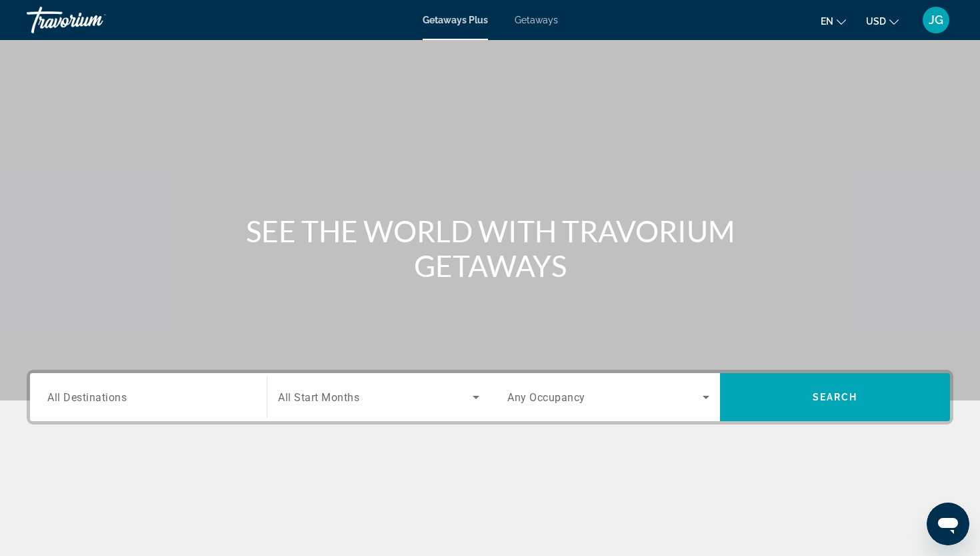
click at [536, 23] on span "Getaways" at bounding box center [536, 20] width 43 height 11
click at [442, 21] on span "Getaways Plus" at bounding box center [455, 20] width 65 height 11
click at [531, 23] on span "Getaways" at bounding box center [536, 20] width 43 height 11
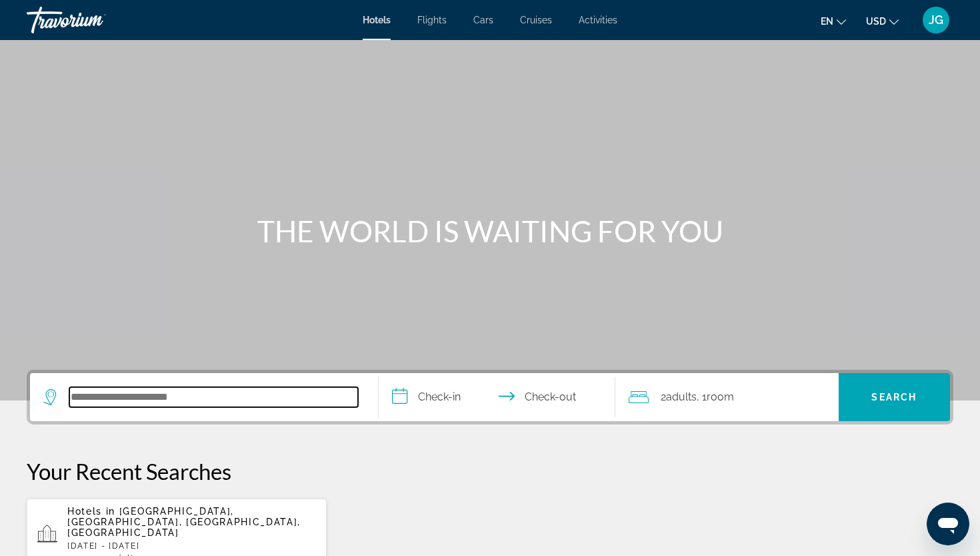
click at [188, 405] on input "Search hotel destination" at bounding box center [213, 397] width 289 height 20
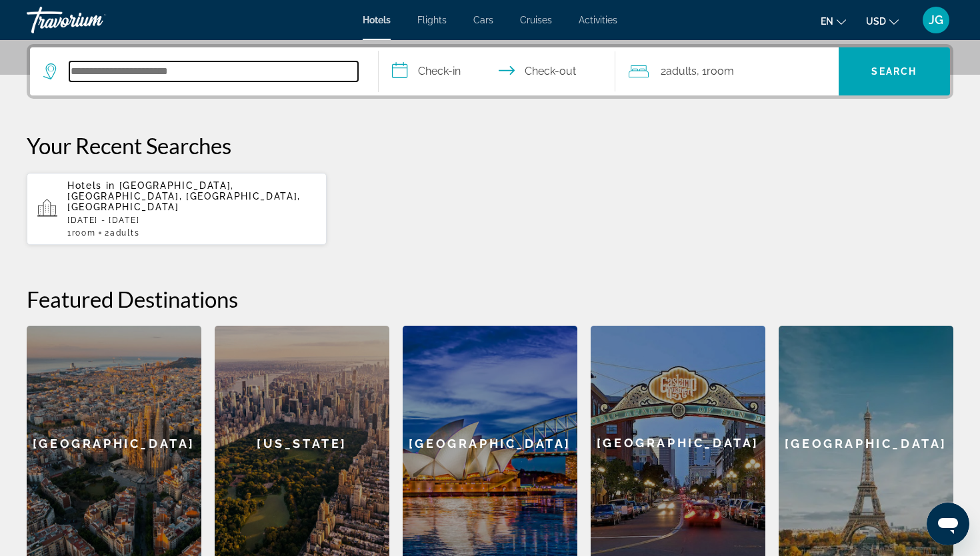
scroll to position [326, 0]
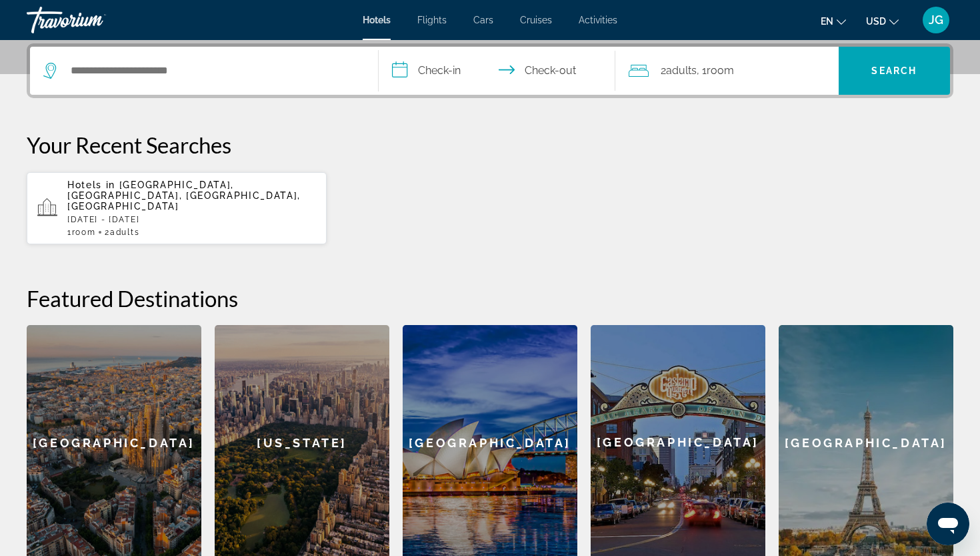
click at [649, 236] on div "**********" at bounding box center [490, 301] width 980 height 516
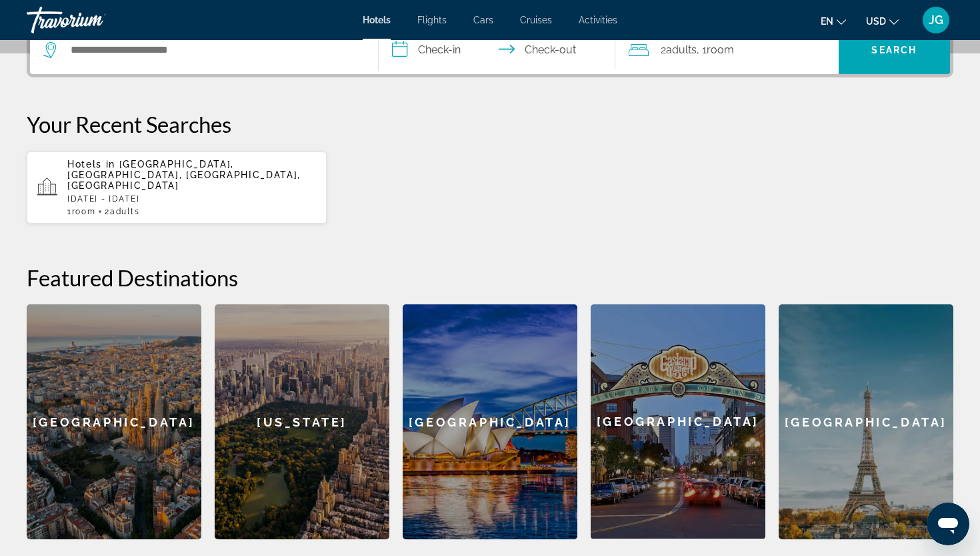
scroll to position [339, 0]
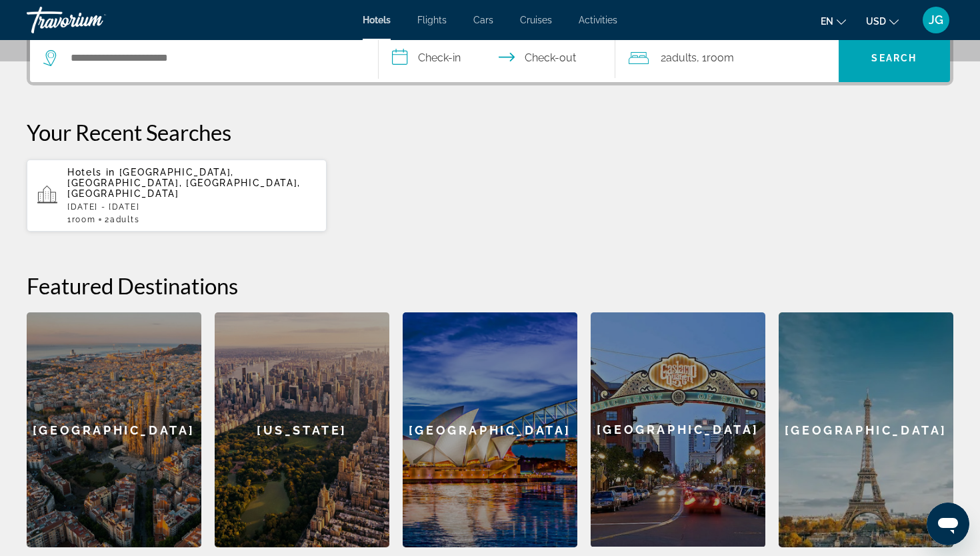
click at [786, 231] on div "**********" at bounding box center [490, 289] width 980 height 516
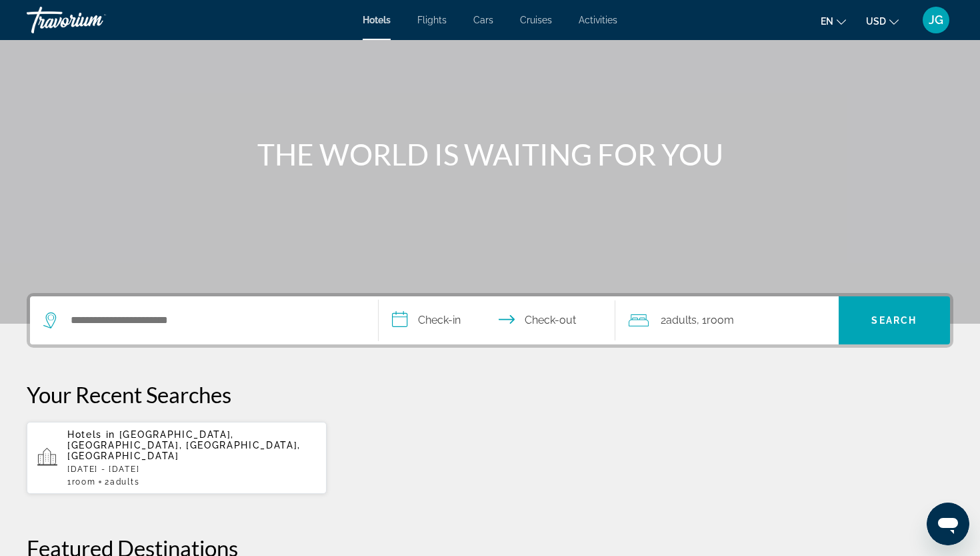
scroll to position [69, 0]
